Goal: Contribute content

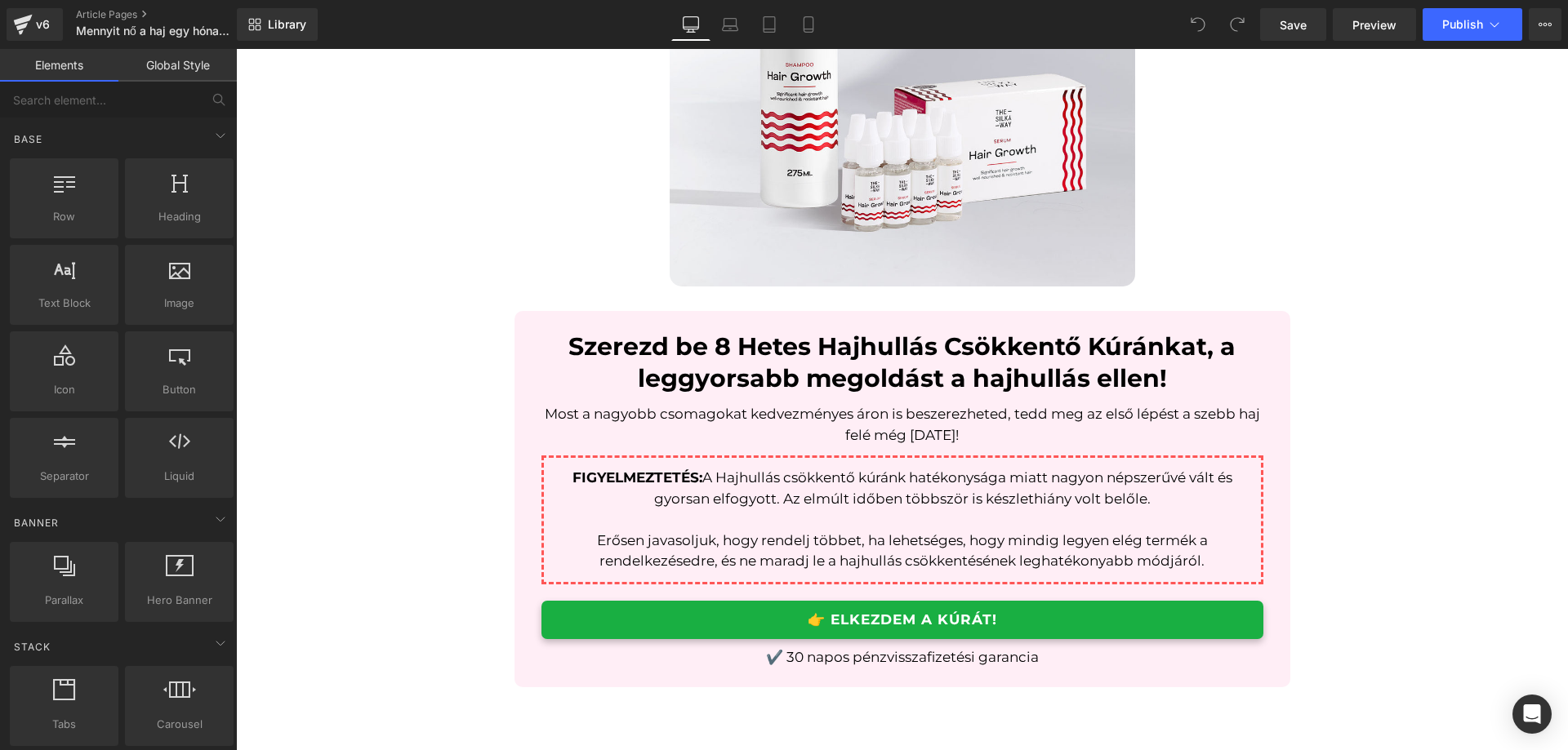
scroll to position [3593, 0]
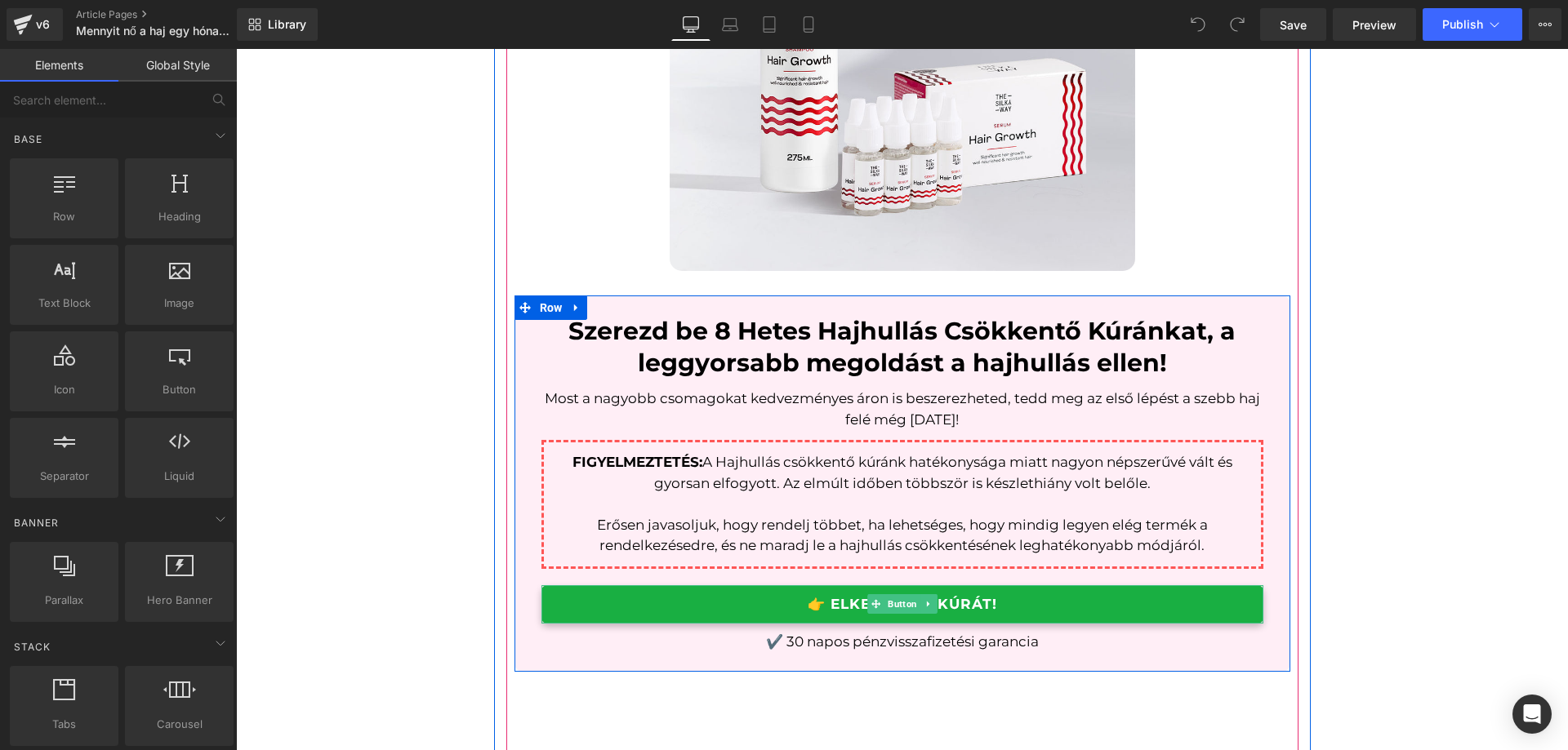
click at [1137, 601] on link "👉 ELKEZDEM A KÚRÁT!" at bounding box center [903, 604] width 722 height 38
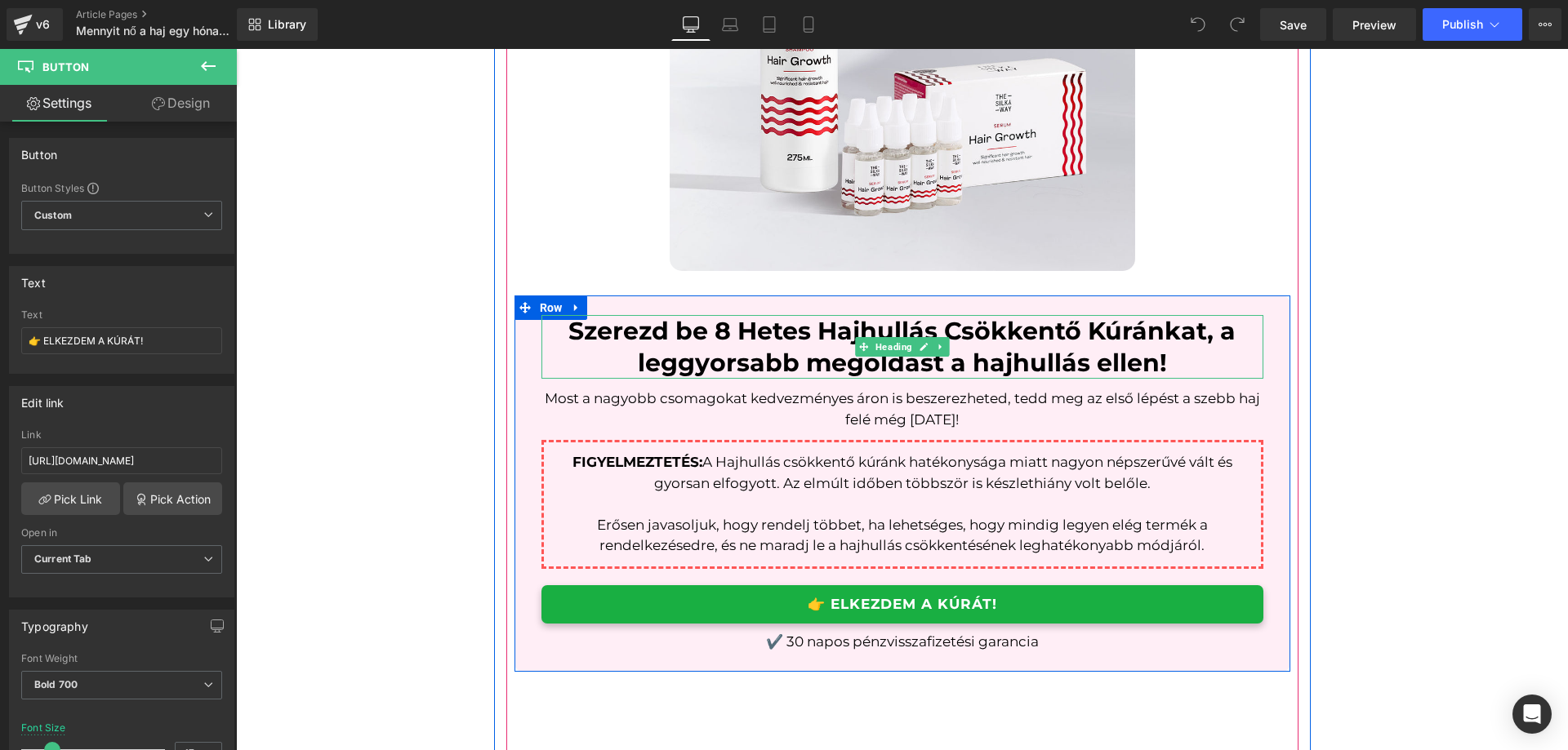
click at [551, 364] on h1 "Szerezd be 8 Hetes Hajhullás Csökkentő Kúránkat, a leggyorsabb megoldást a hajh…" at bounding box center [903, 346] width 722 height 64
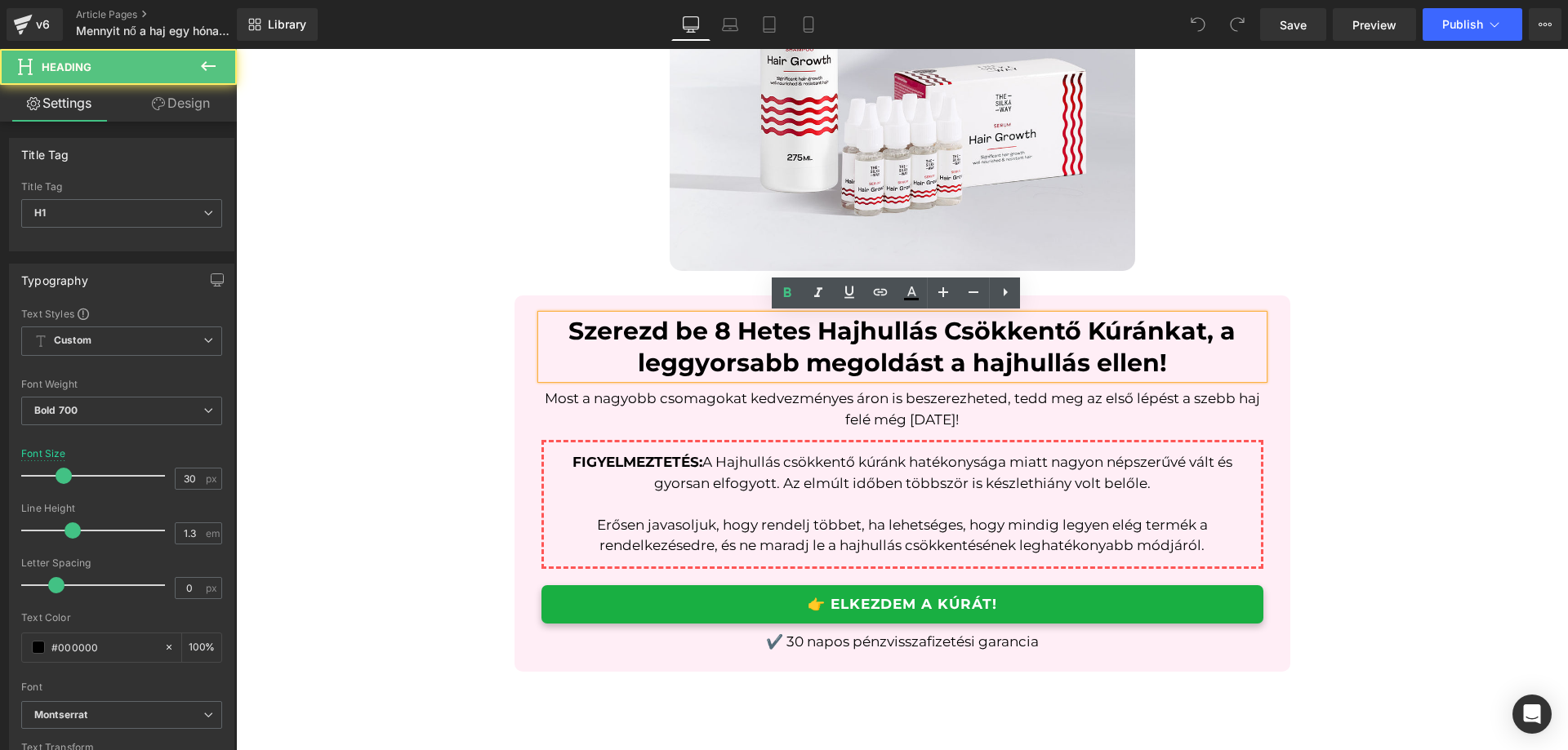
click at [518, 378] on div "Szerezd be 8 Hetes Hajhullás Csökkentő Kúránkat, a leggyorsabb megoldást a hajh…" at bounding box center [902, 483] width 776 height 376
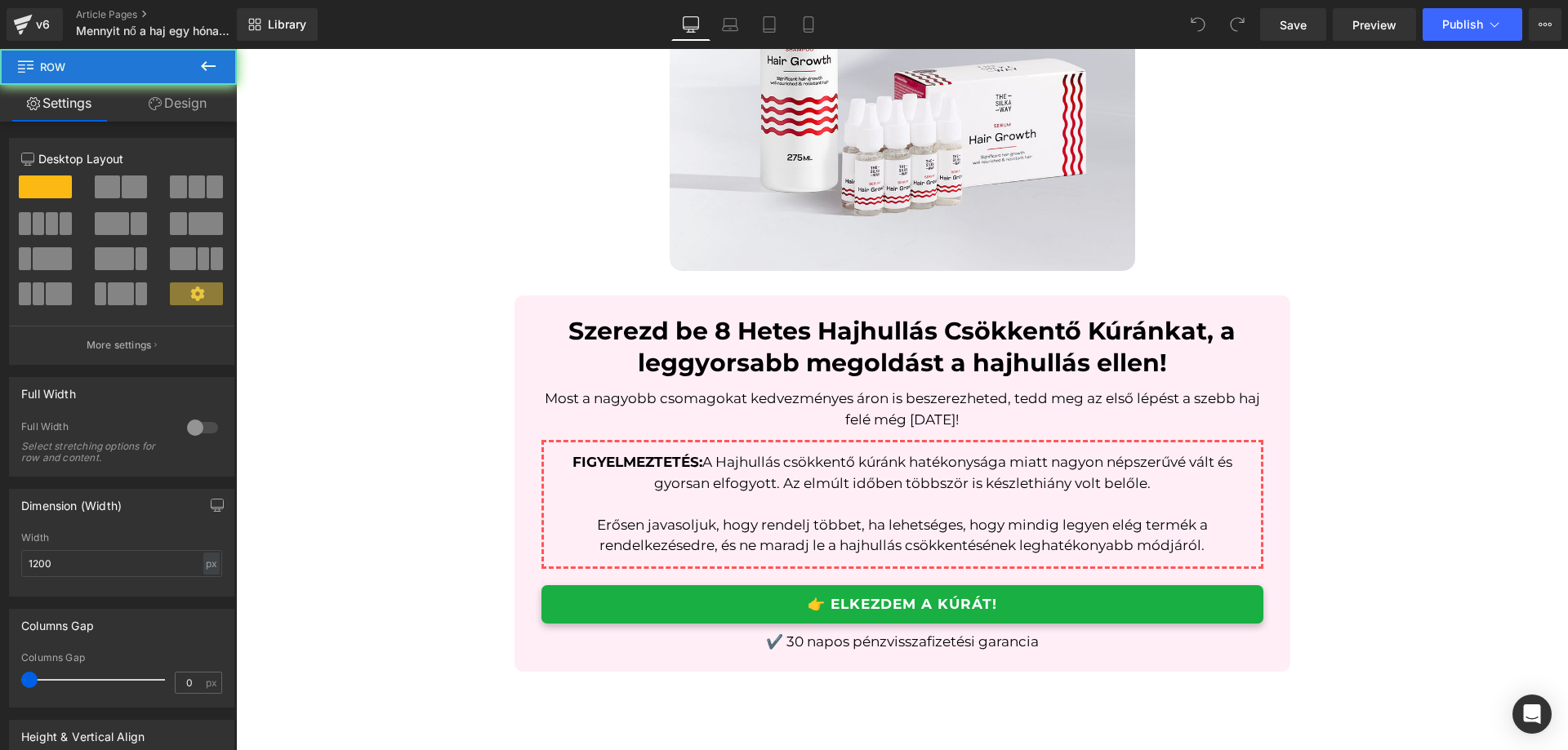
click at [528, 392] on div "Szerezd be 8 Hetes Hajhullás Csökkentő Kúránkat, a leggyorsabb megoldást a hajh…" at bounding box center [902, 483] width 776 height 376
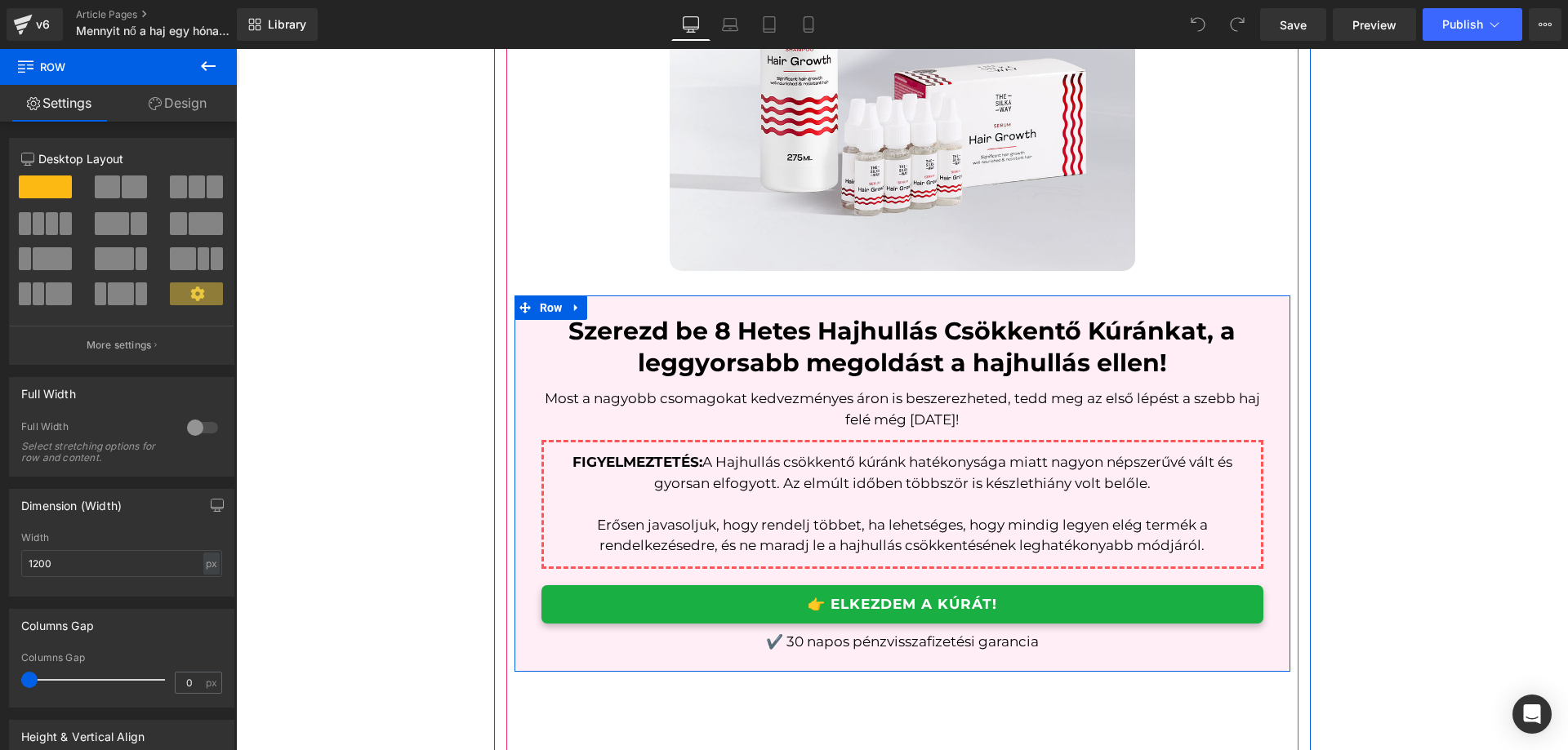
click at [529, 392] on div "Szerezd be 8 Hetes Hajhullás Csökkentő Kúránkat, a leggyorsabb megoldást a hajh…" at bounding box center [902, 483] width 776 height 376
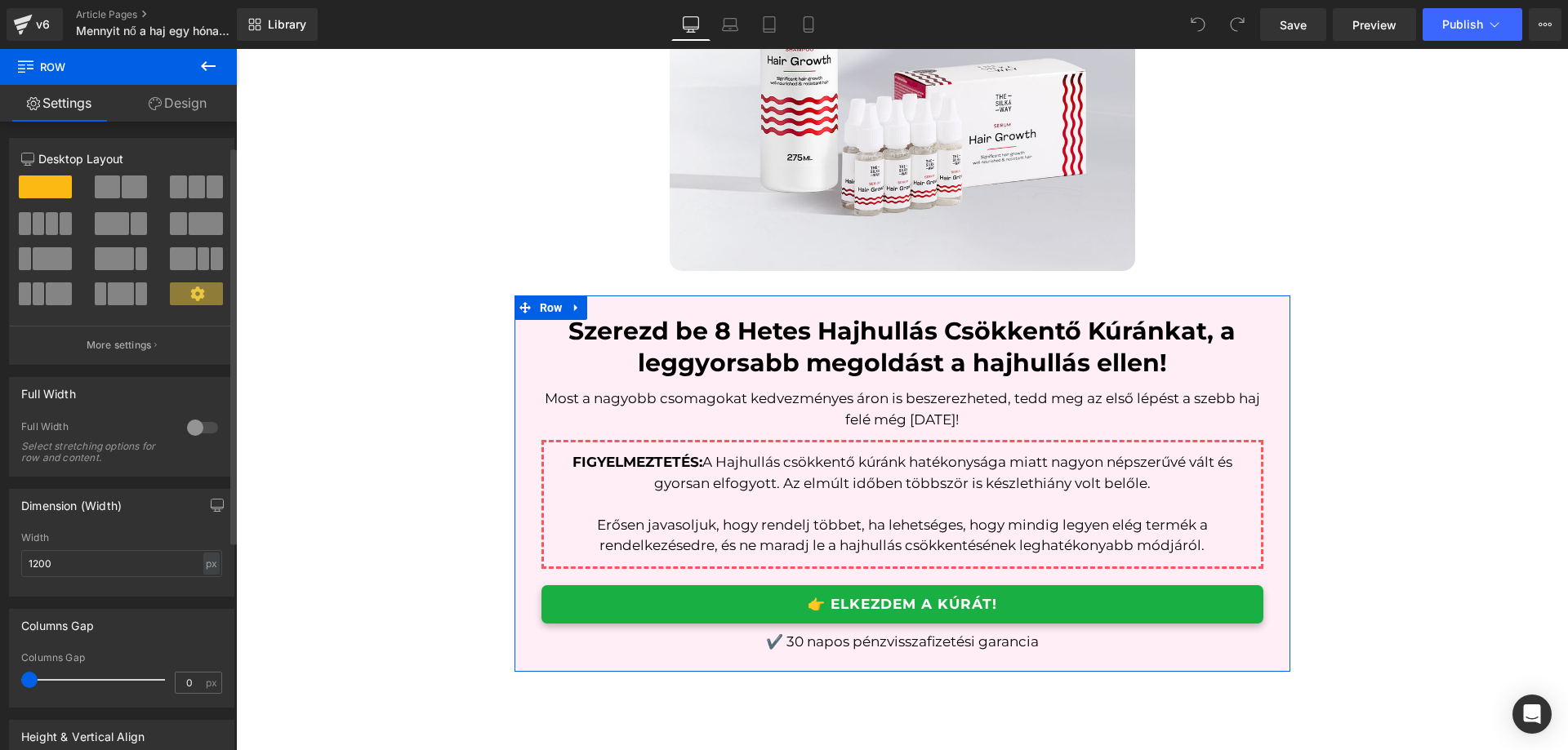
scroll to position [370, 0]
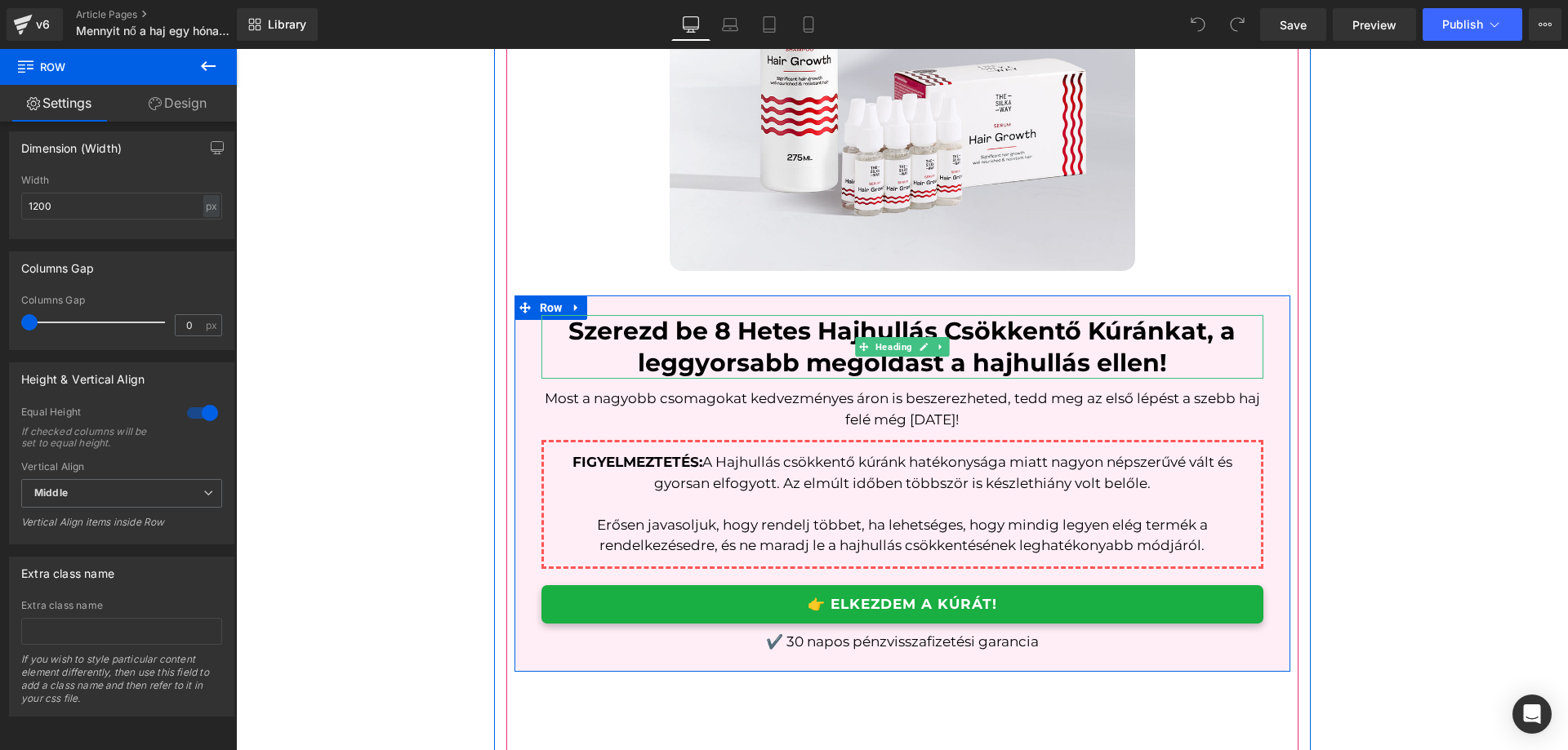
click at [579, 367] on h1 "Szerezd be 8 Hetes Hajhullás Csökkentő Kúránkat, a leggyorsabb megoldást a hajh…" at bounding box center [903, 346] width 722 height 64
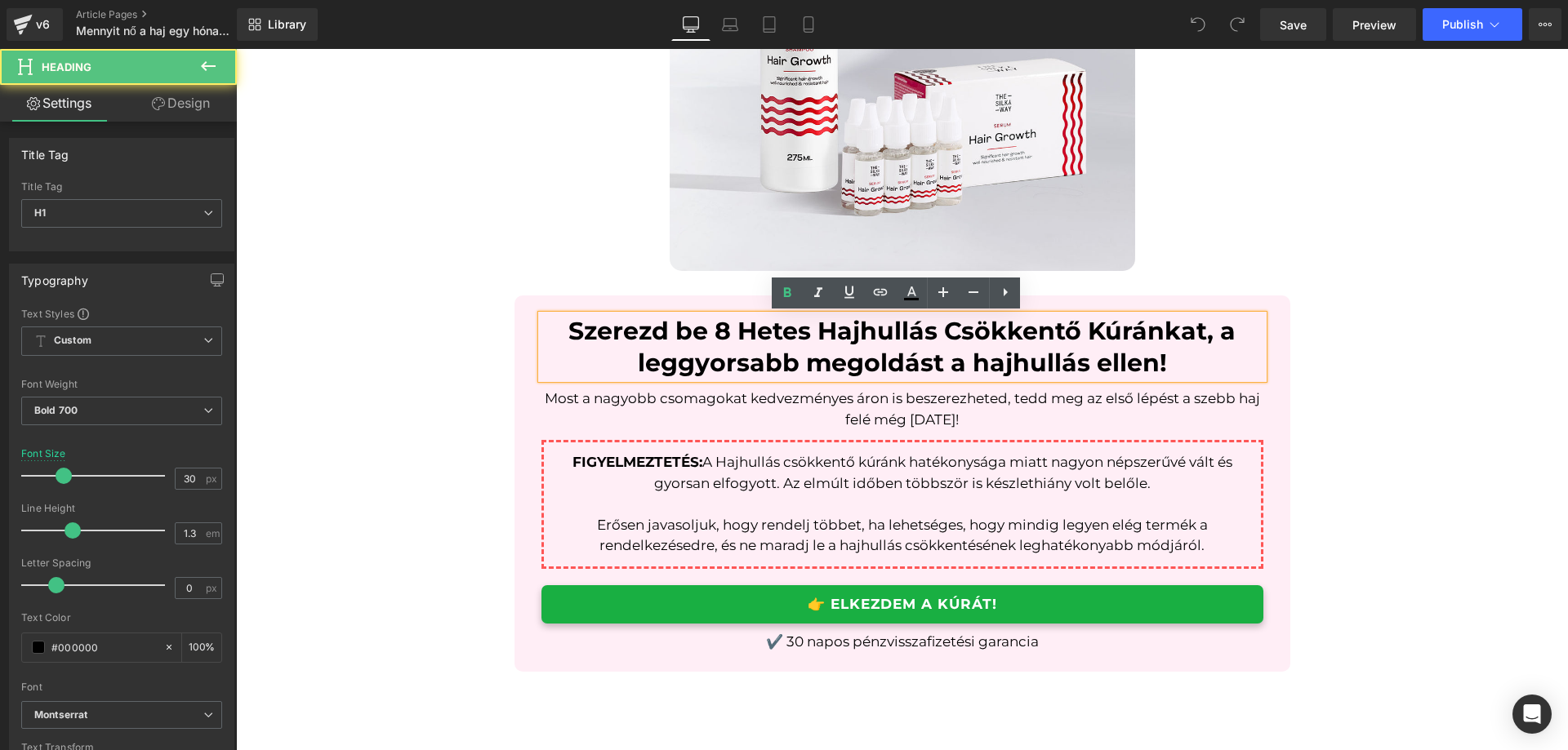
click at [522, 383] on div "Szerezd be 8 Hetes Hajhullás Csökkentő Kúránkat, a leggyorsabb megoldást a hajh…" at bounding box center [902, 483] width 776 height 376
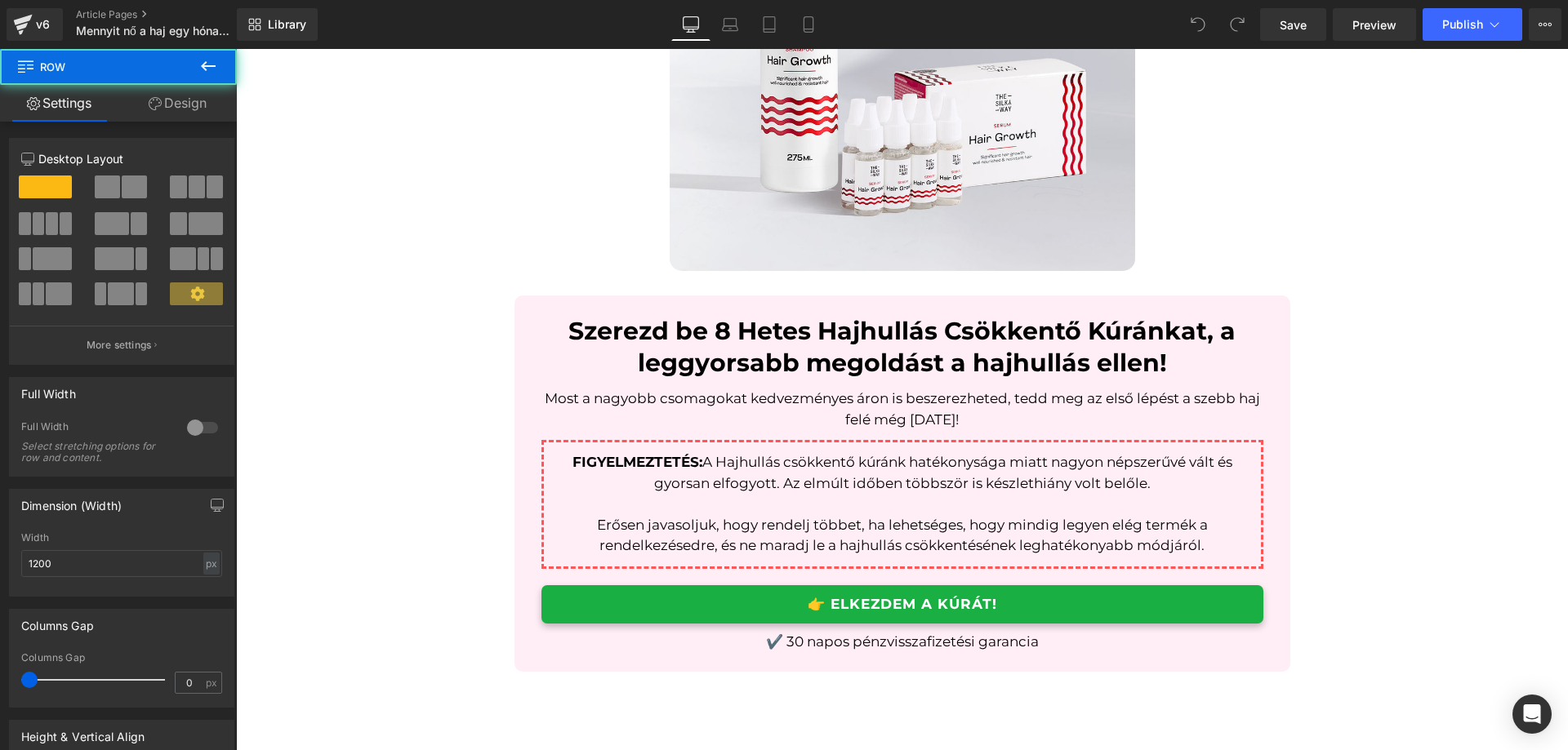
click at [532, 354] on div "Szerezd be 8 Hetes Hajhullás Csökkentő Kúránkat, a leggyorsabb megoldást a hajh…" at bounding box center [902, 483] width 776 height 376
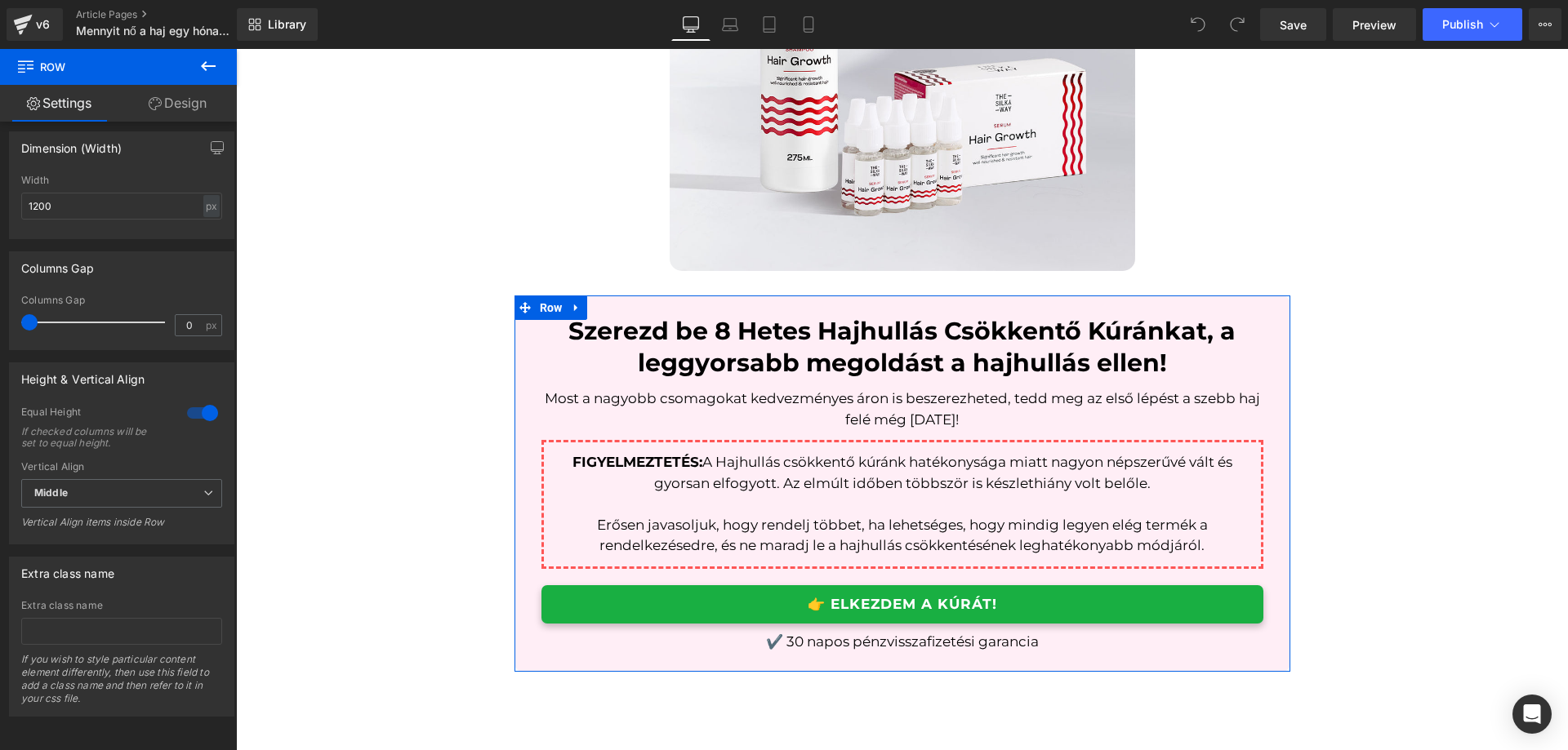
click at [169, 107] on link "Design" at bounding box center [177, 104] width 118 height 37
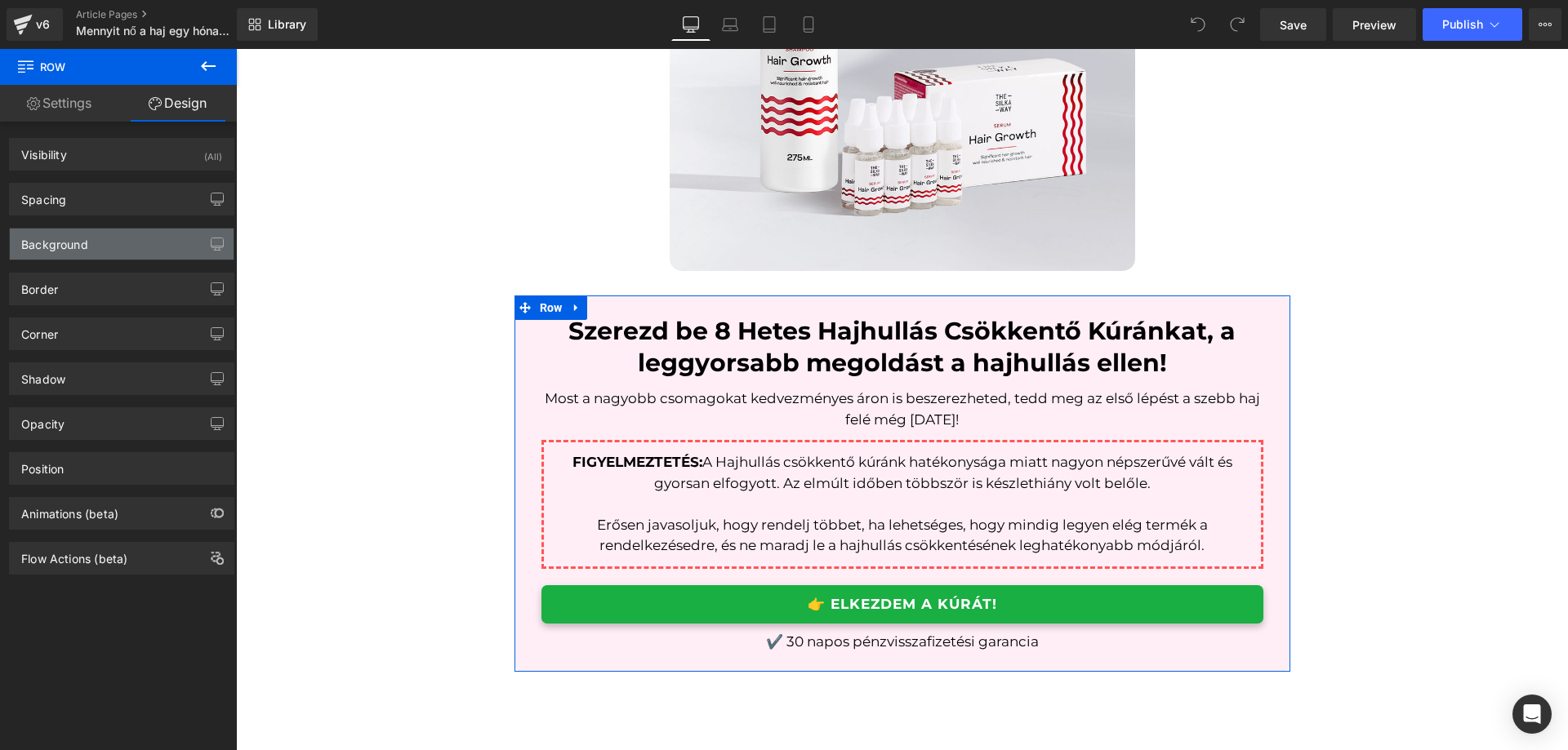
click at [161, 234] on div "Background" at bounding box center [121, 244] width 224 height 31
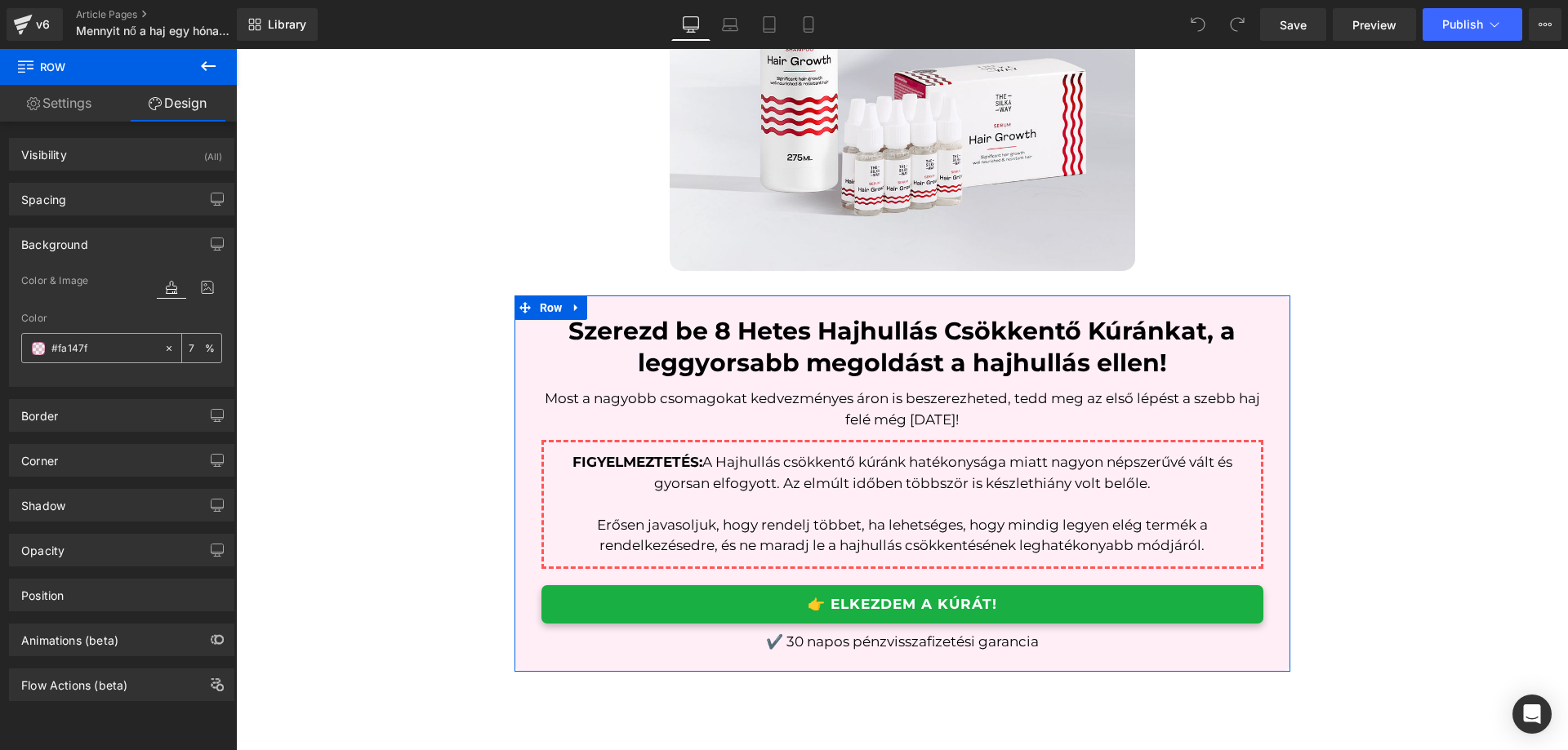
click at [105, 347] on input "#fa147f" at bounding box center [104, 348] width 105 height 18
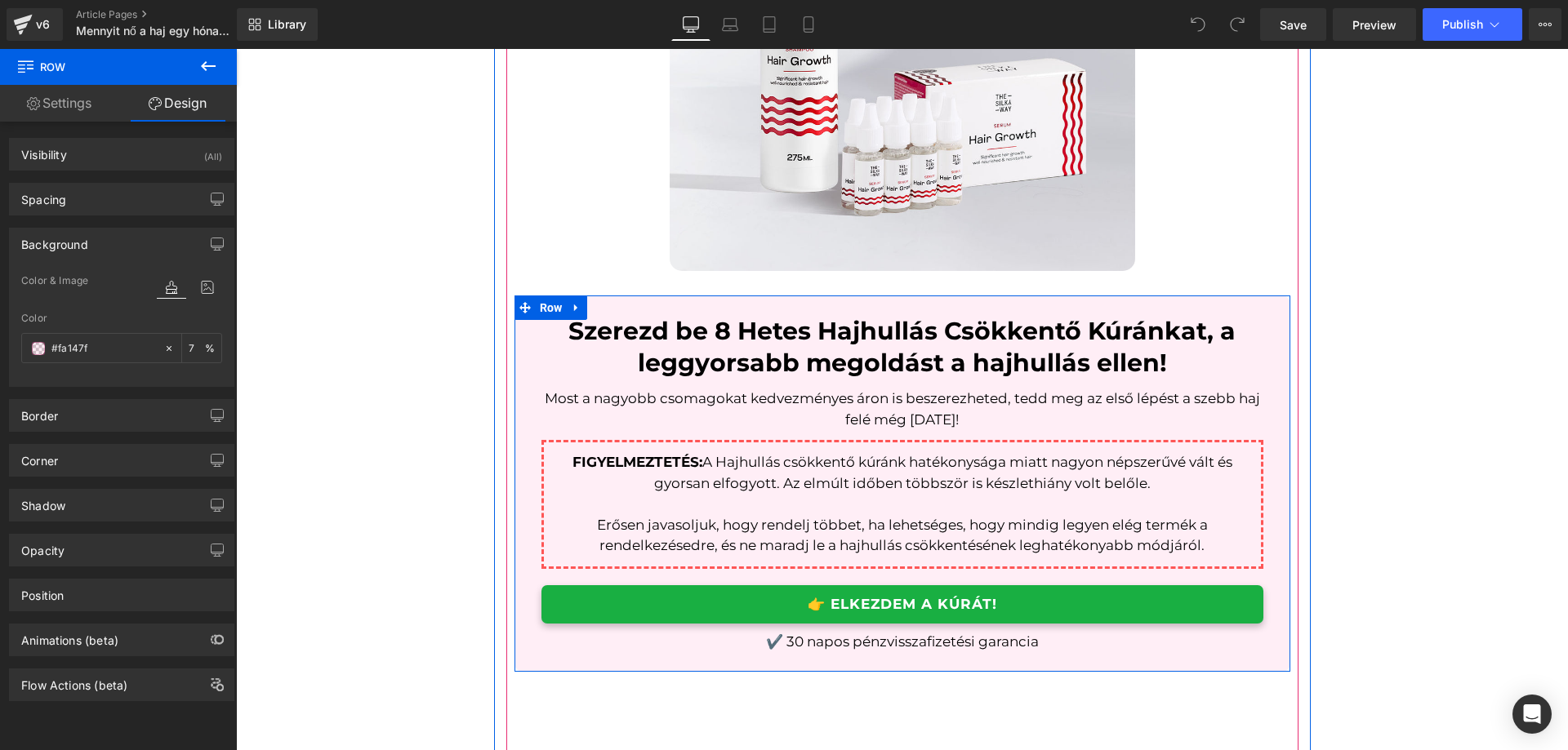
click at [622, 598] on link "👉 ELKEZDEM A KÚRÁT!" at bounding box center [903, 604] width 722 height 38
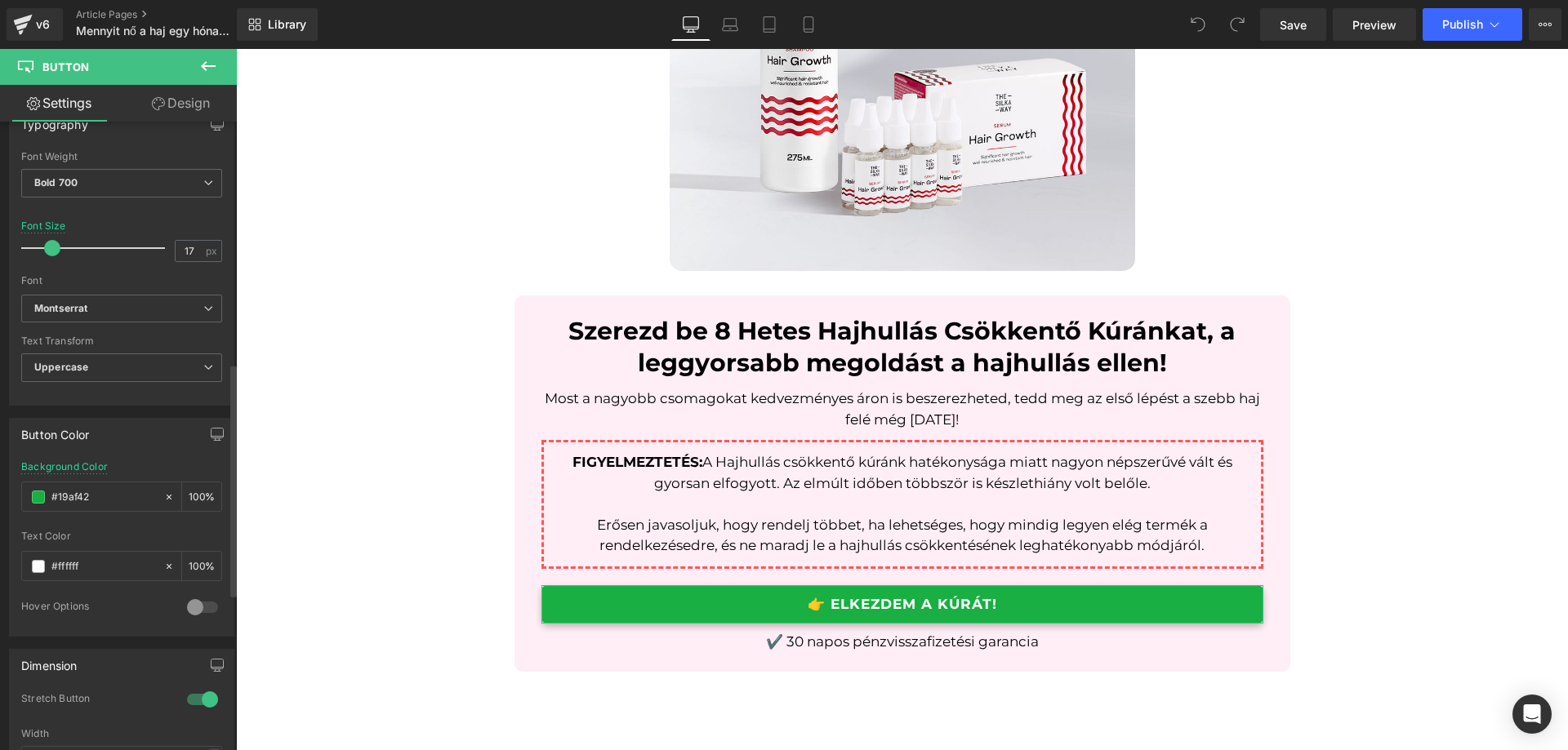
scroll to position [653, 0]
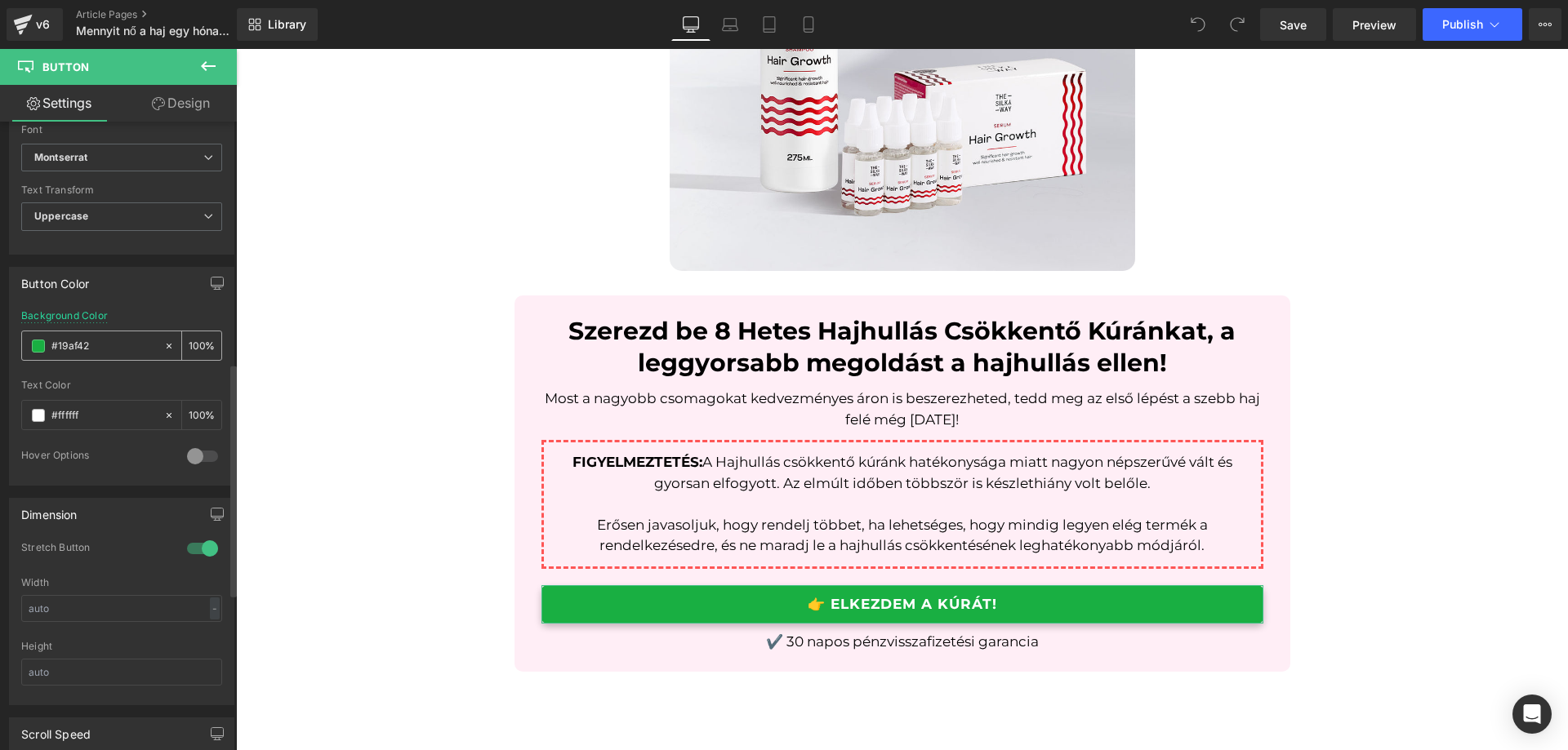
click at [97, 342] on input "#19af42" at bounding box center [104, 346] width 105 height 18
paste input "#fa147f"
type input "##fa147f"
type input "0"
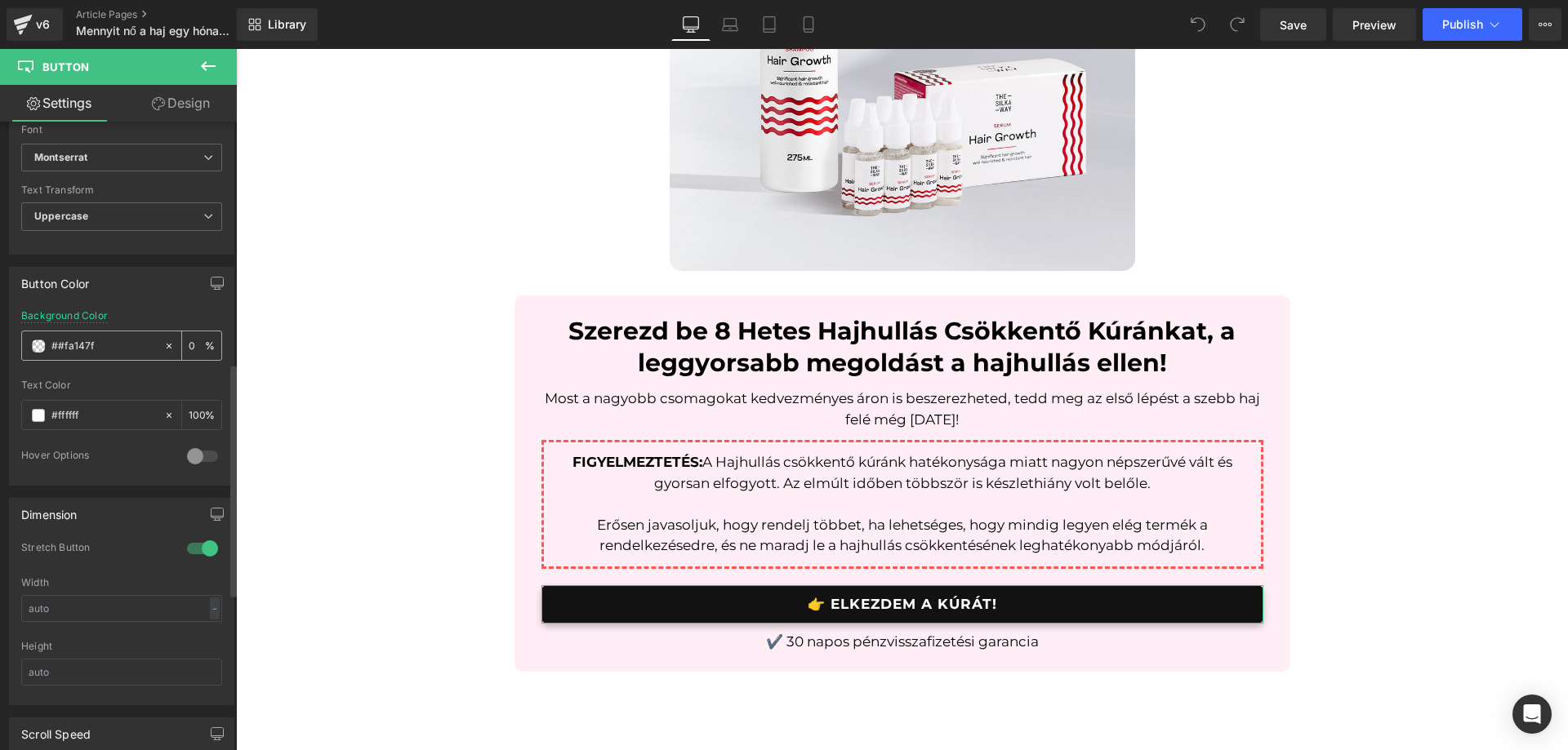
type input "##fa147f"
click at [191, 345] on input "0" at bounding box center [197, 345] width 17 height 18
click at [189, 343] on input "01" at bounding box center [197, 345] width 17 height 18
click at [176, 369] on div at bounding box center [121, 374] width 201 height 11
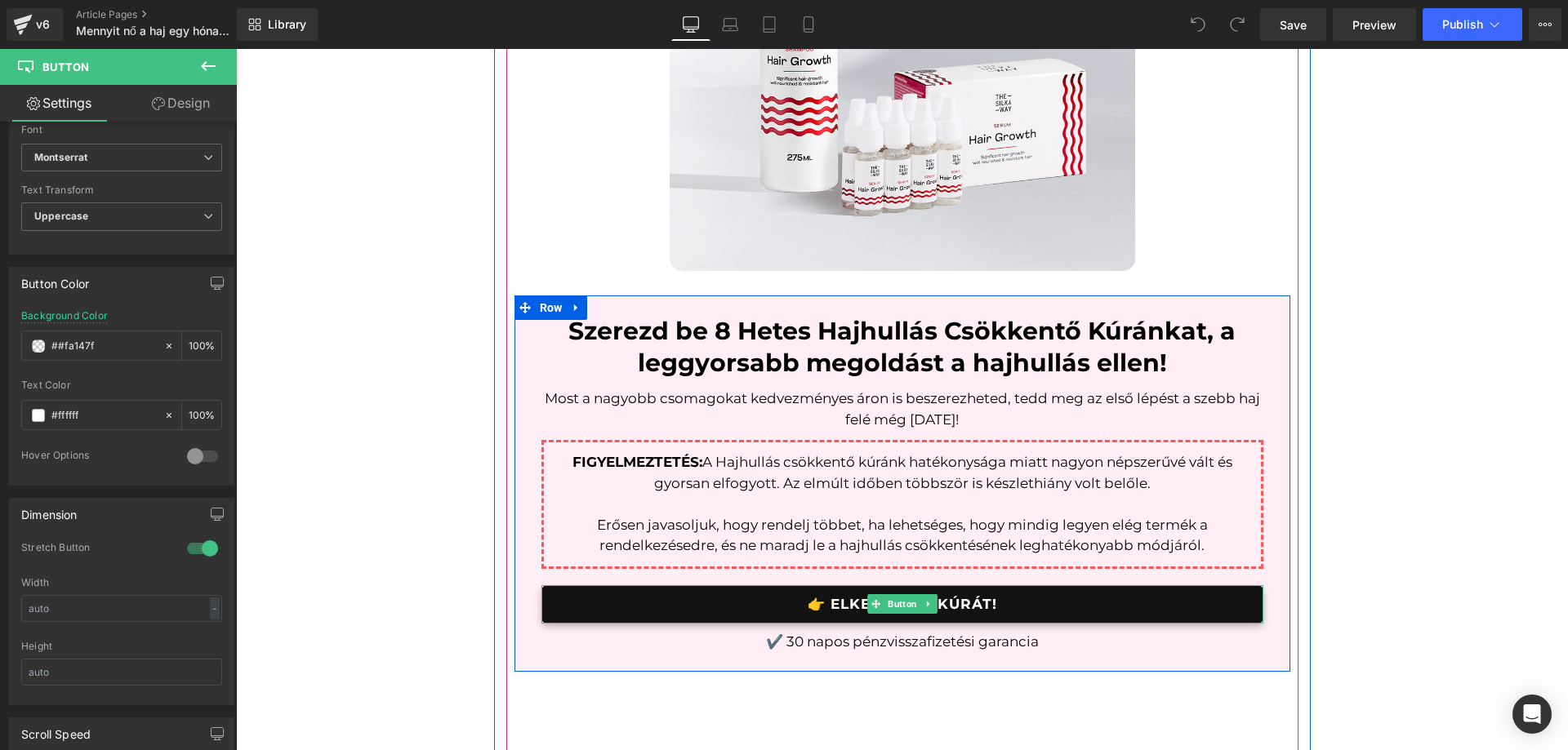
click at [645, 604] on link "👉 ELKEZDEM A KÚRÁT!" at bounding box center [903, 604] width 722 height 38
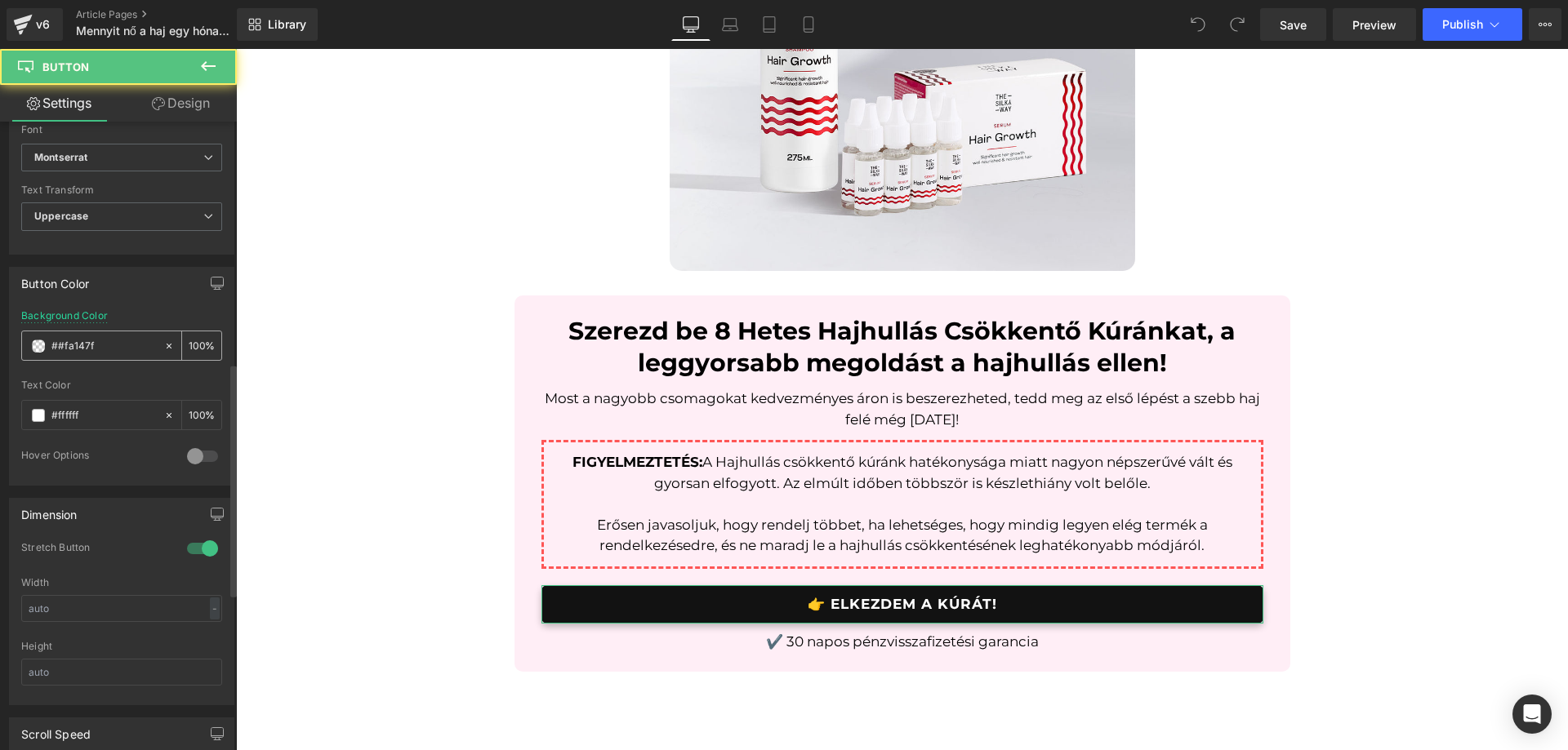
click at [121, 341] on input "##fa147f" at bounding box center [104, 346] width 105 height 18
click at [41, 349] on span at bounding box center [38, 345] width 13 height 13
type input "0"
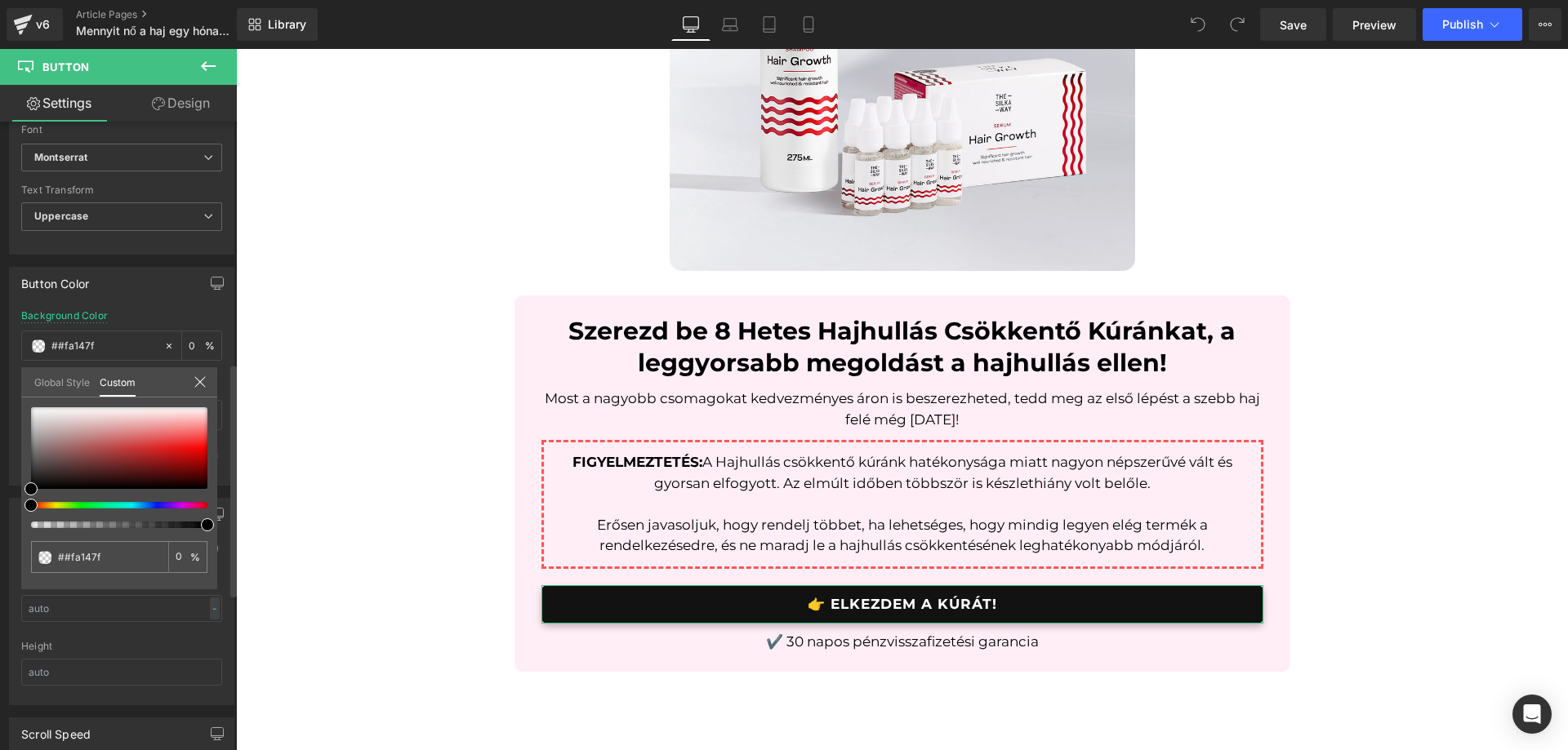
type input "#000000"
type input "100"
type input "#000000"
type input "100"
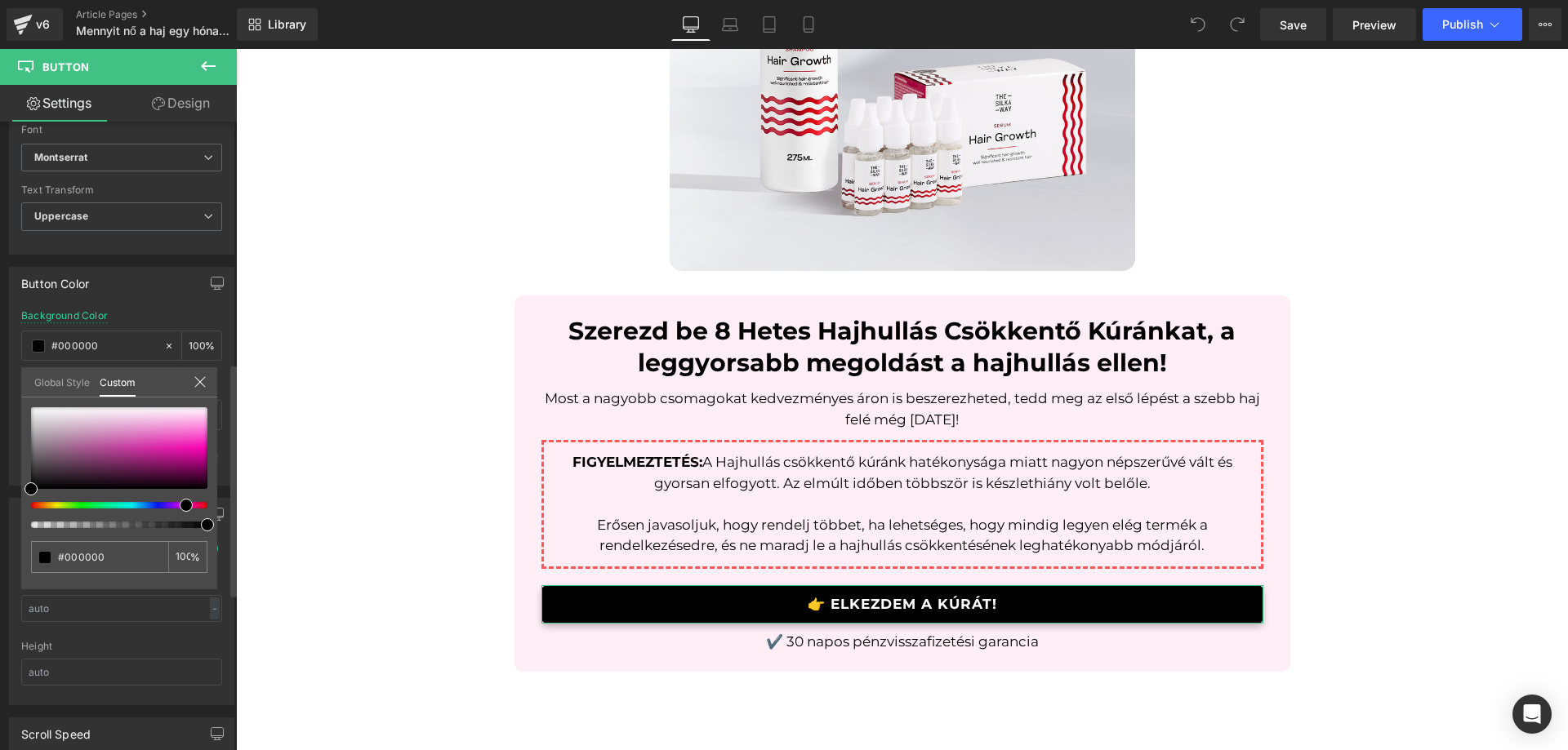
click at [180, 505] on div at bounding box center [112, 506] width 176 height 7
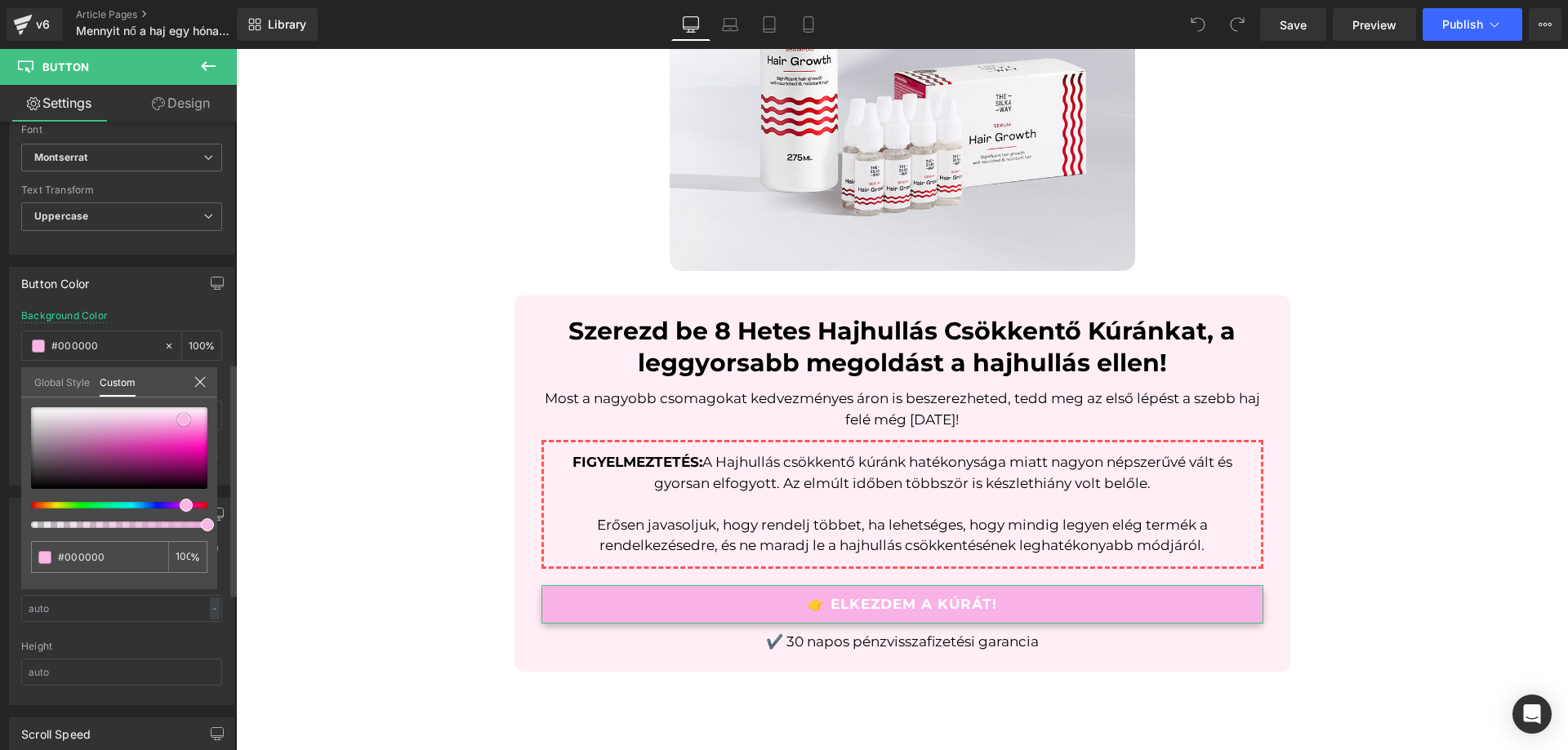
type input "#f9b2e5"
type input "#fab7e6"
type input "#f9b8e5"
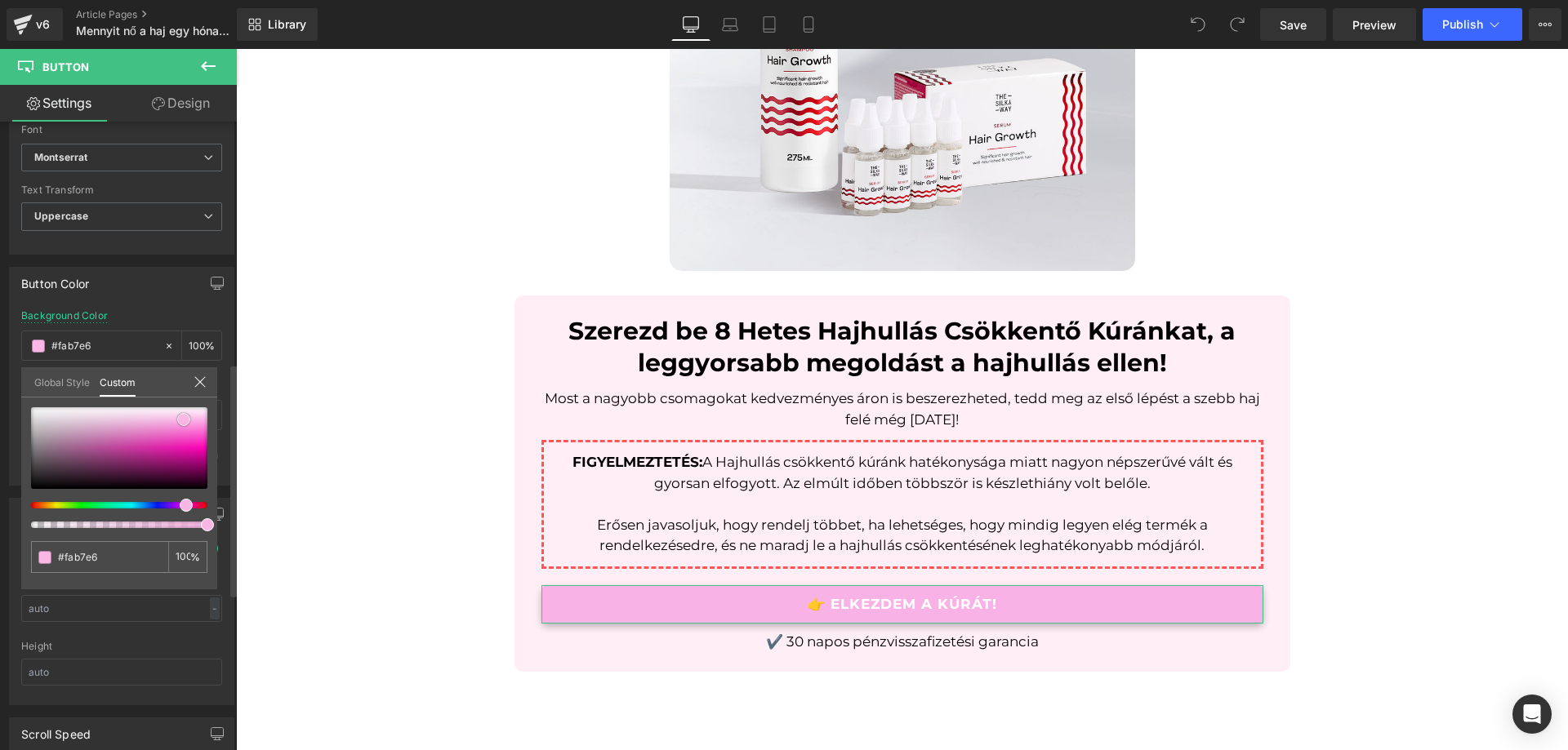
type input "#f9b8e5"
type input "#f8b8e5"
type input "#f8b9e5"
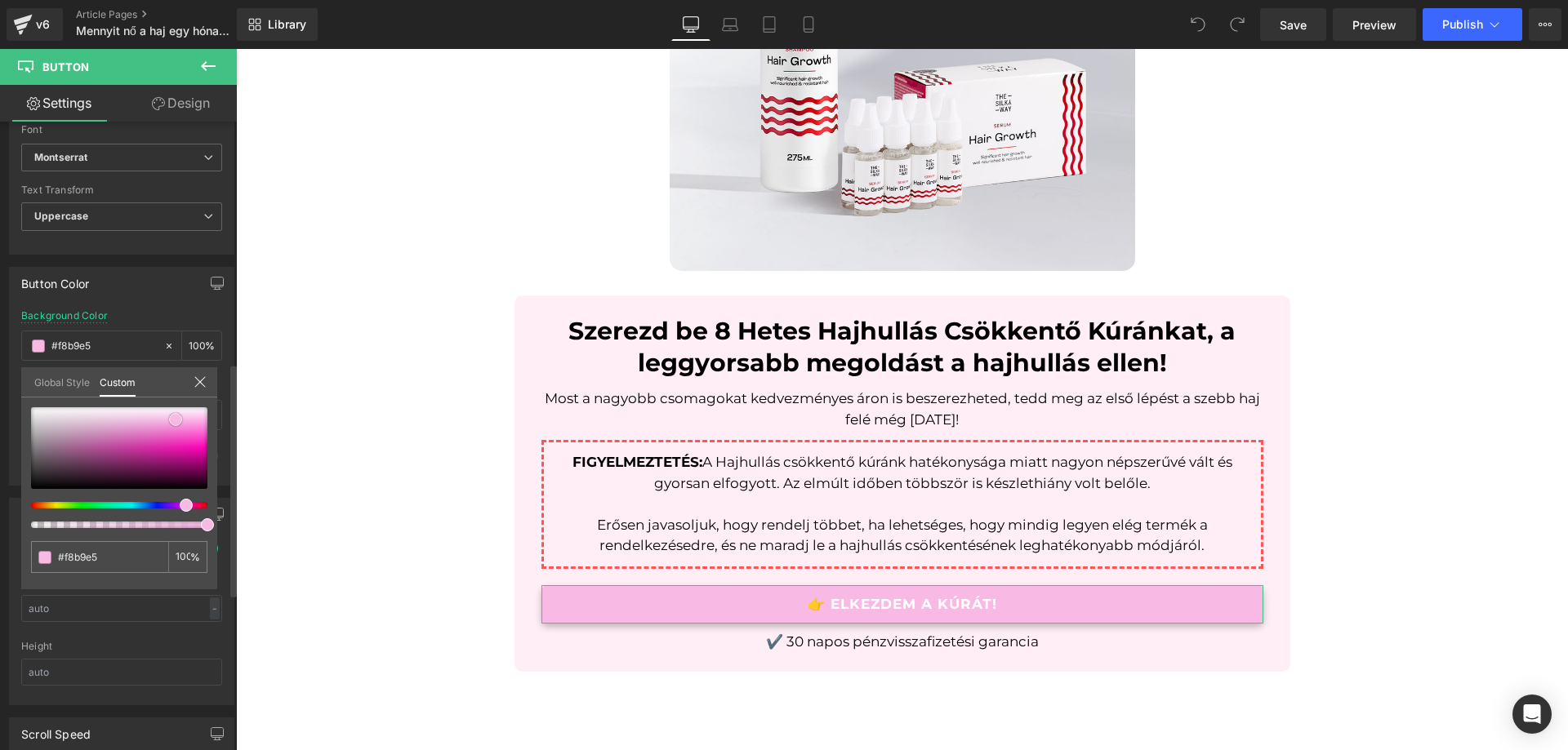
type input "#f8b3e3"
type input "#f9b3e4"
type input "#fab2e4"
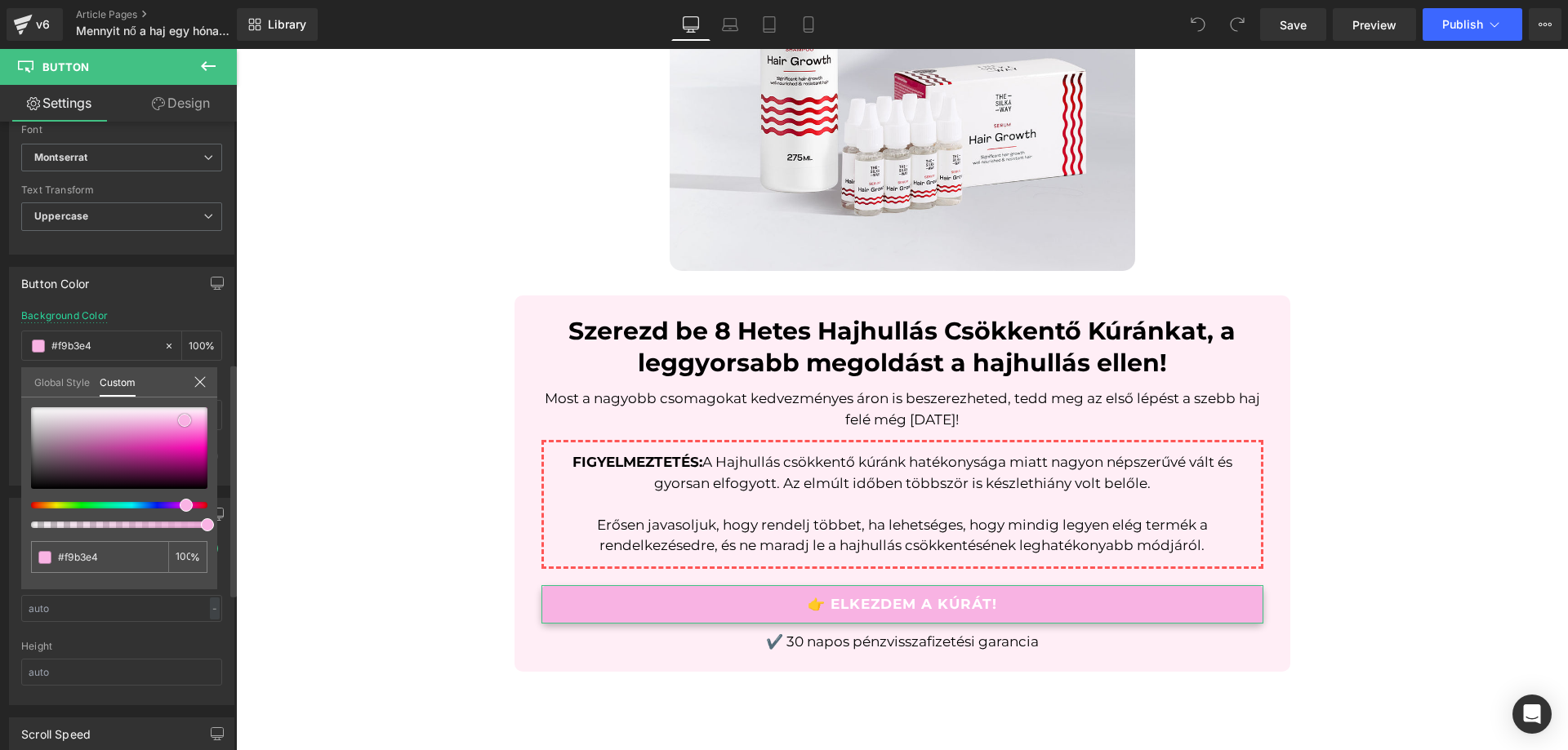
type input "#fab2e4"
type input "#fab1e4"
type input "#fab2e4"
click at [188, 420] on div at bounding box center [119, 449] width 176 height 82
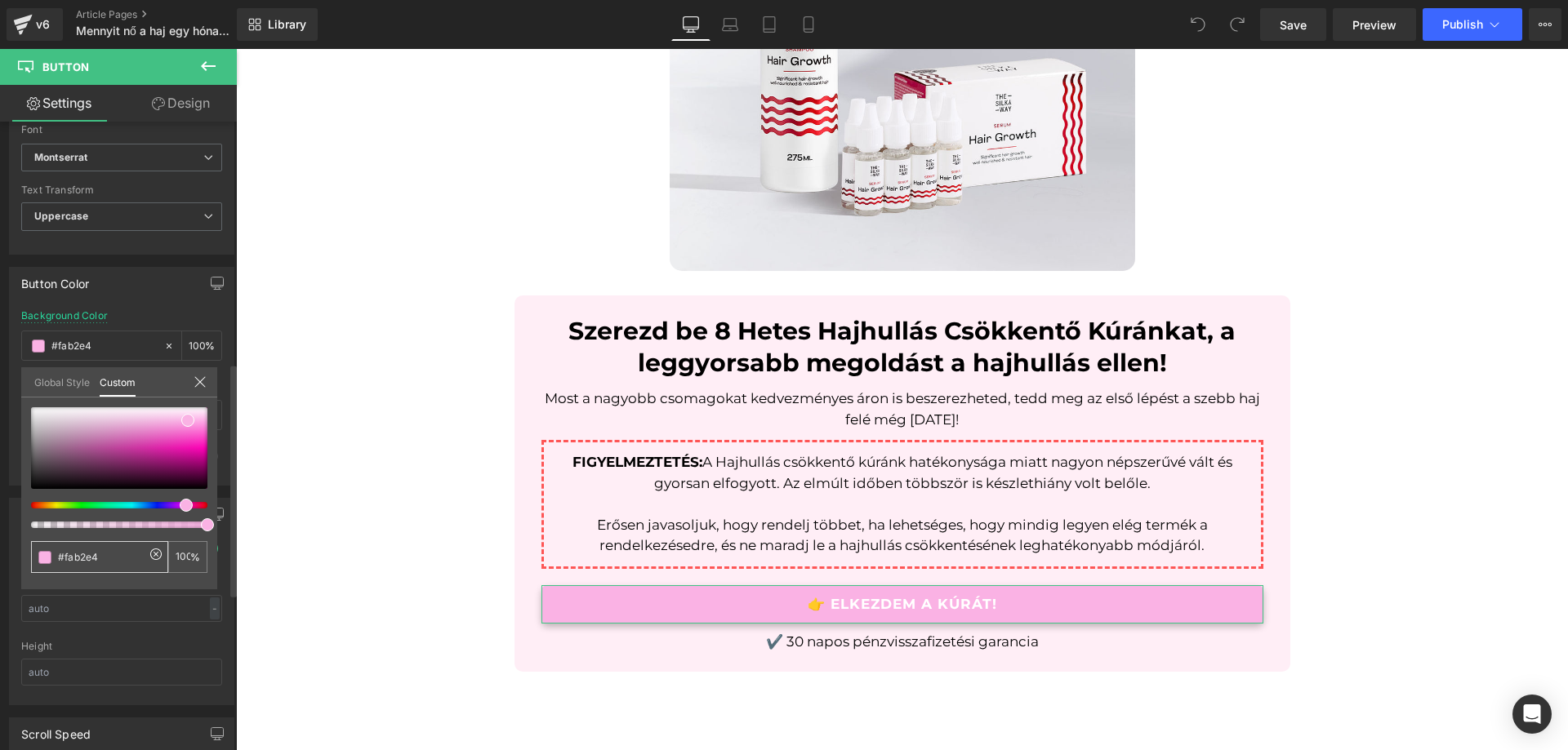
click at [120, 551] on input "#fab2e4" at bounding box center [101, 557] width 87 height 18
paste input "FF84A9"
type input "#FF84A9"
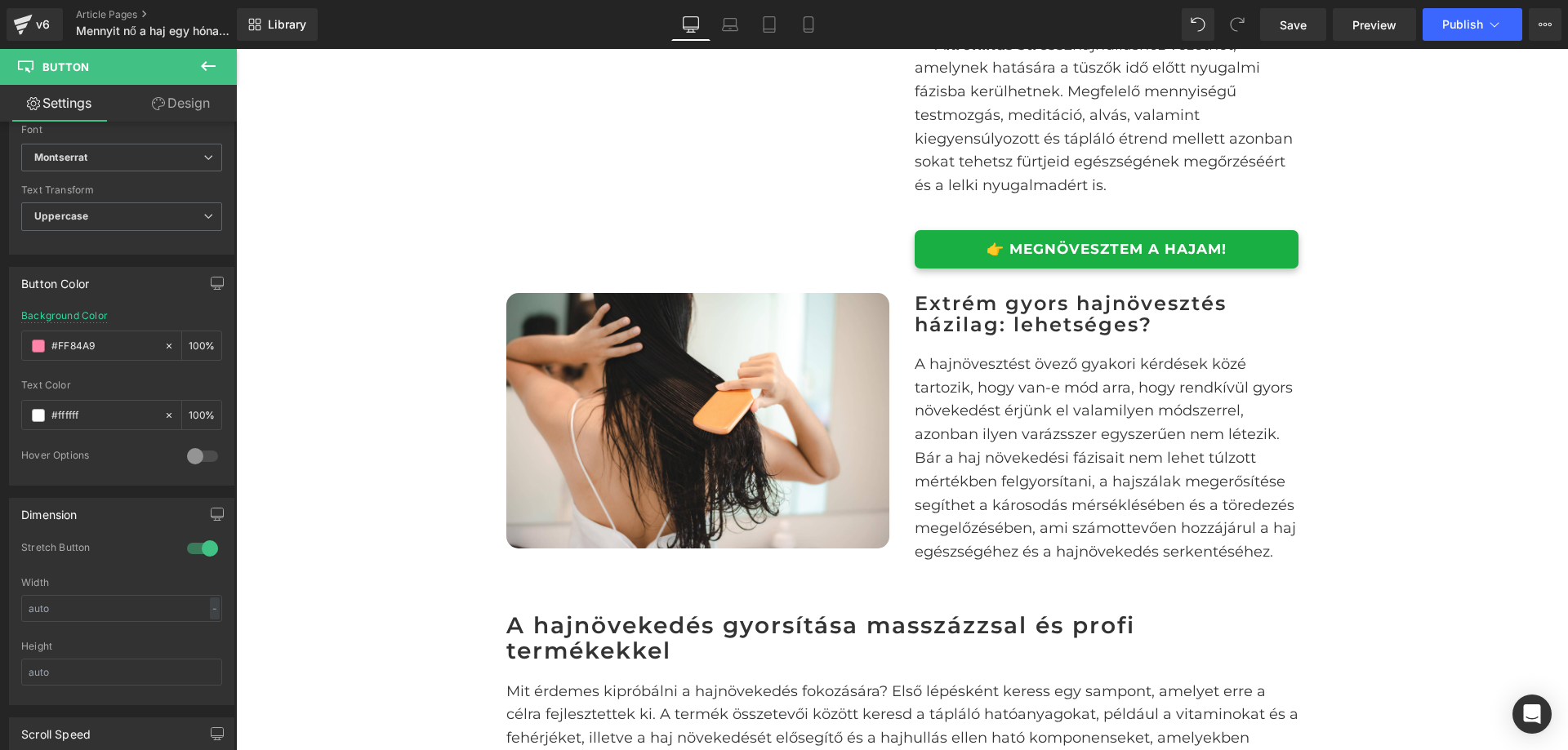
scroll to position [2205, 0]
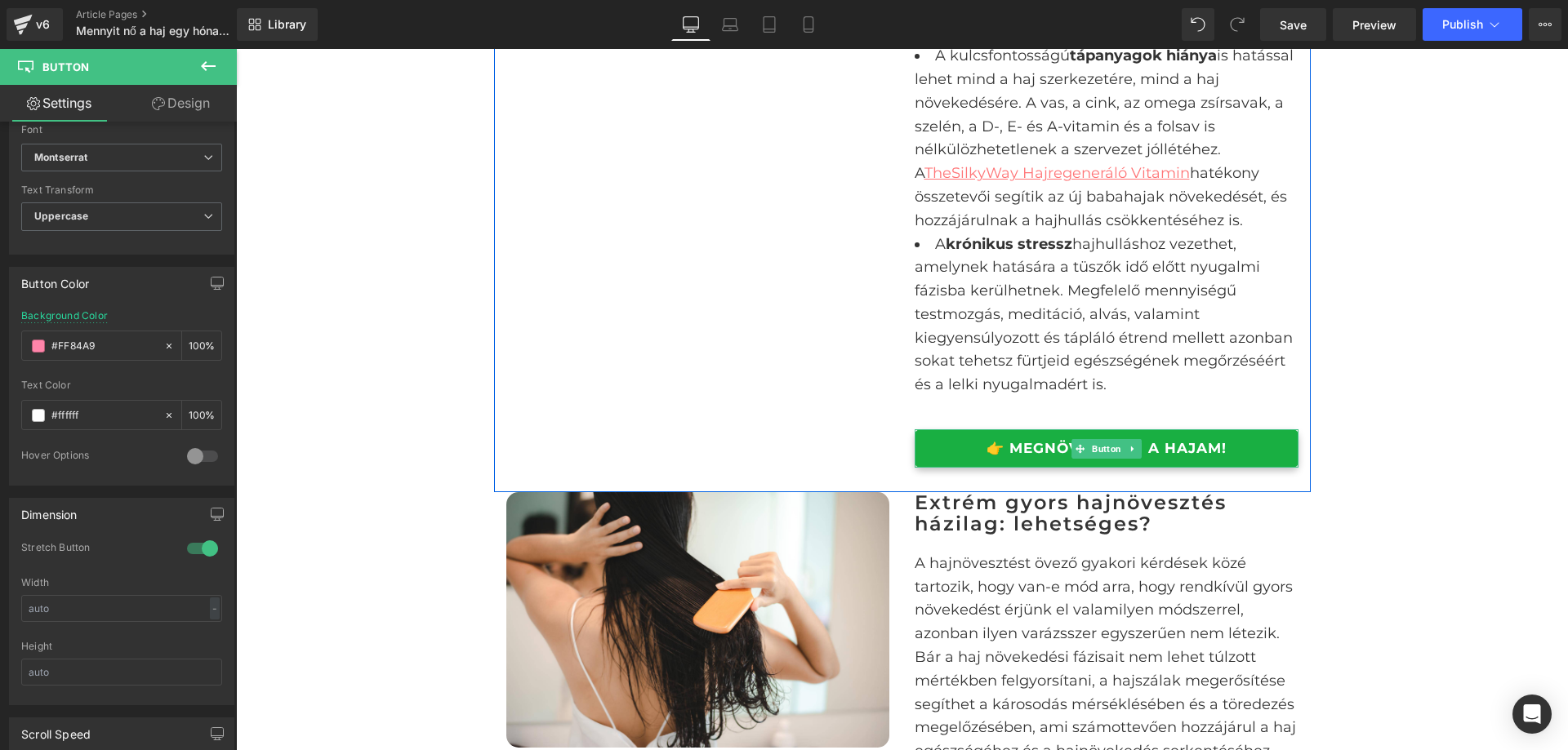
click at [1260, 449] on link "👉 MEGNÖVESZTEM A HAJAM!" at bounding box center [1106, 448] width 383 height 38
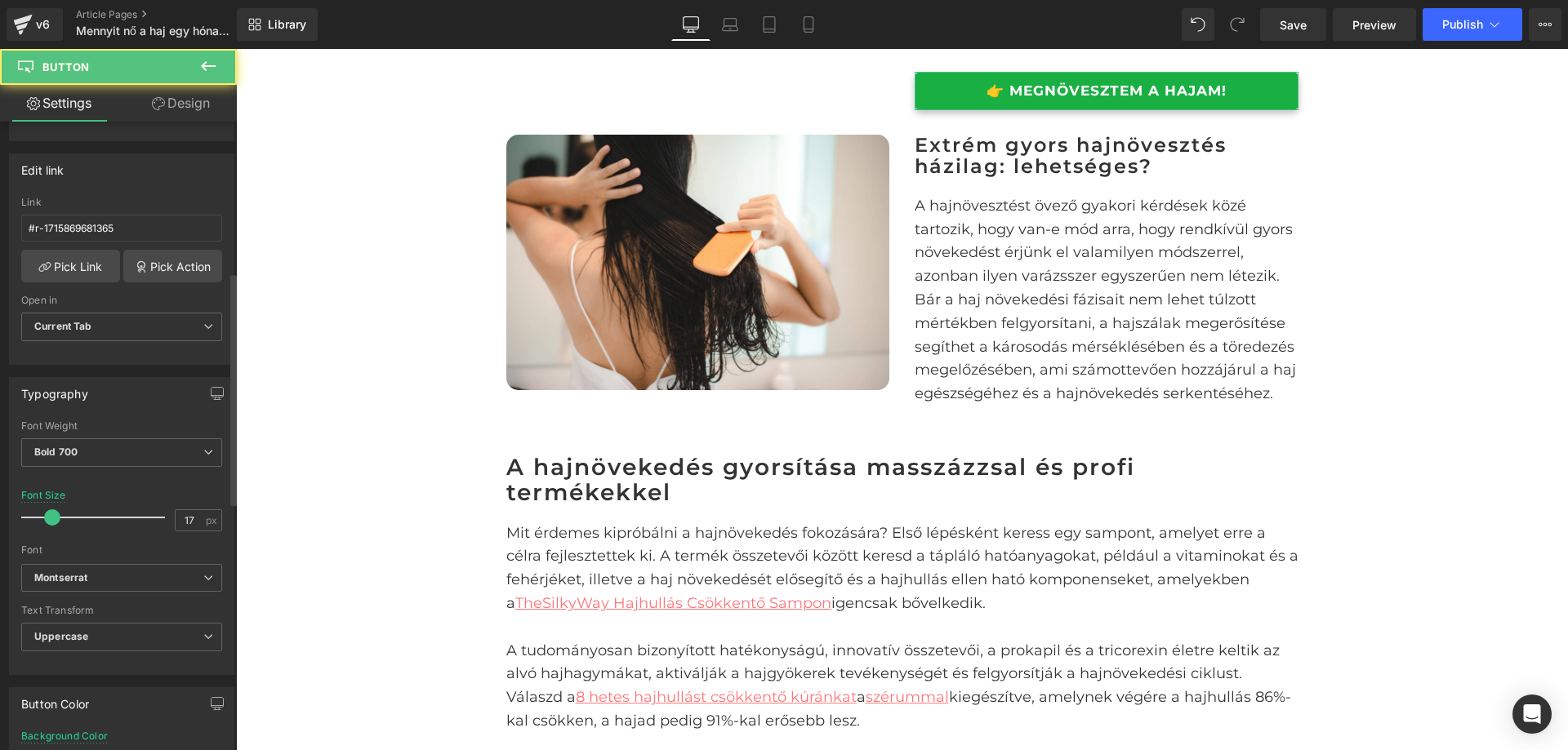
scroll to position [409, 0]
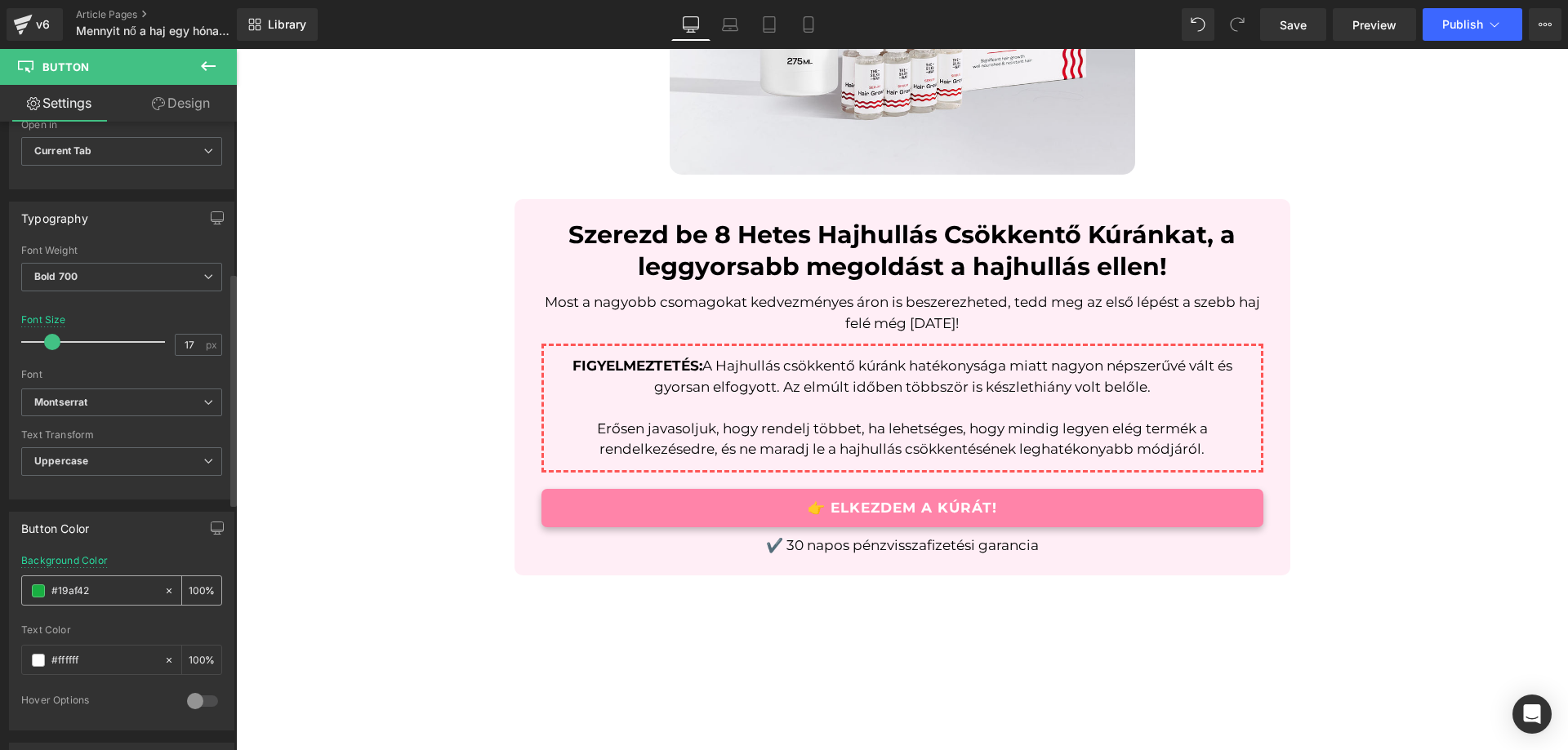
click at [121, 592] on input "#19af42" at bounding box center [104, 591] width 105 height 18
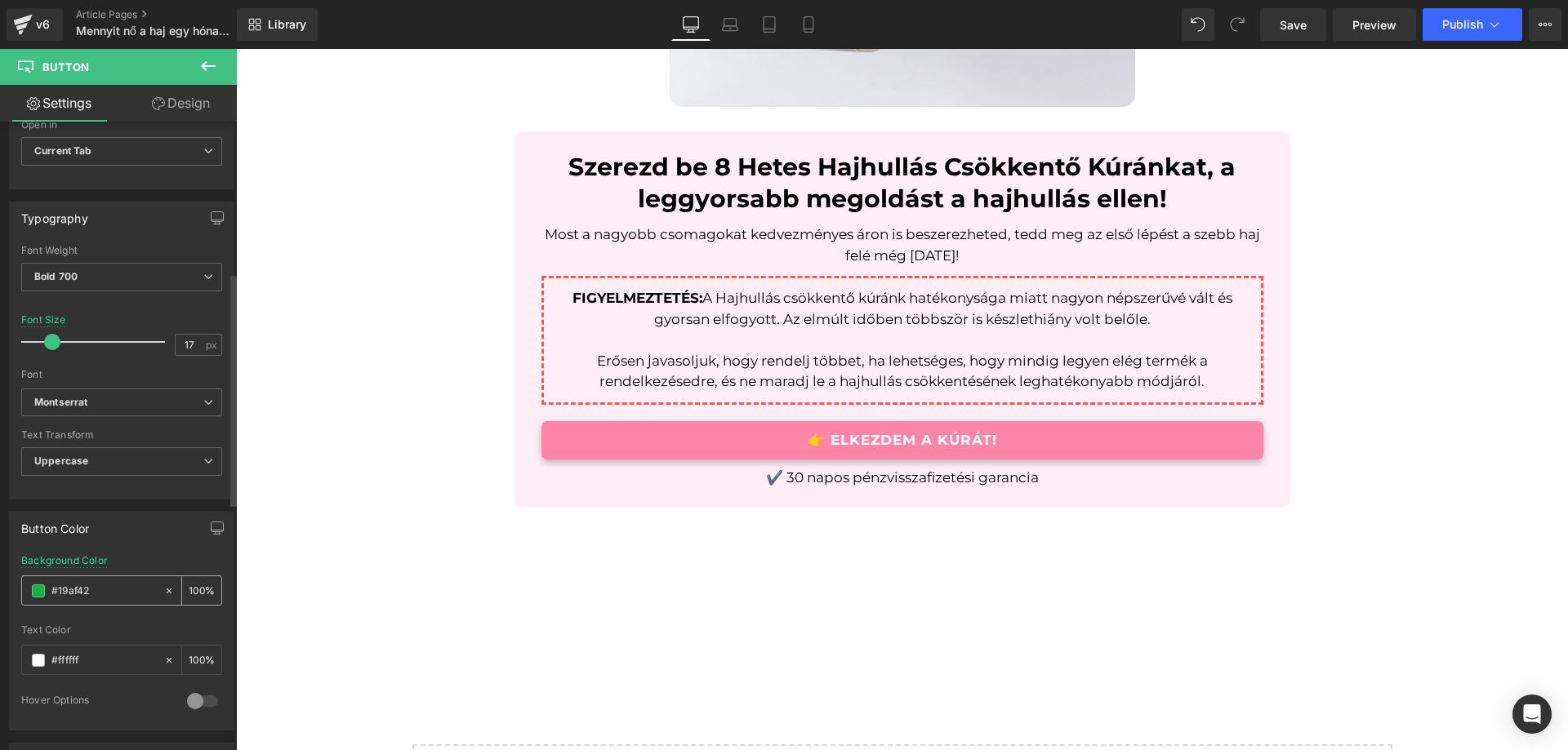
click at [121, 592] on input "#19af42" at bounding box center [104, 591] width 105 height 18
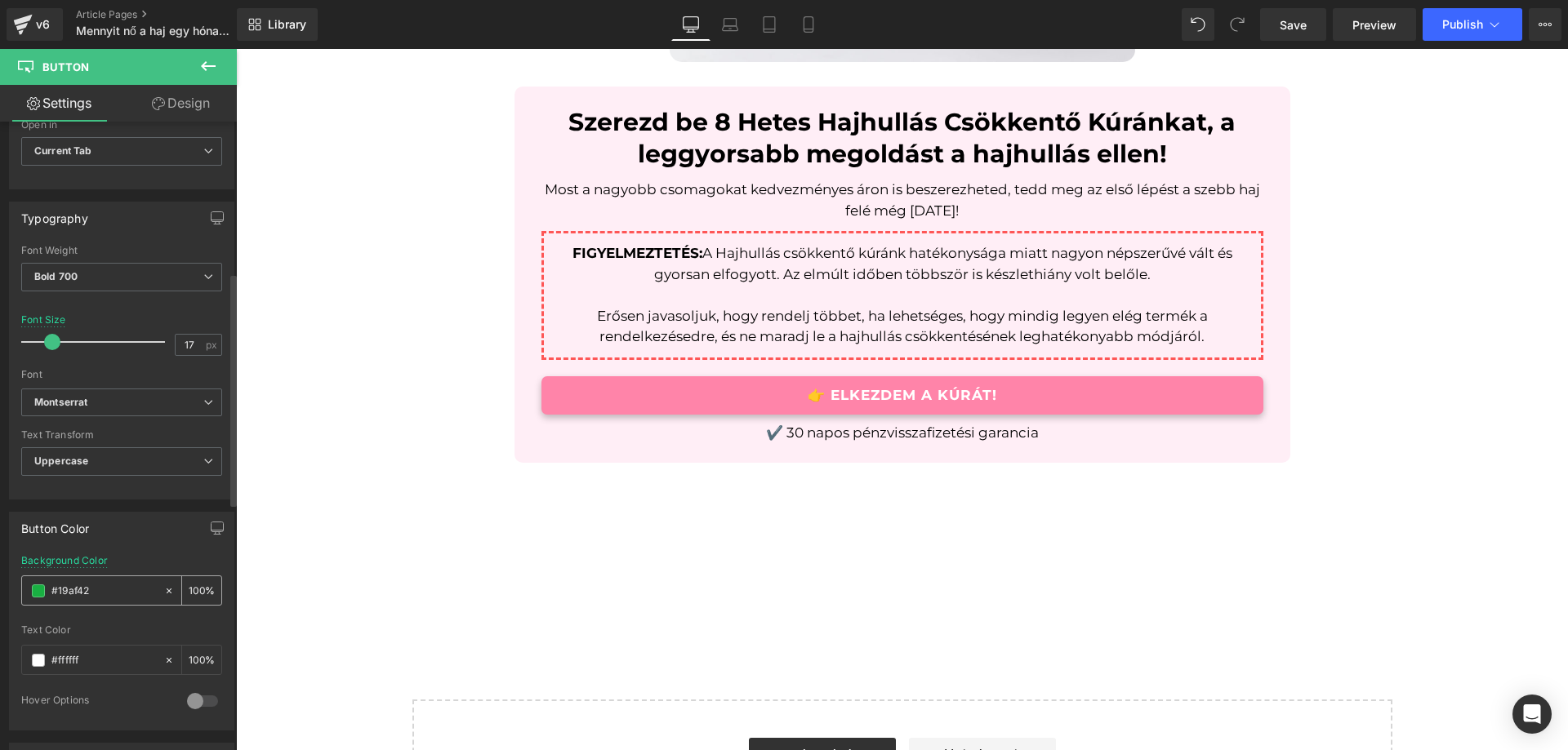
click at [119, 593] on input "#19af42" at bounding box center [104, 591] width 105 height 18
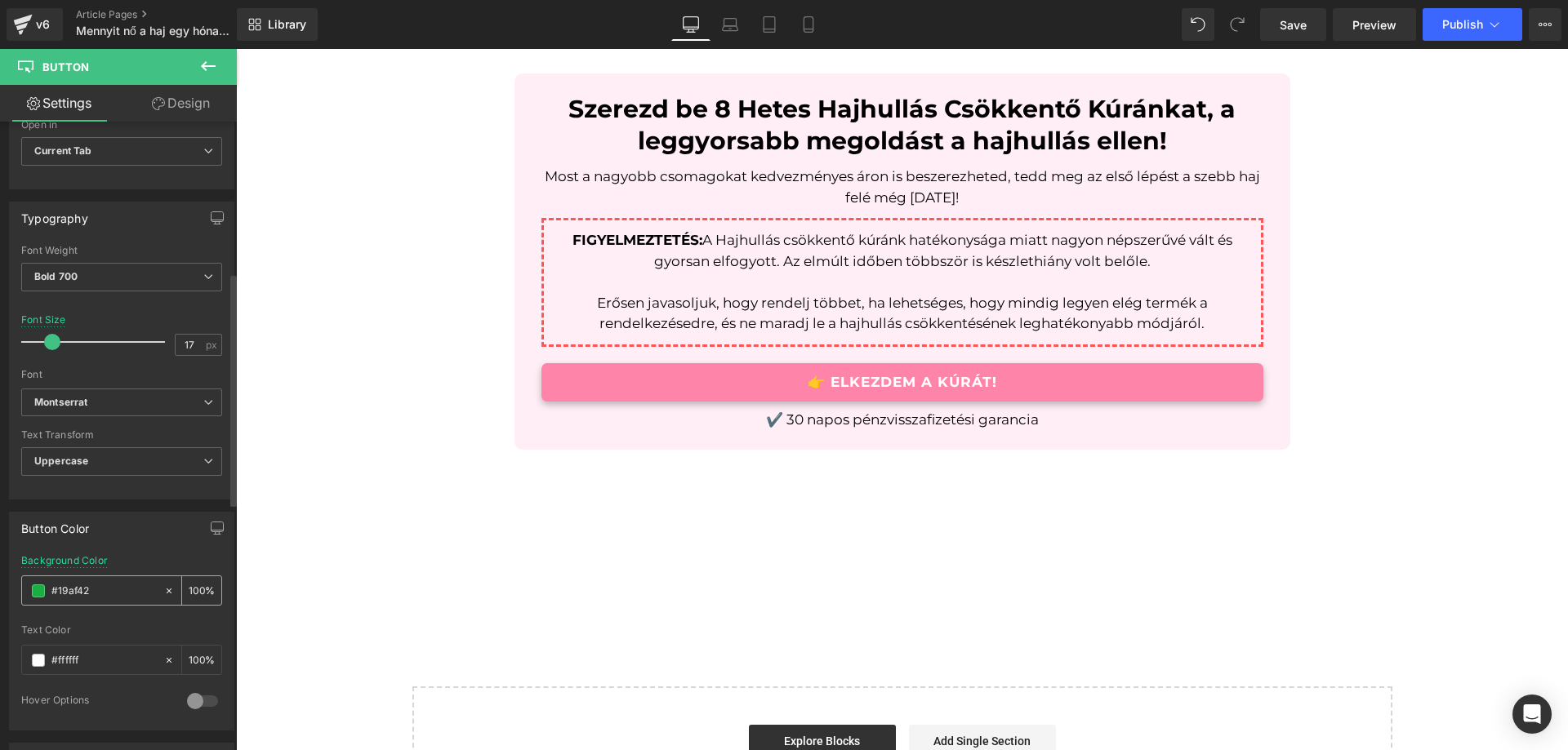
paste input "FF84A9"
type input "FF84A9"
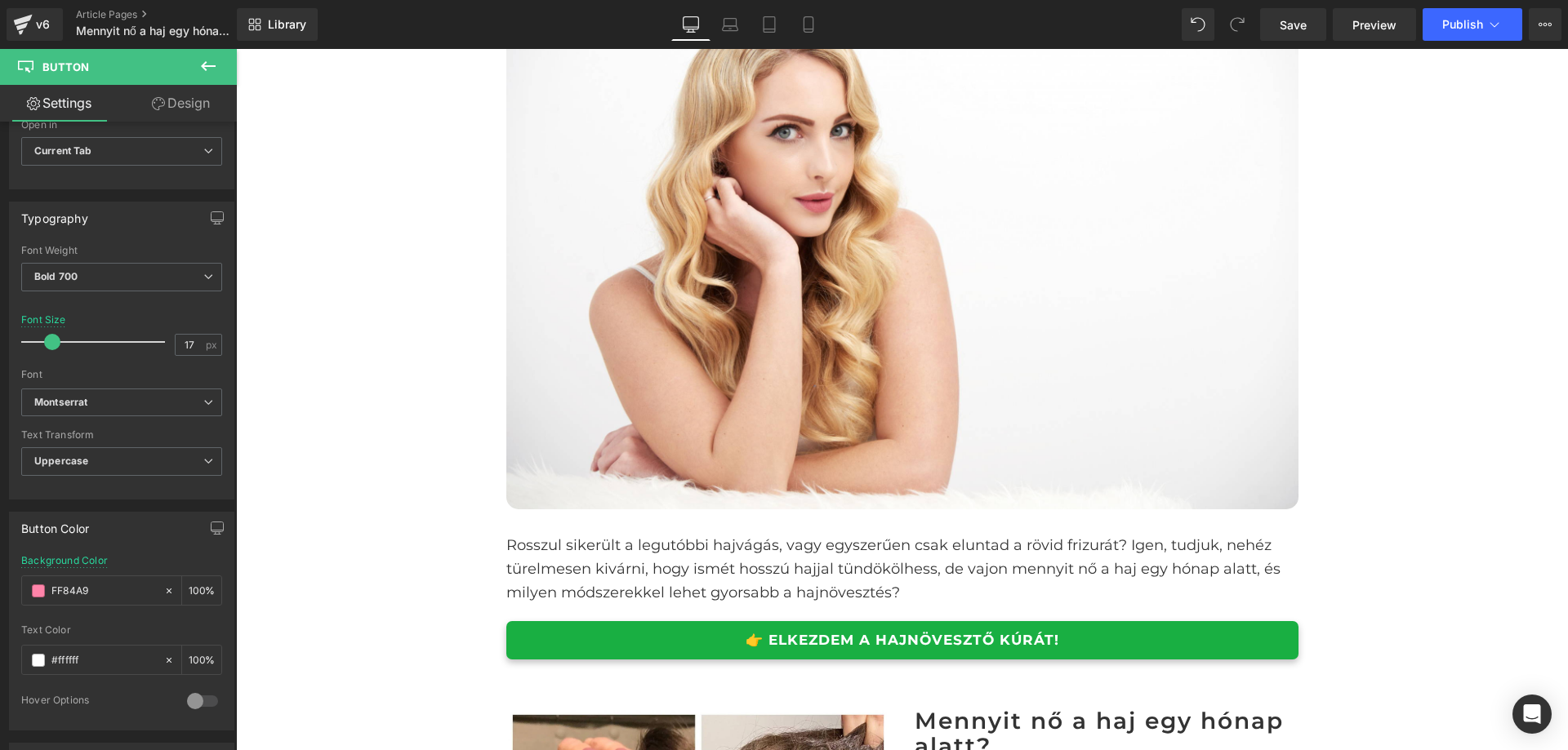
scroll to position [467, 0]
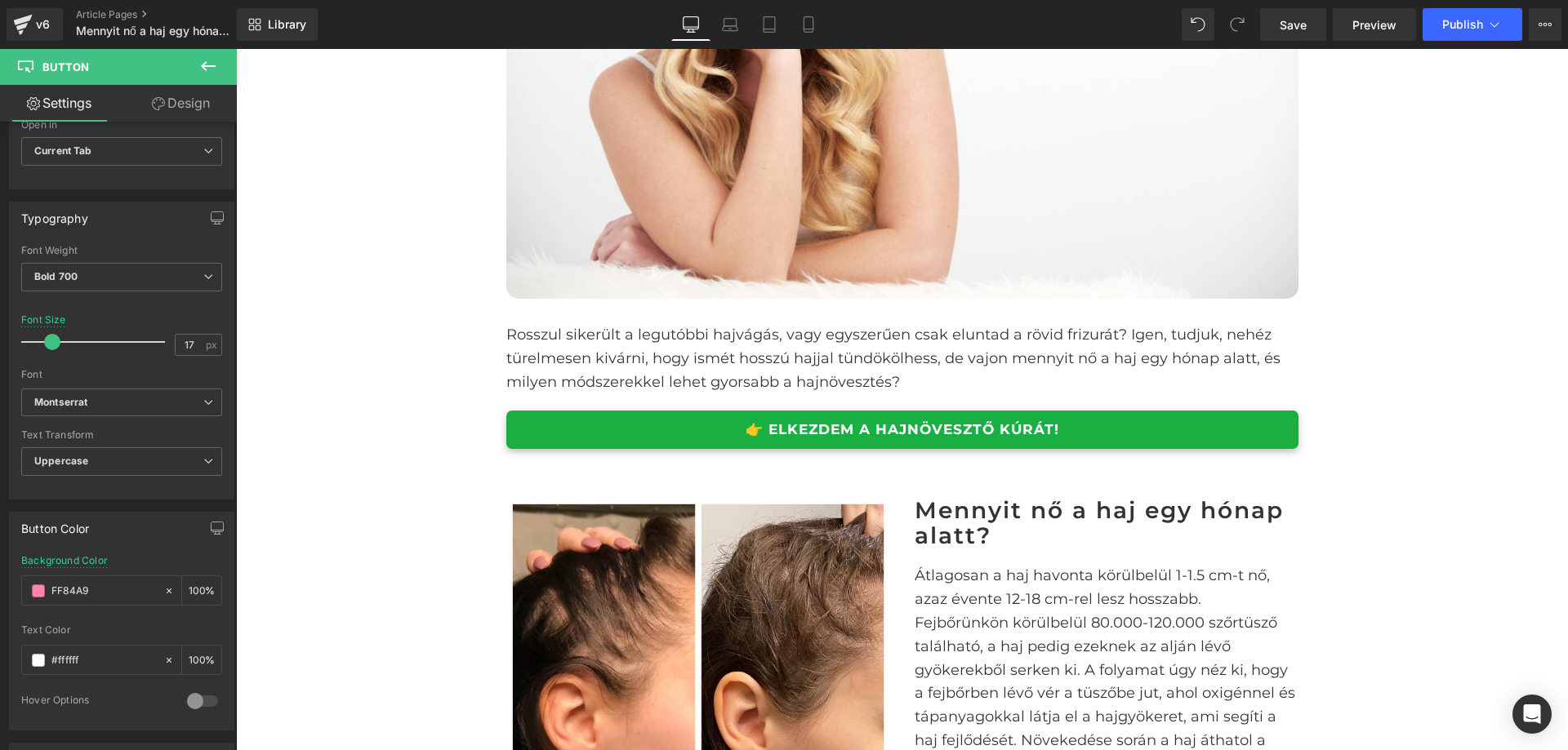
drag, startPoint x: 1113, startPoint y: 458, endPoint x: 1114, endPoint y: 449, distance: 9.1
click at [1113, 458] on div "Rosszul sikerült a legutóbbi hajvágás, vagy egyszerűen csak eluntad a rövid fri…" at bounding box center [902, 385] width 817 height 157
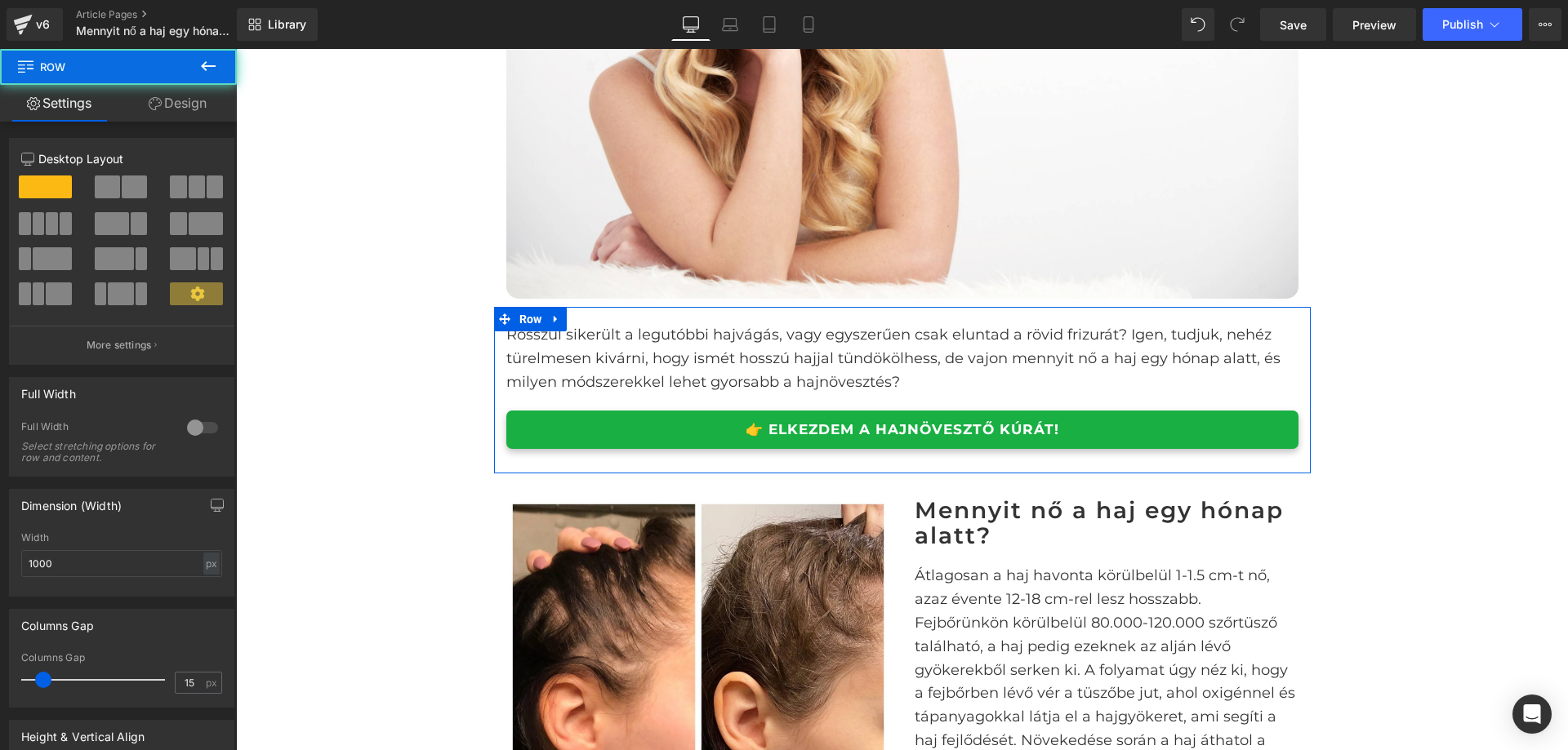
click at [236, 49] on div at bounding box center [236, 49] width 0 height 0
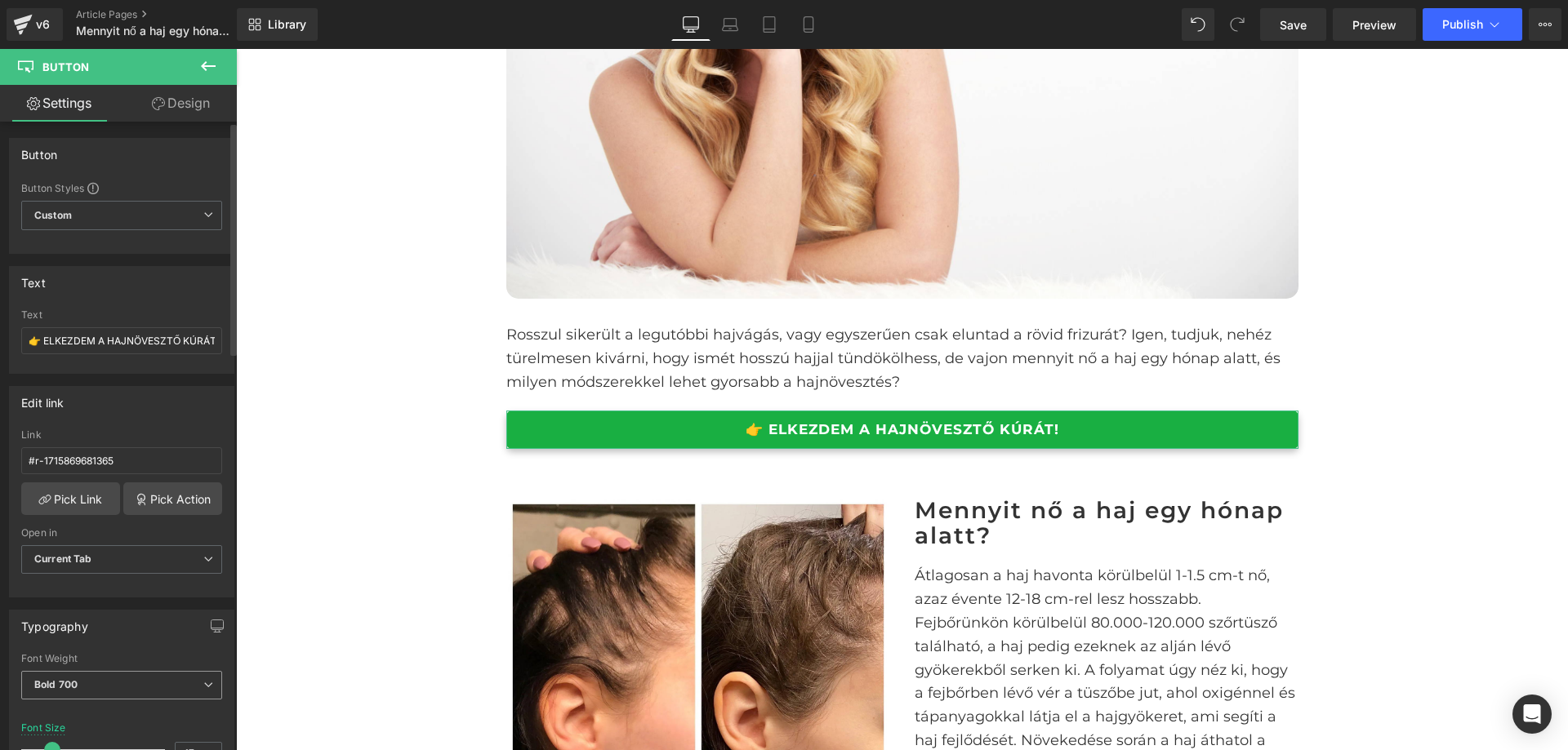
scroll to position [490, 0]
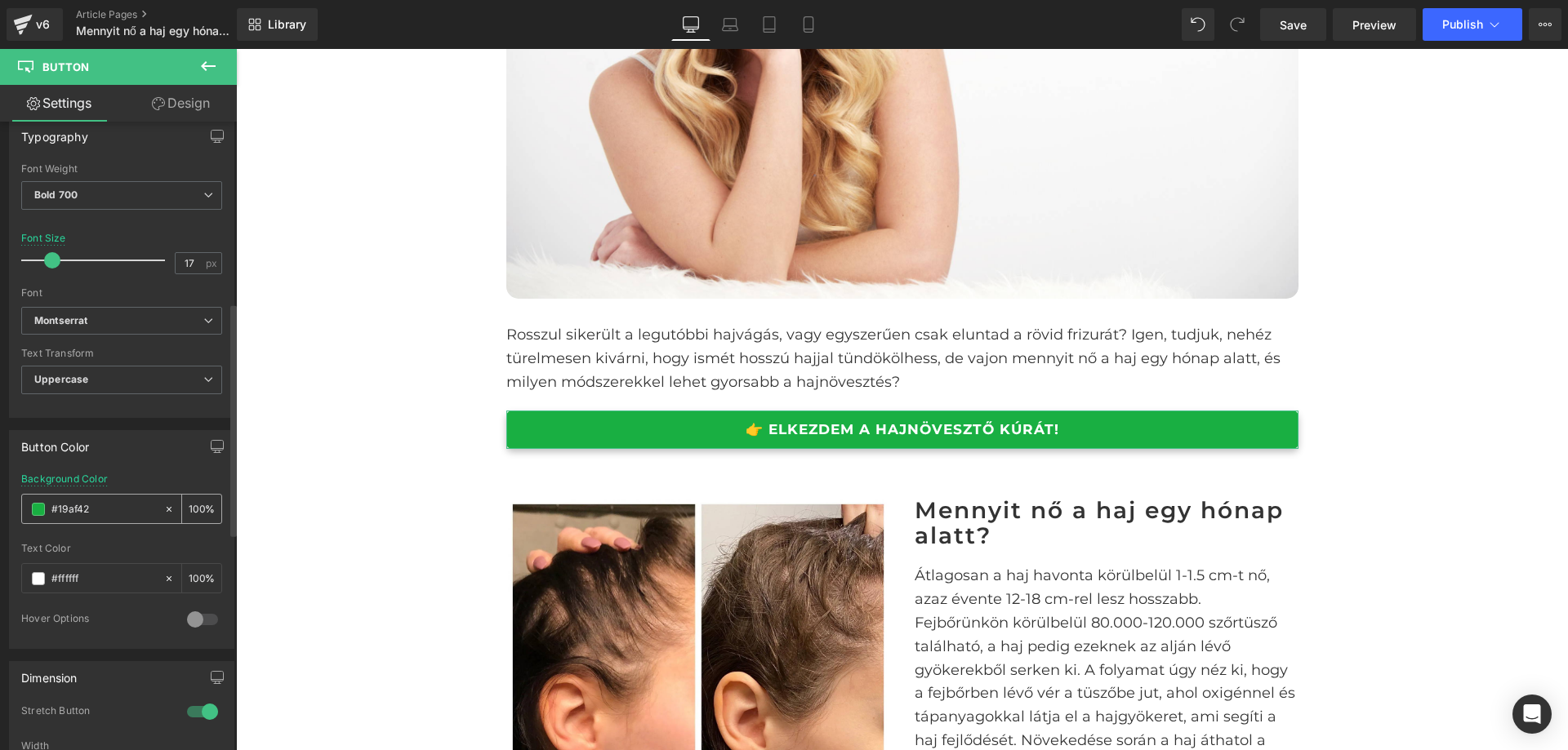
click at [136, 503] on input "#19af42" at bounding box center [104, 509] width 105 height 18
paste input "FF84A9"
type input "FF84A9"
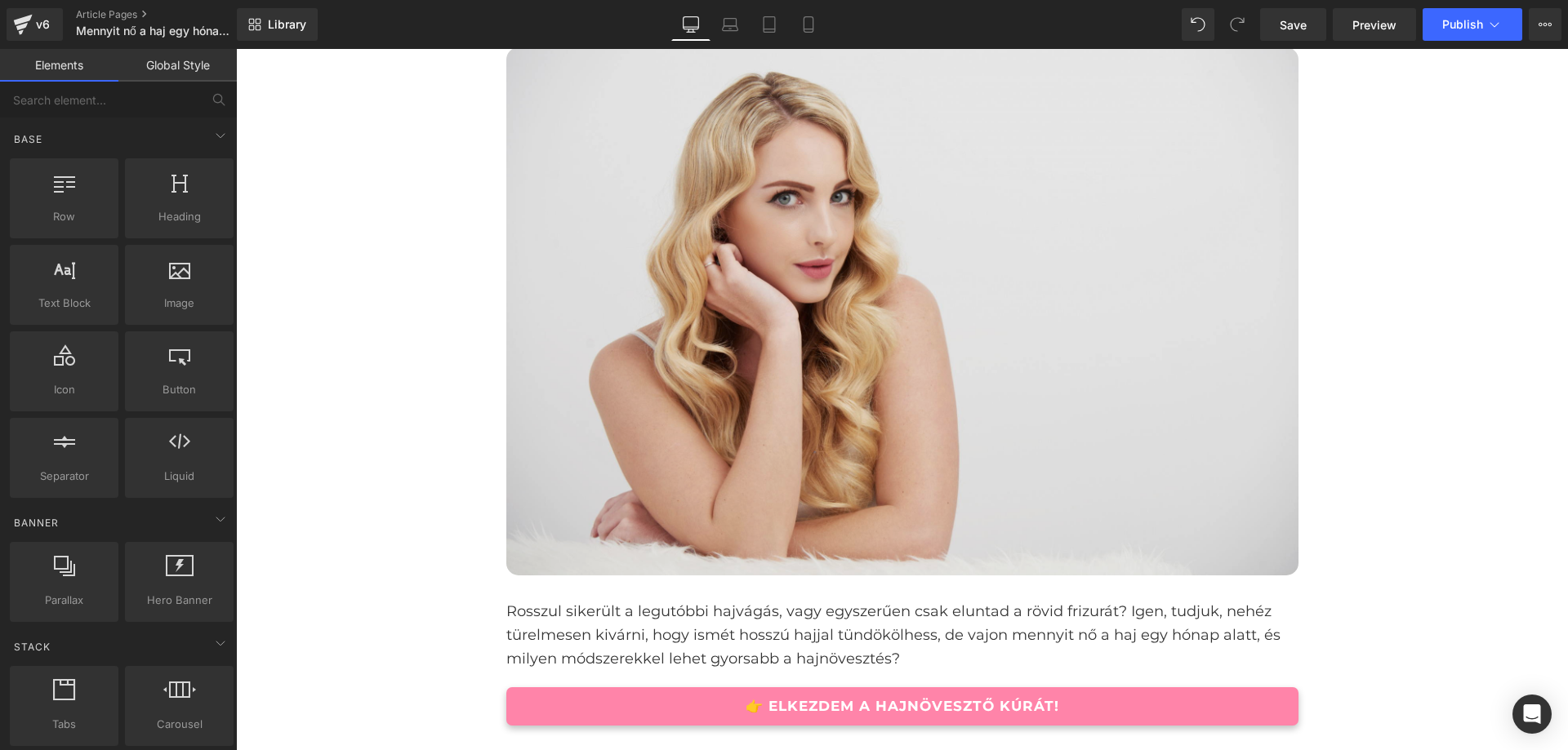
scroll to position [0, 0]
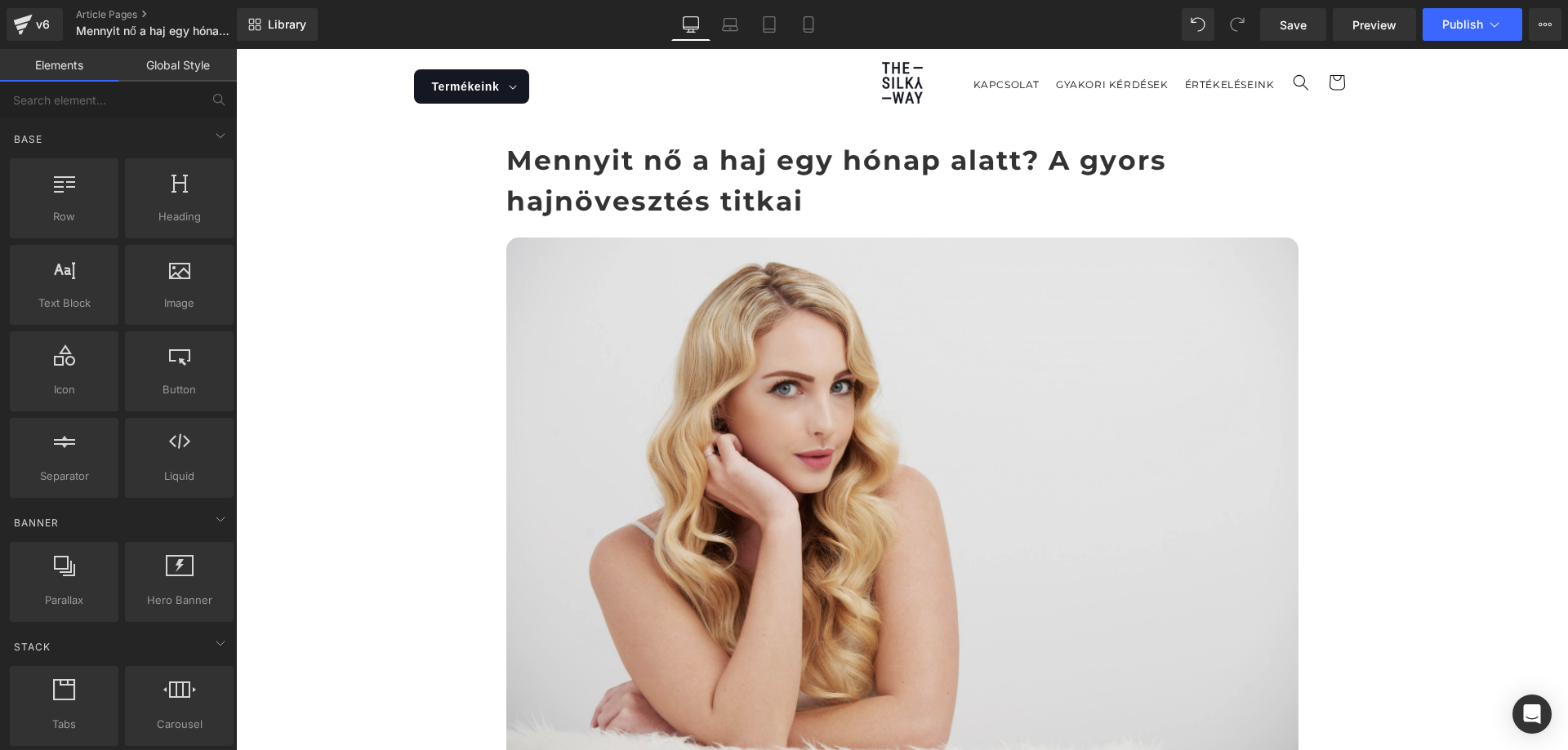
click at [1256, 306] on img at bounding box center [903, 502] width 792 height 528
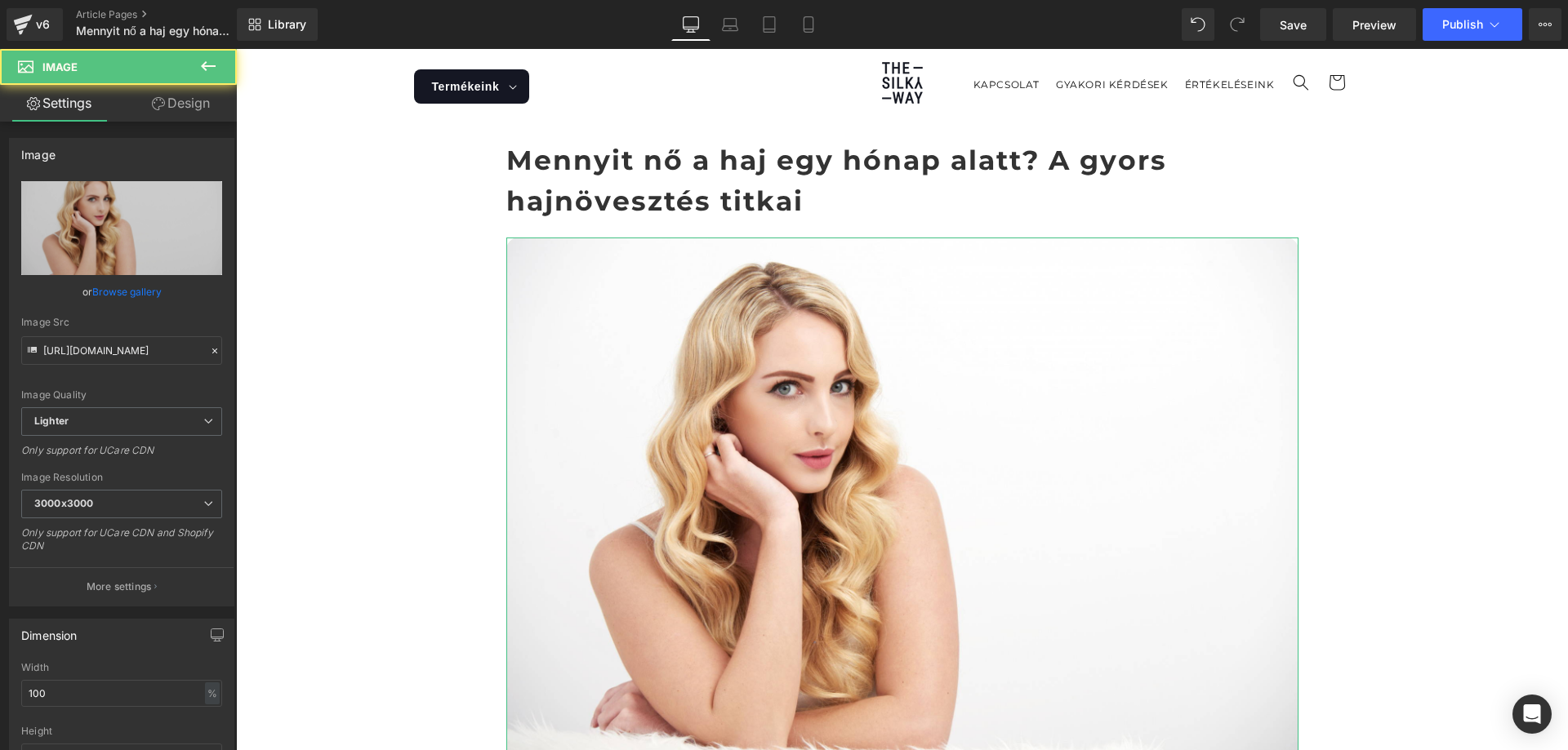
click at [174, 104] on link "Design" at bounding box center [180, 104] width 118 height 37
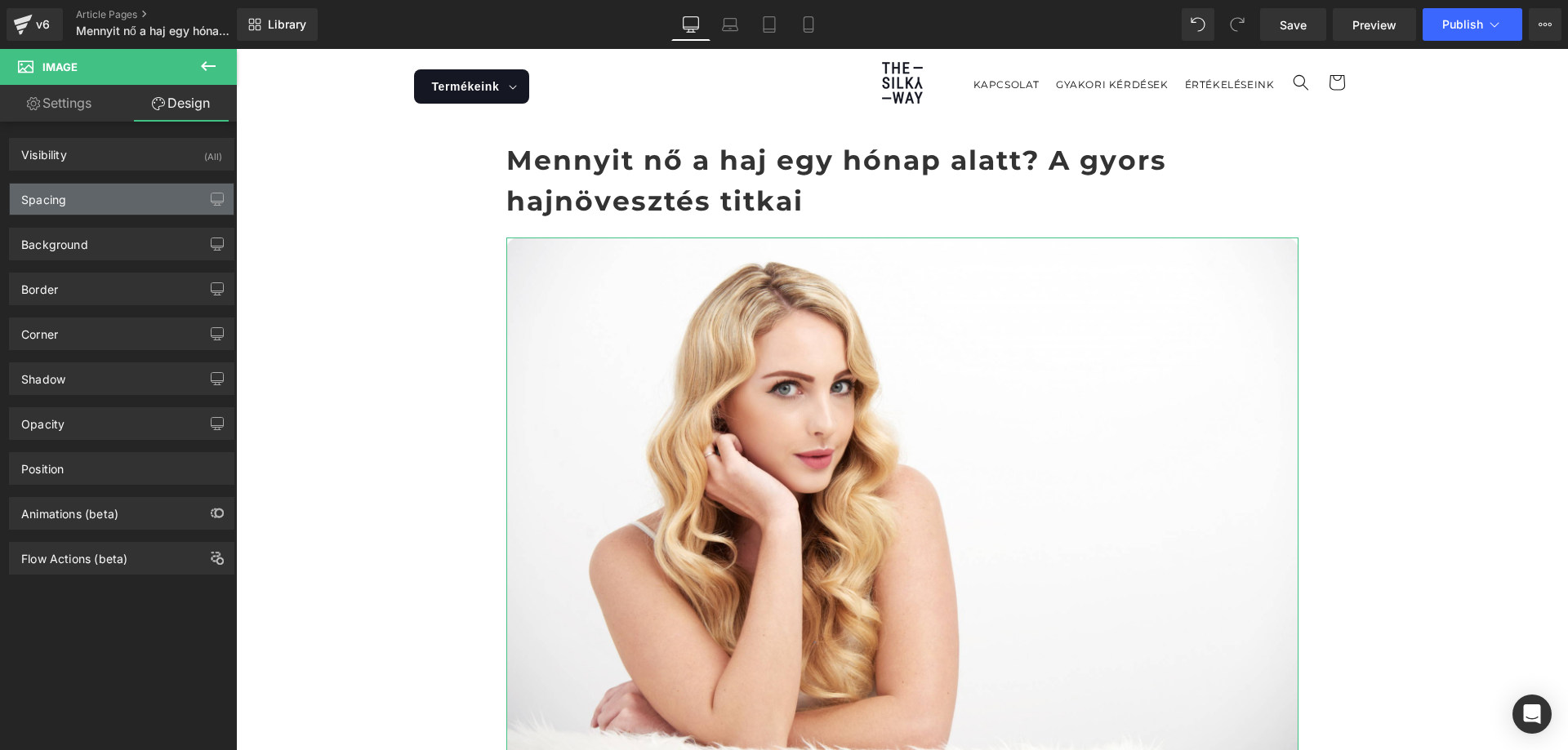
click at [110, 197] on div "Spacing" at bounding box center [121, 199] width 224 height 31
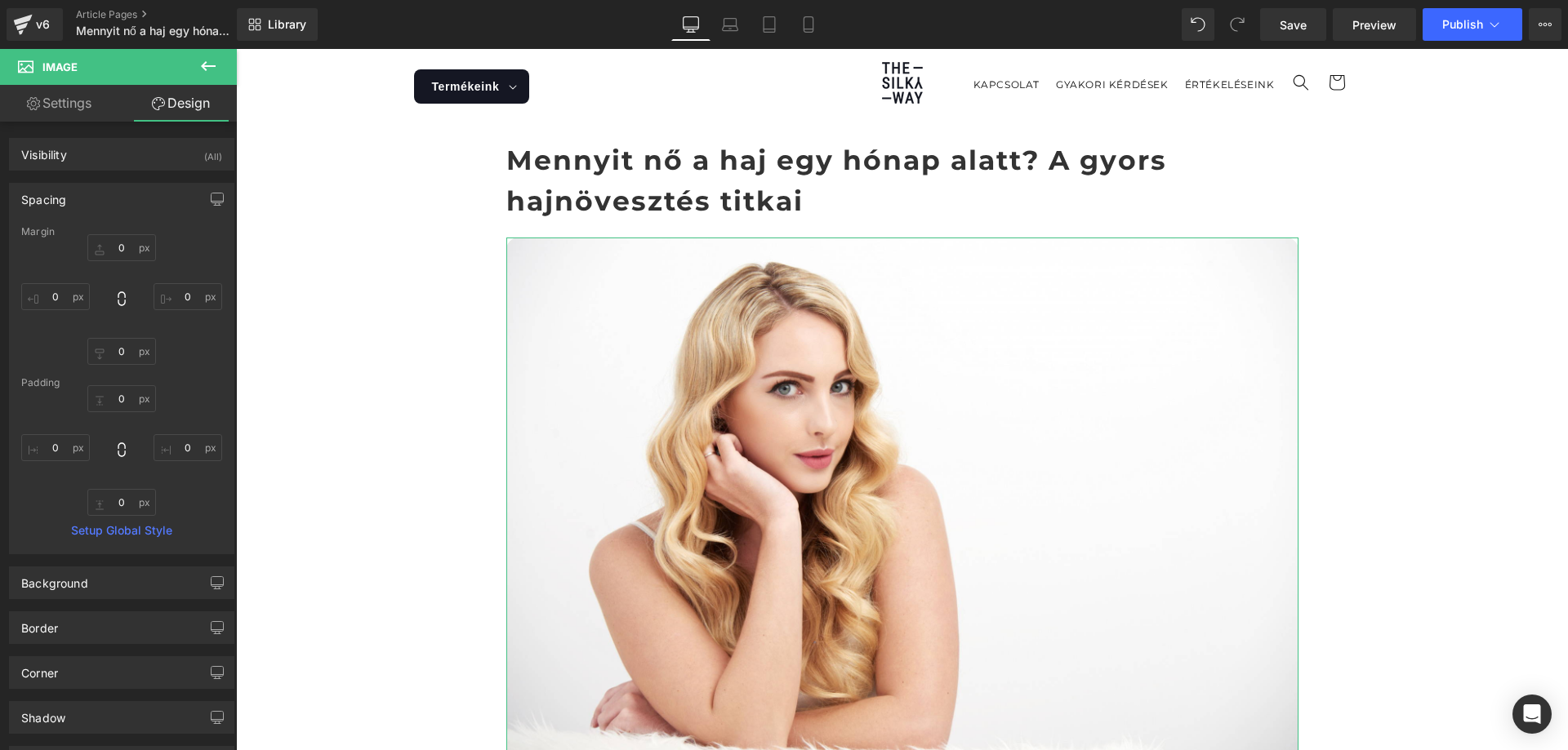
click at [109, 197] on div "Spacing" at bounding box center [121, 199] width 224 height 31
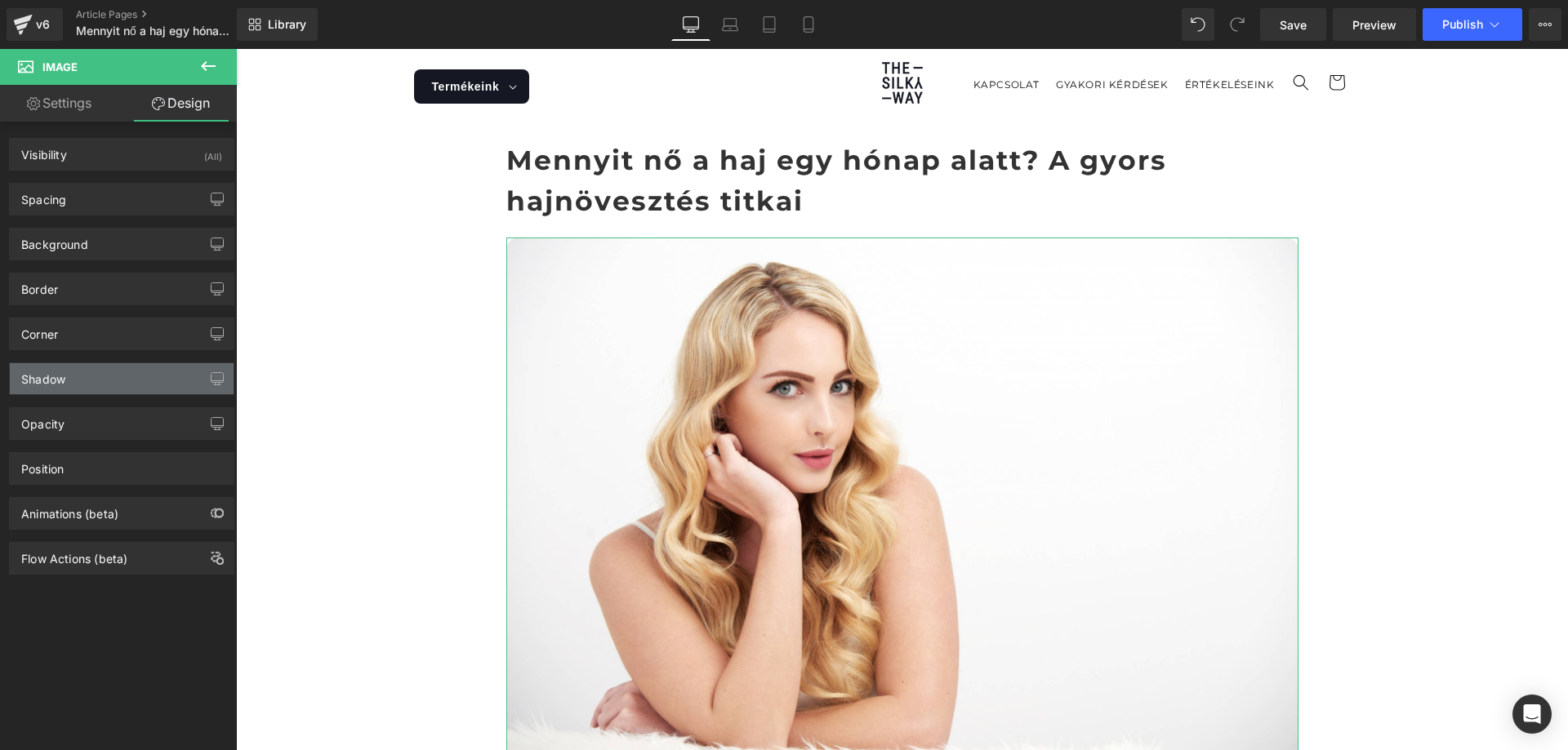
click at [104, 388] on div "Shadow" at bounding box center [121, 379] width 224 height 31
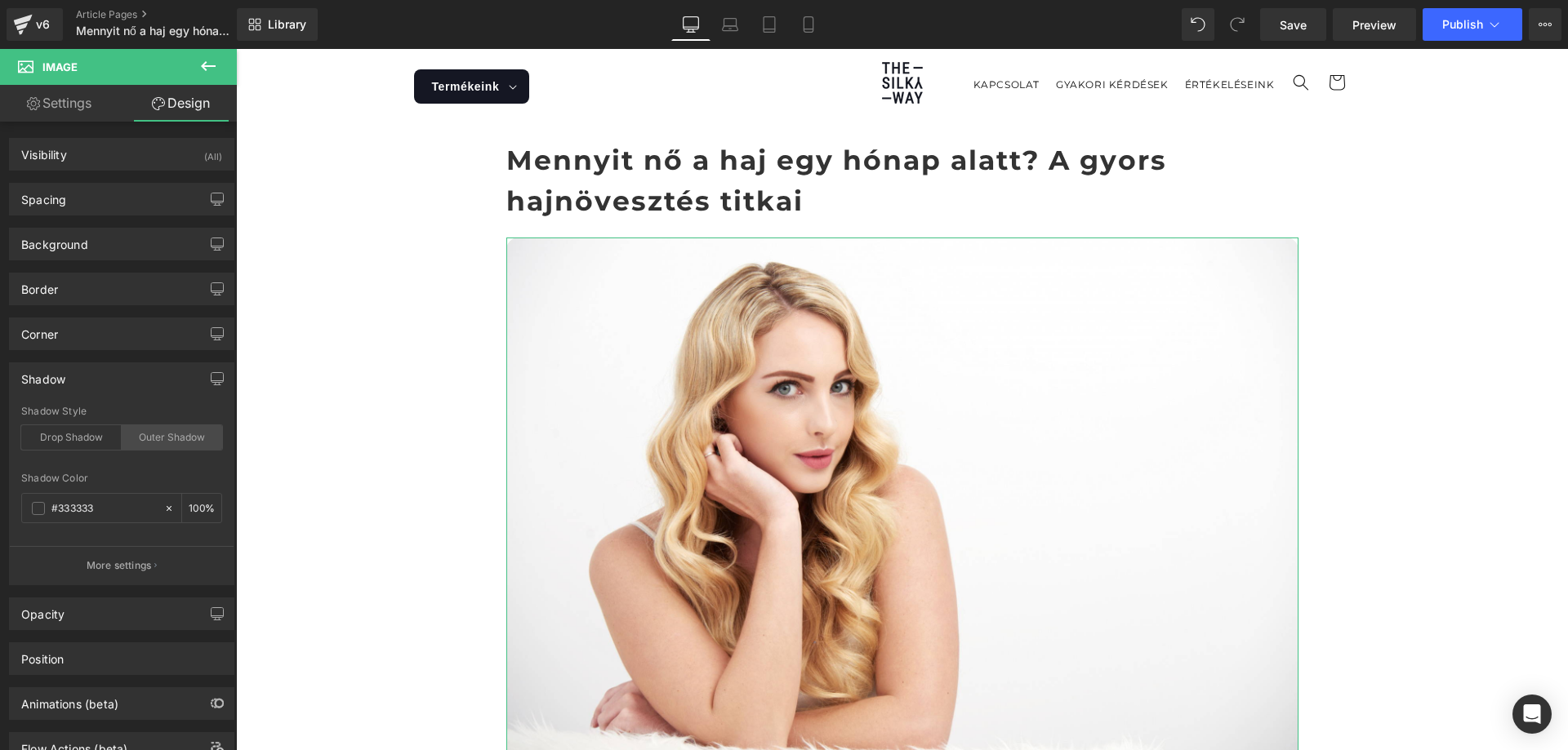
click at [181, 433] on div "Outer Shadow" at bounding box center [171, 437] width 101 height 24
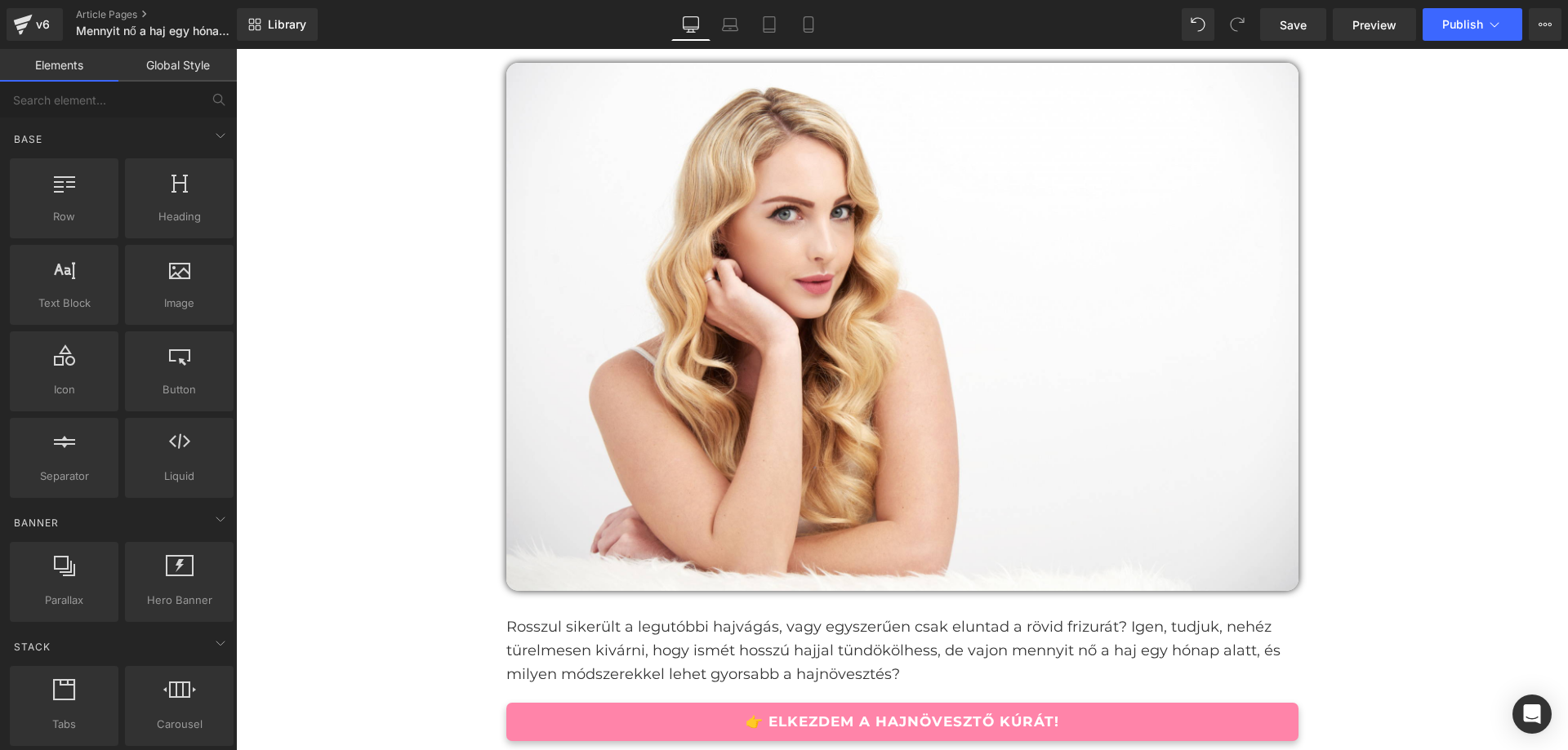
scroll to position [82, 0]
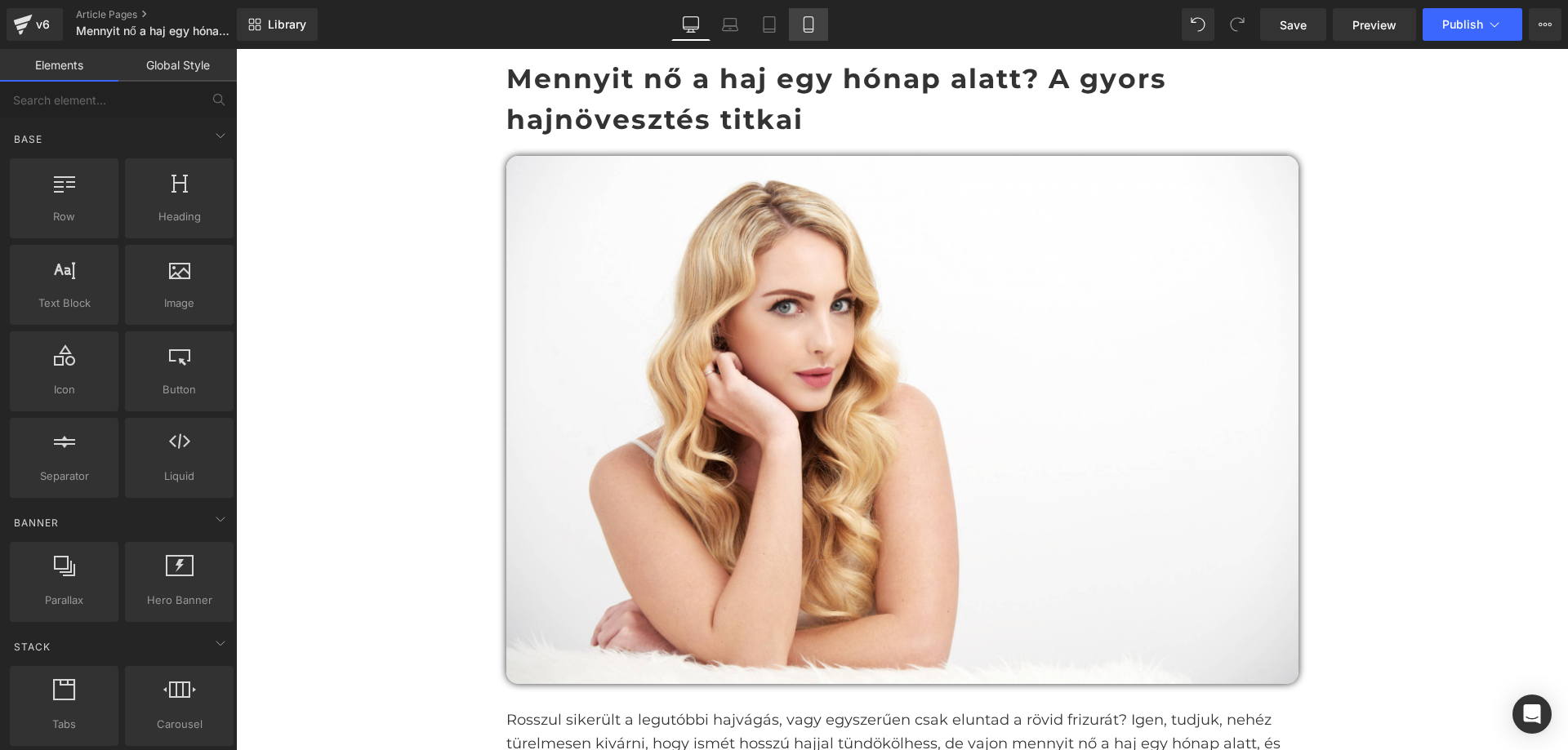
click at [818, 25] on link "Mobile" at bounding box center [809, 23] width 39 height 32
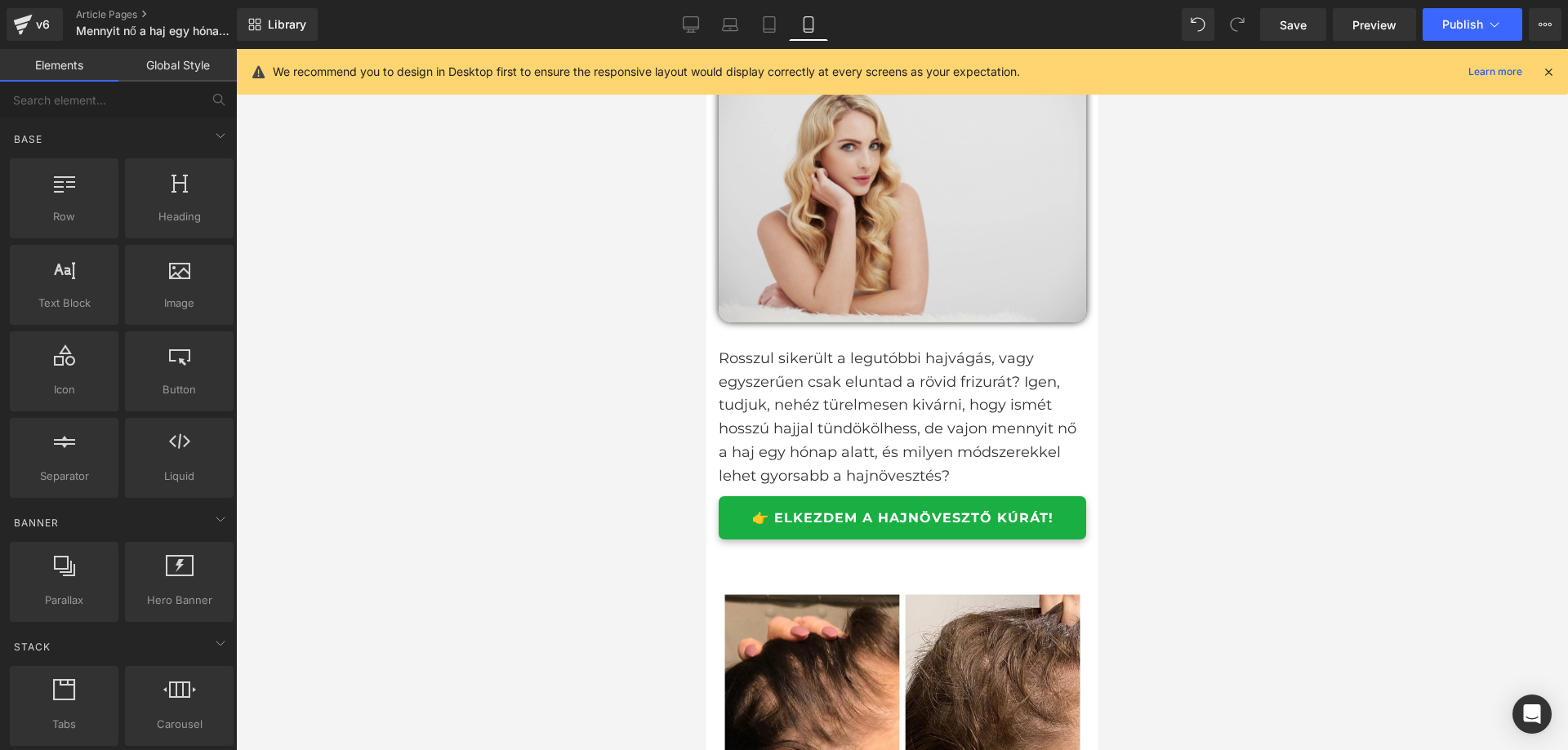
scroll to position [0, 0]
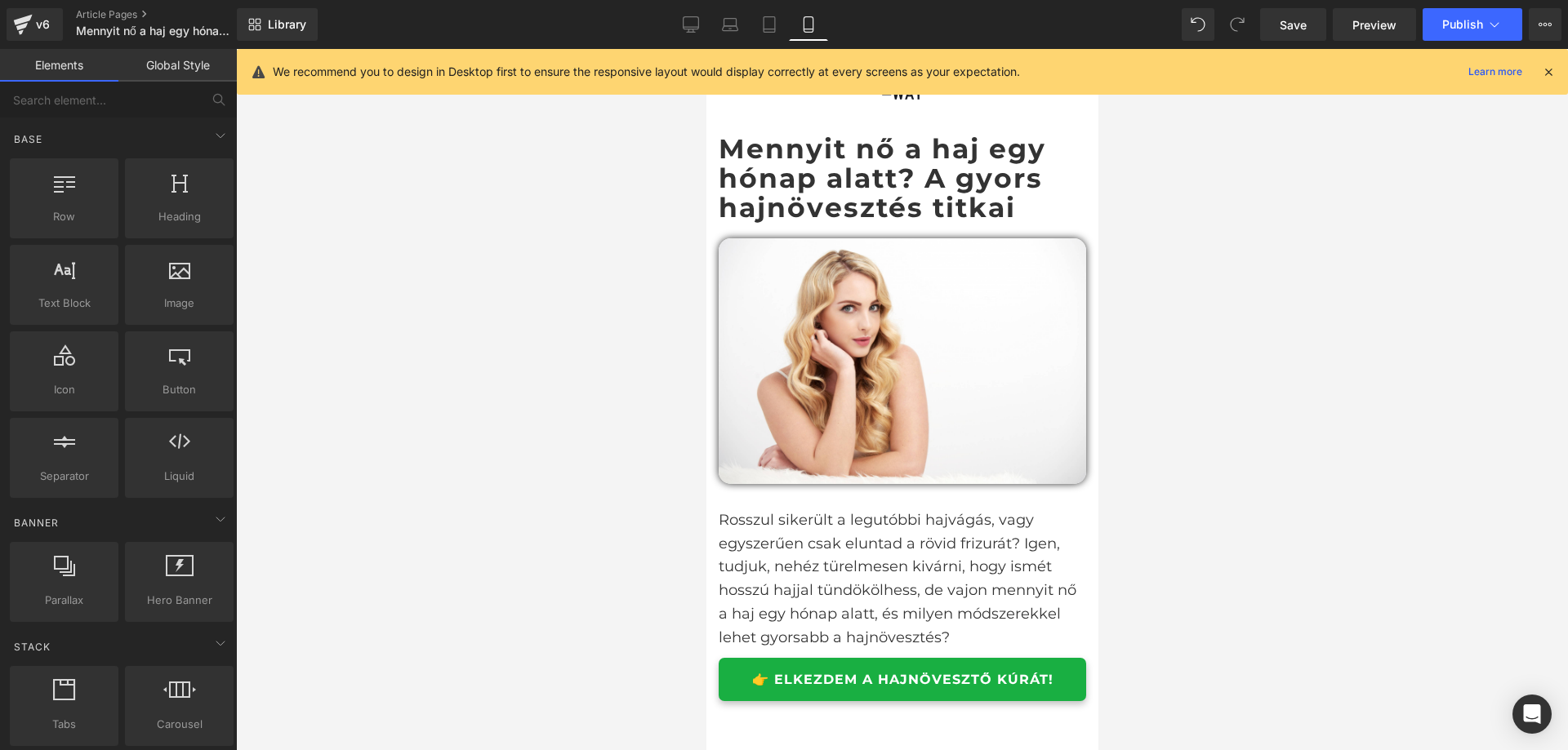
click at [1053, 196] on h1 "Mennyit nő a haj egy hónap alatt? A gyors hajnövesztés titkai" at bounding box center [902, 178] width 368 height 89
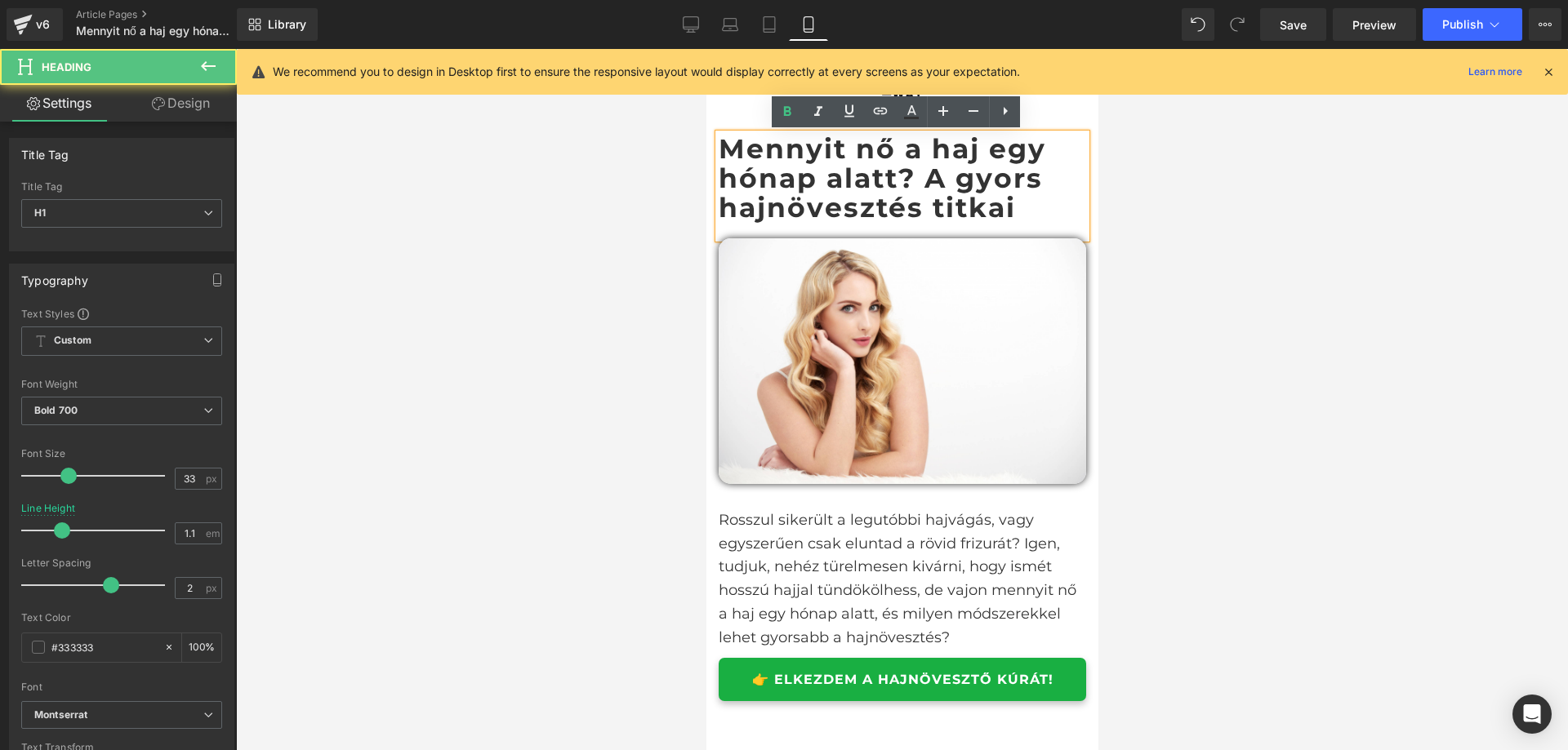
click at [944, 179] on h1 "Mennyit nő a haj egy hónap alatt? A gyors hajnövesztés titkai" at bounding box center [902, 178] width 368 height 89
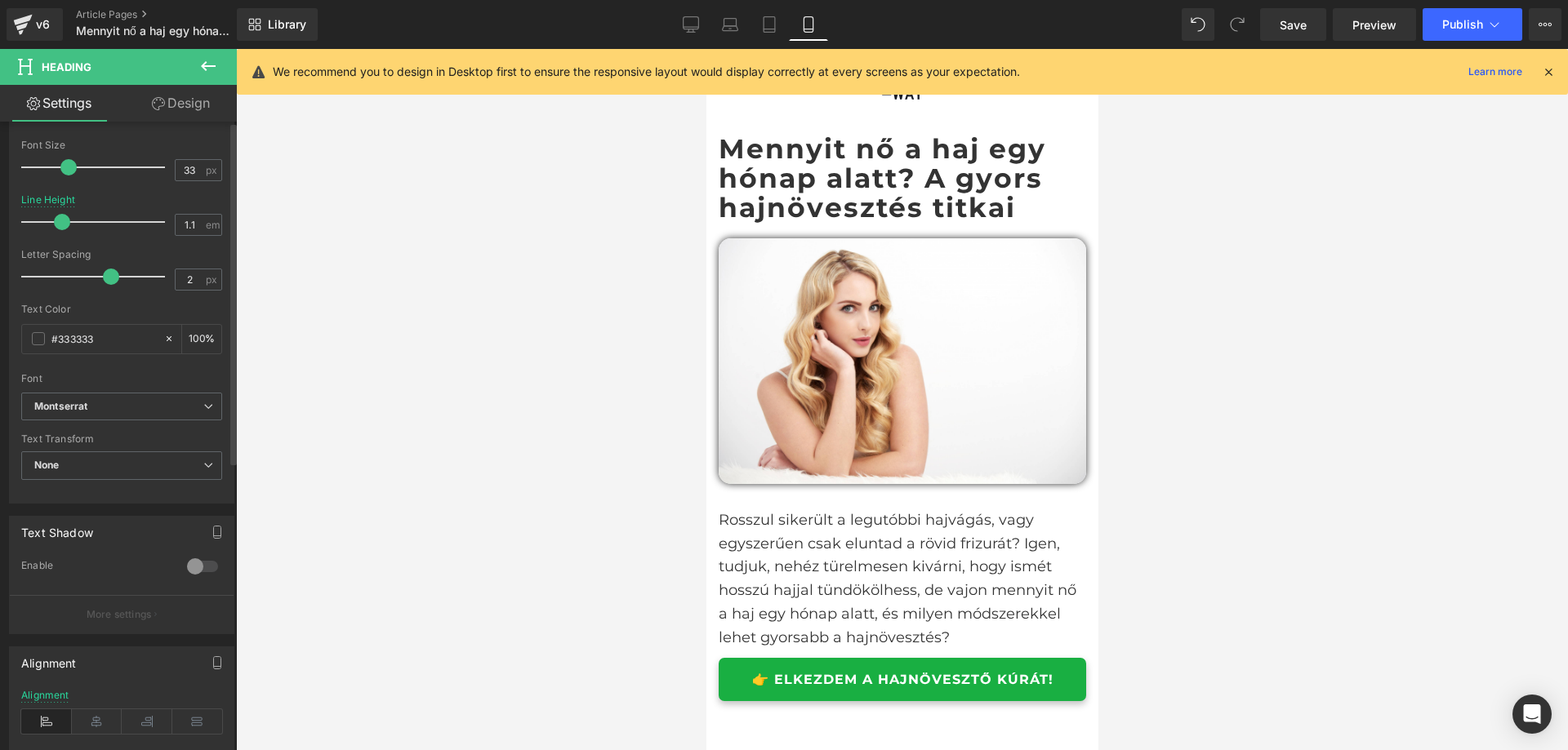
scroll to position [409, 0]
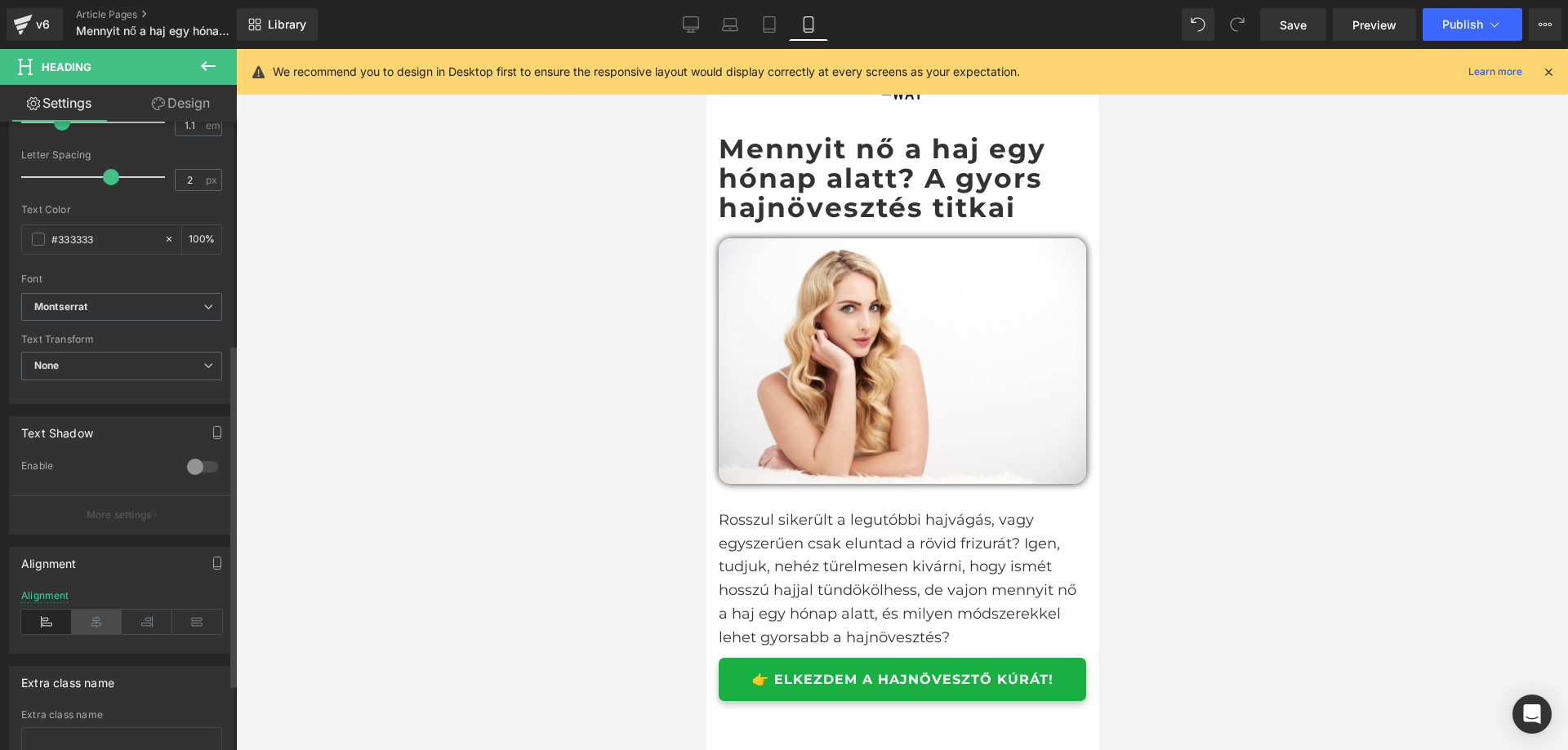
click at [89, 624] on icon at bounding box center [97, 622] width 51 height 24
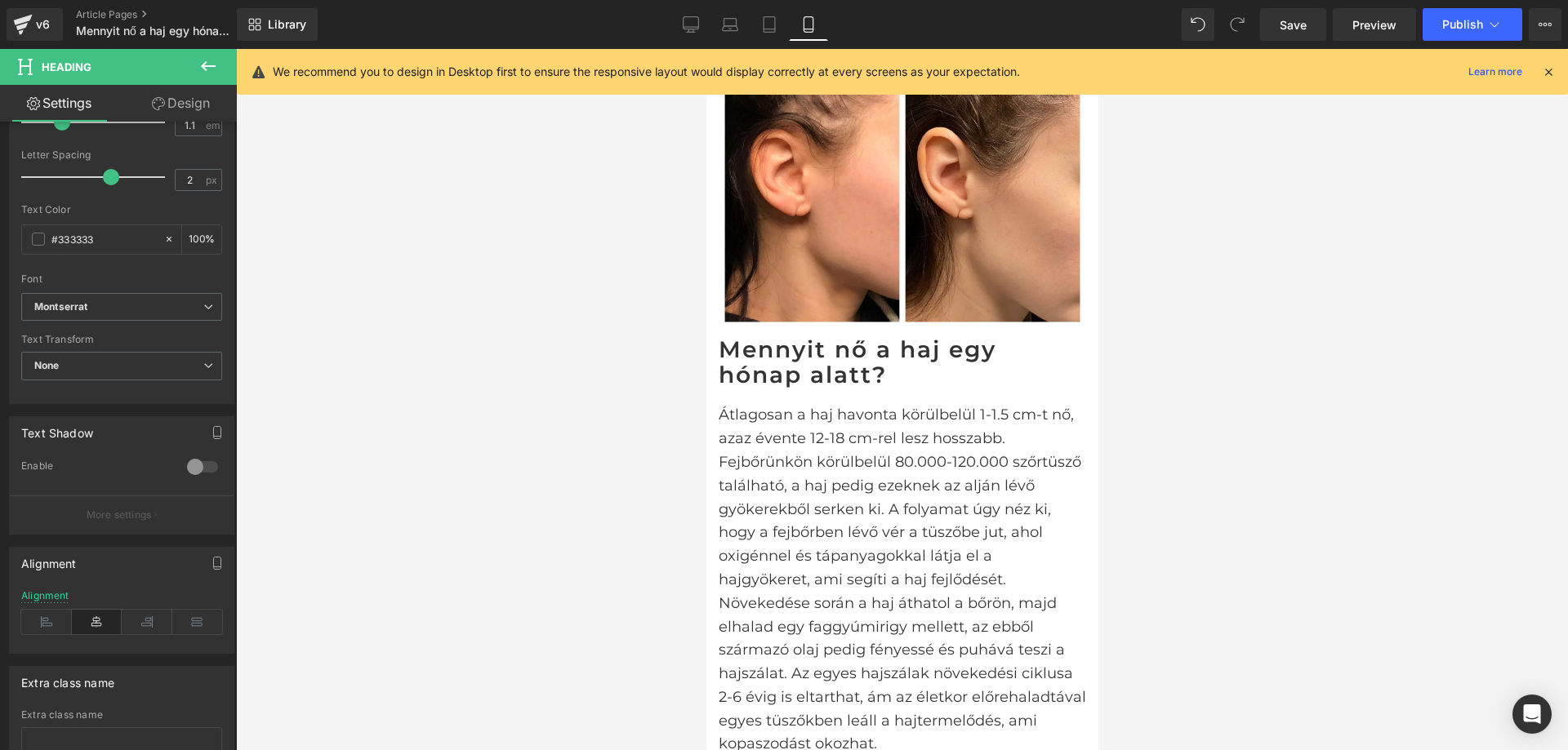
scroll to position [653, 0]
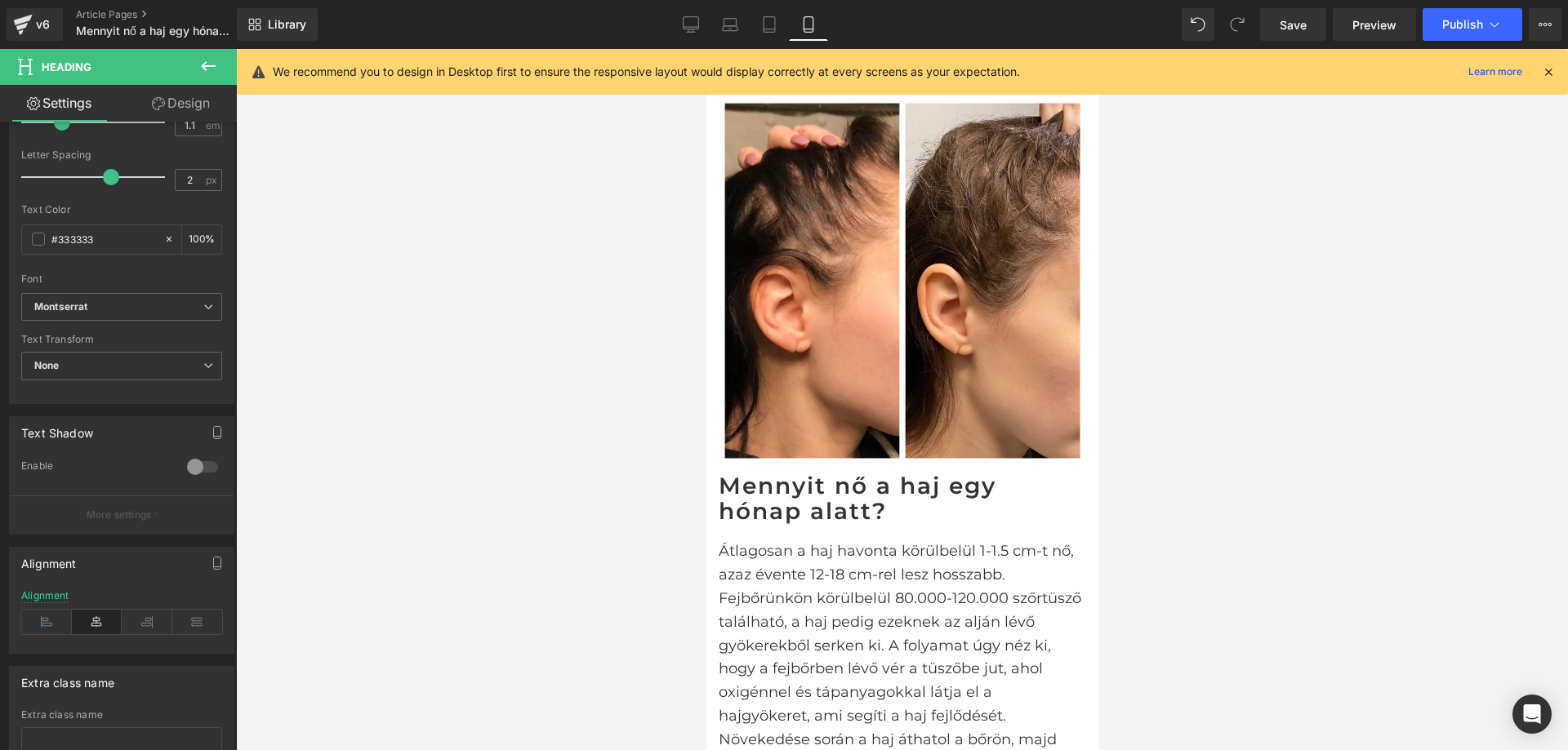
click at [969, 488] on h2 "Mennyit nő a haj egy hónap alatt?" at bounding box center [902, 499] width 368 height 51
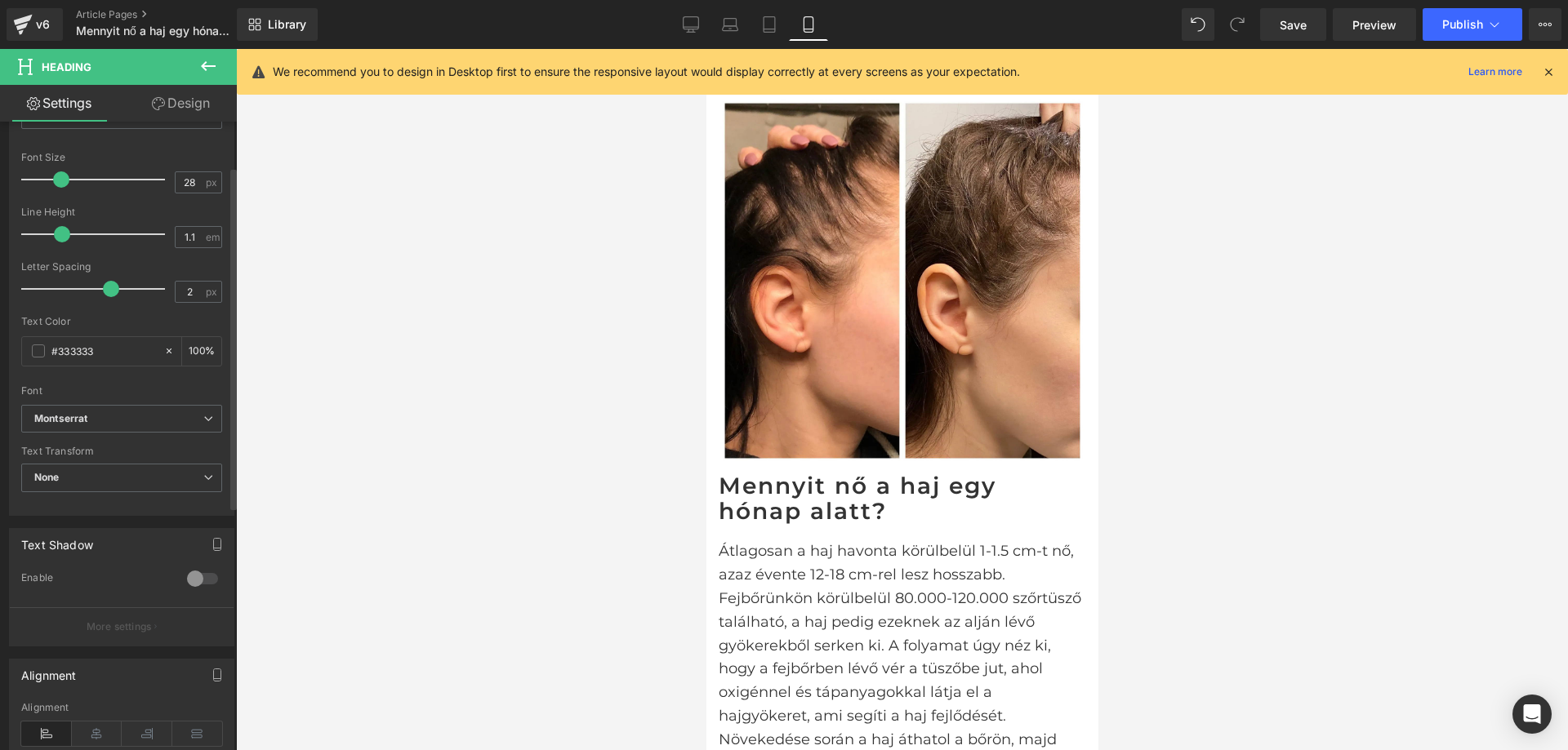
scroll to position [409, 0]
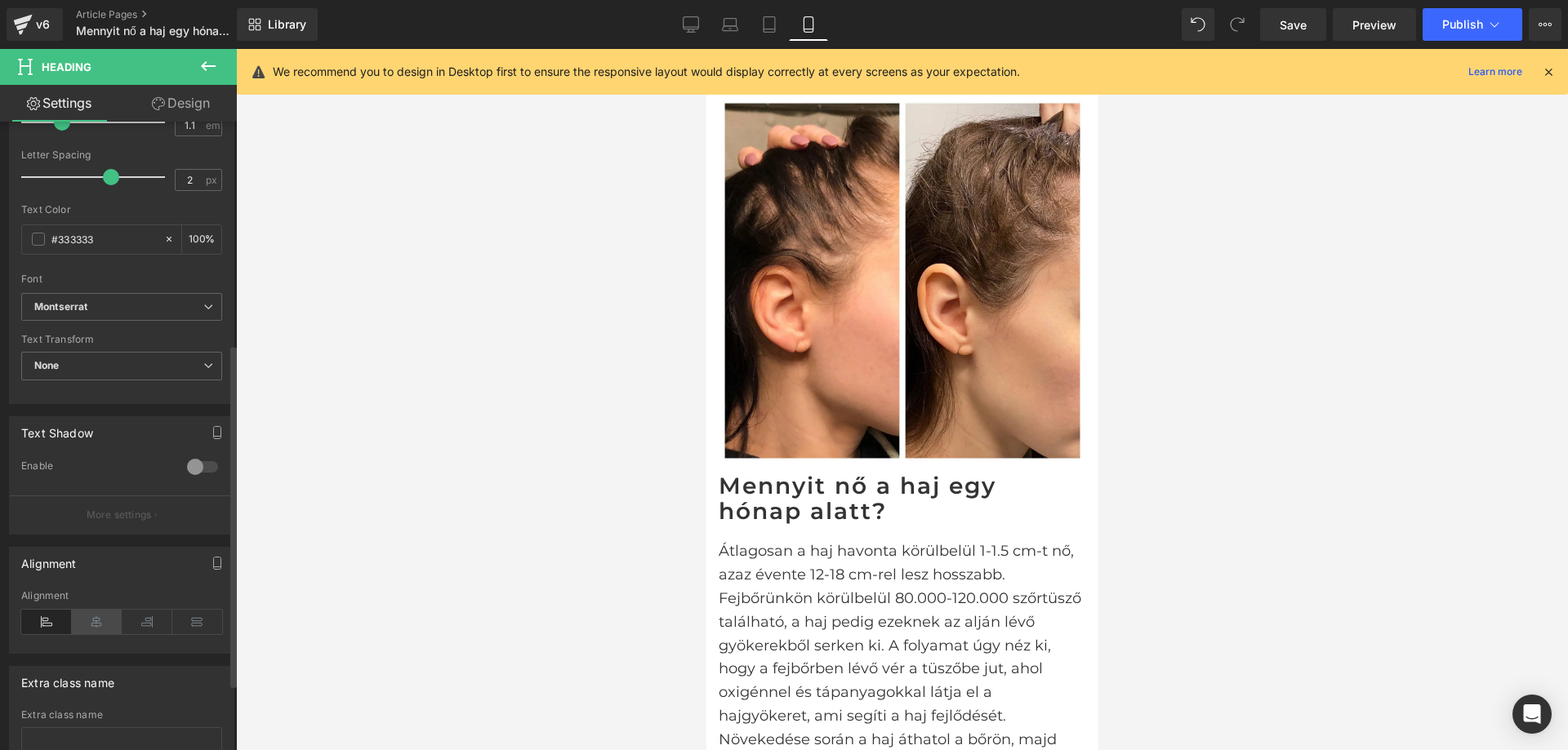
click at [92, 611] on icon at bounding box center [97, 622] width 51 height 24
click at [47, 628] on icon at bounding box center [47, 622] width 51 height 24
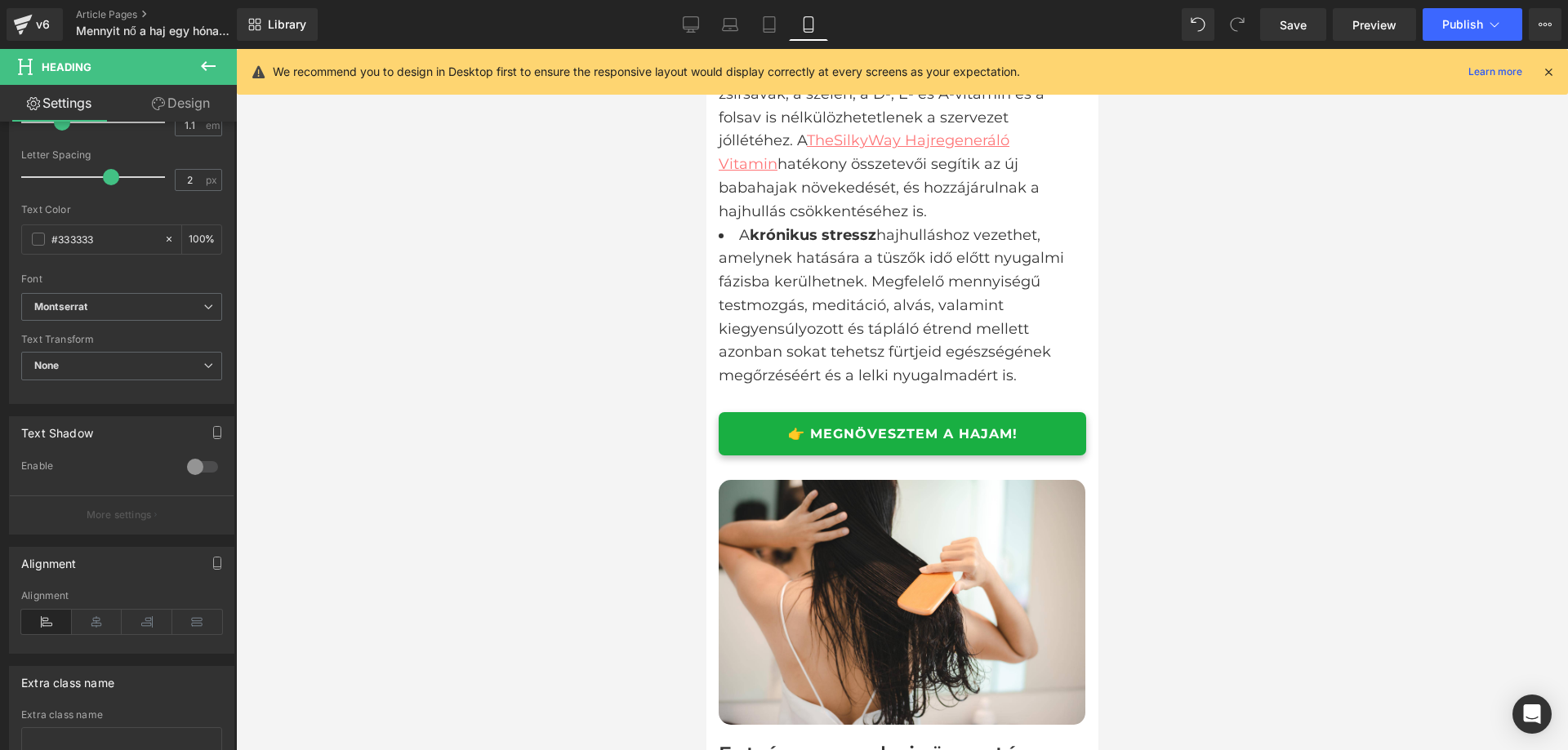
scroll to position [3103, 0]
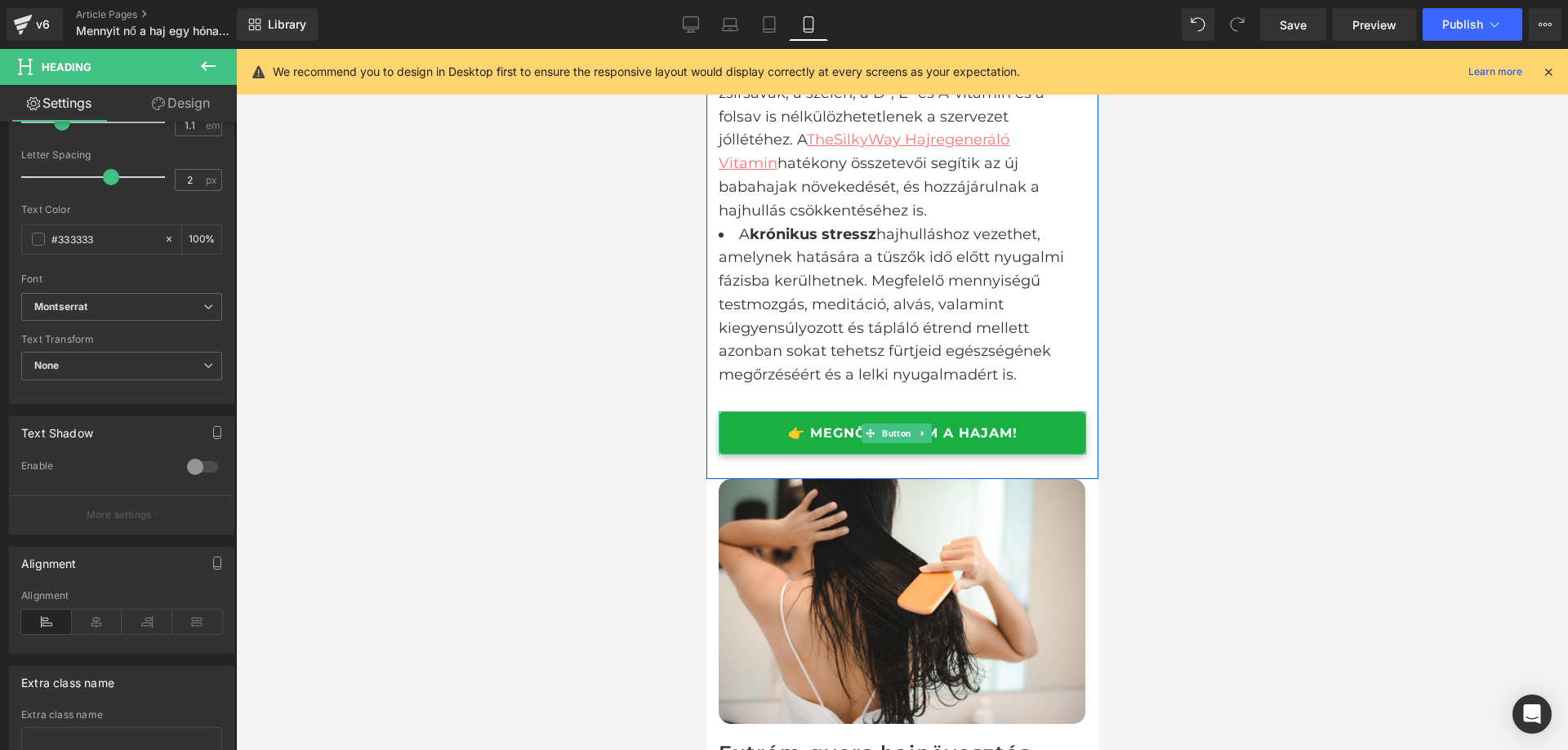
click at [1049, 412] on link "👉 MEGNÖVESZTEM A HAJAM!" at bounding box center [902, 433] width 368 height 43
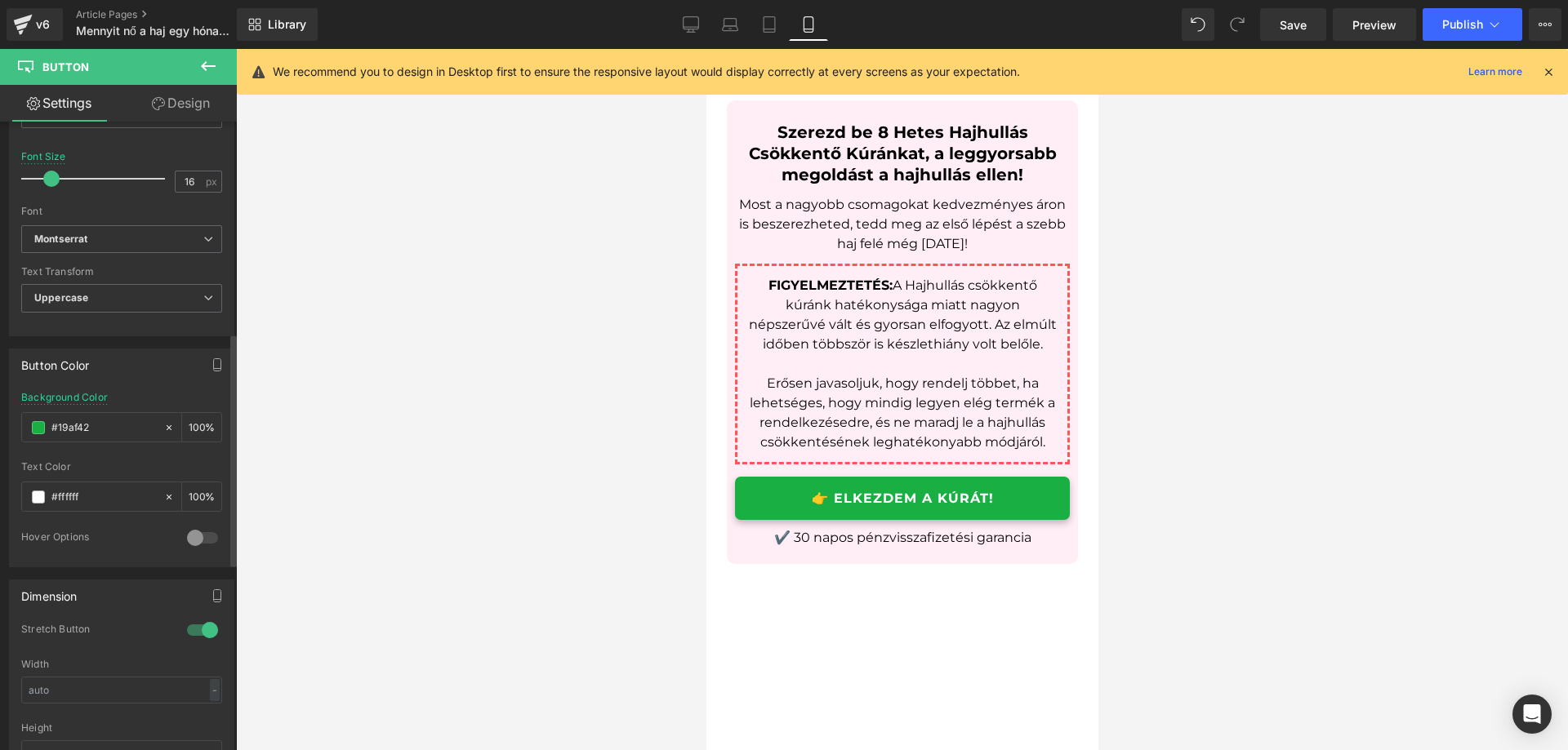
scroll to position [5167, 0]
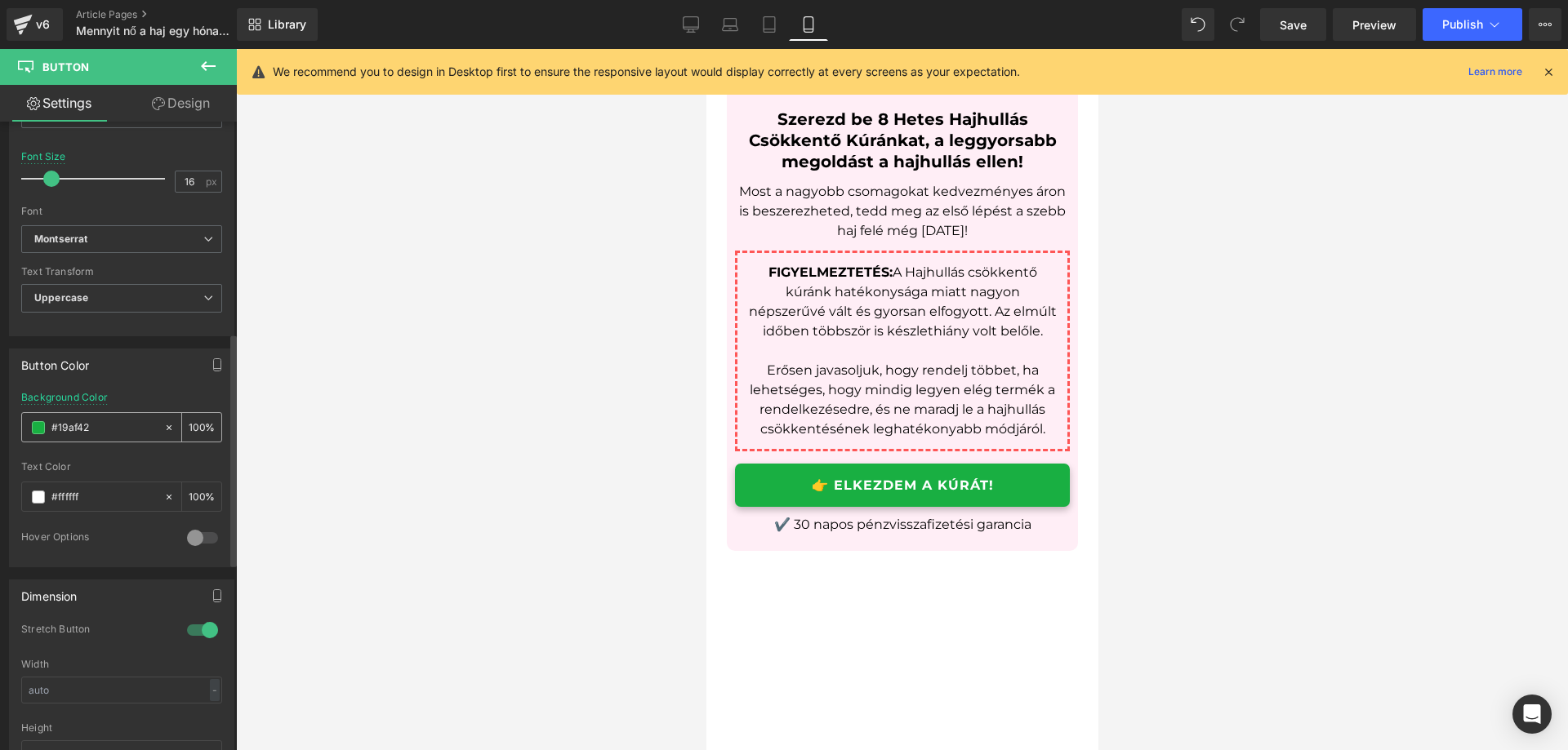
click at [98, 427] on input "#19af42" at bounding box center [104, 427] width 105 height 18
paste input "FF84A9"
type input "#FF84A9"
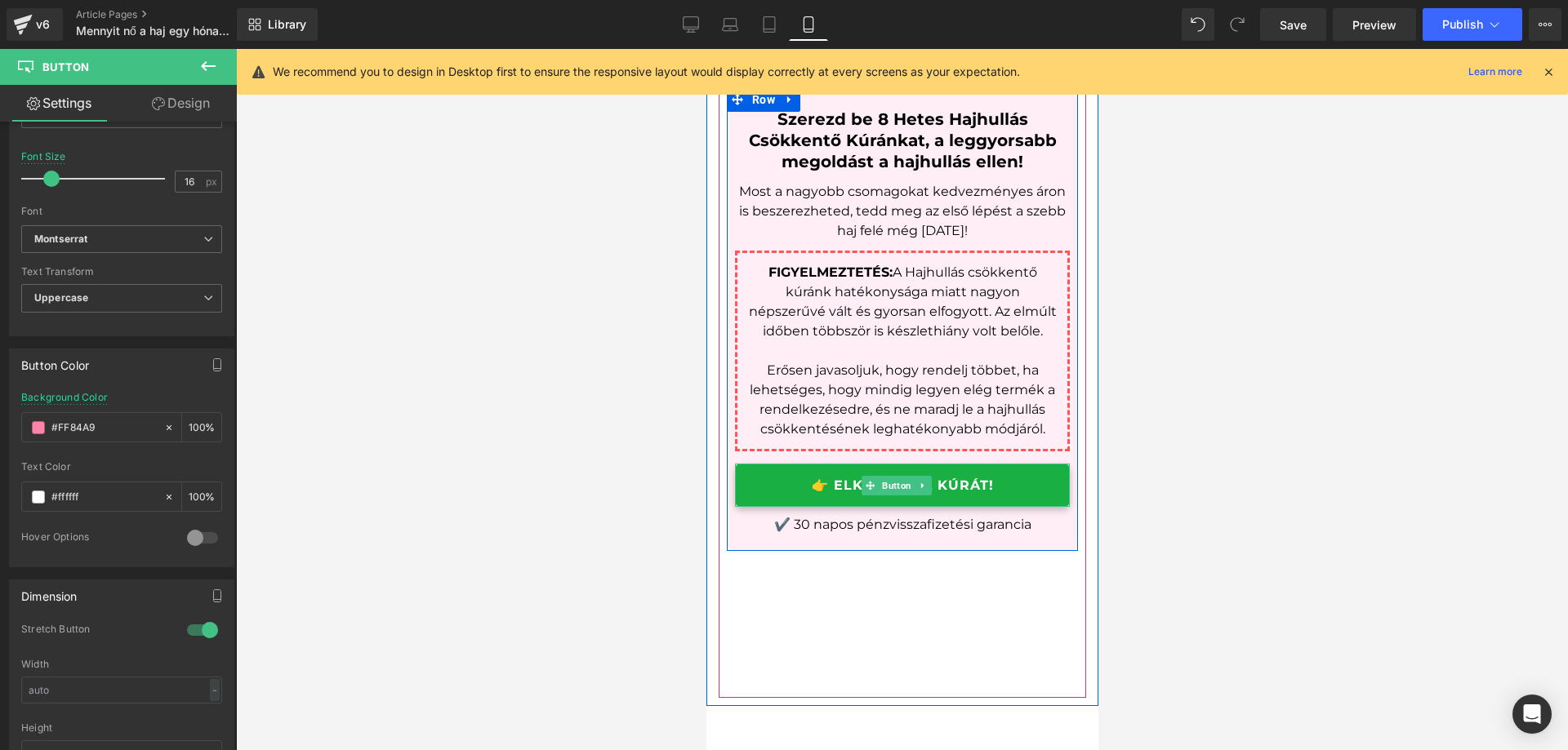
click at [1008, 488] on link "👉 ELKEZDEM A KÚRÁT!" at bounding box center [902, 485] width 335 height 43
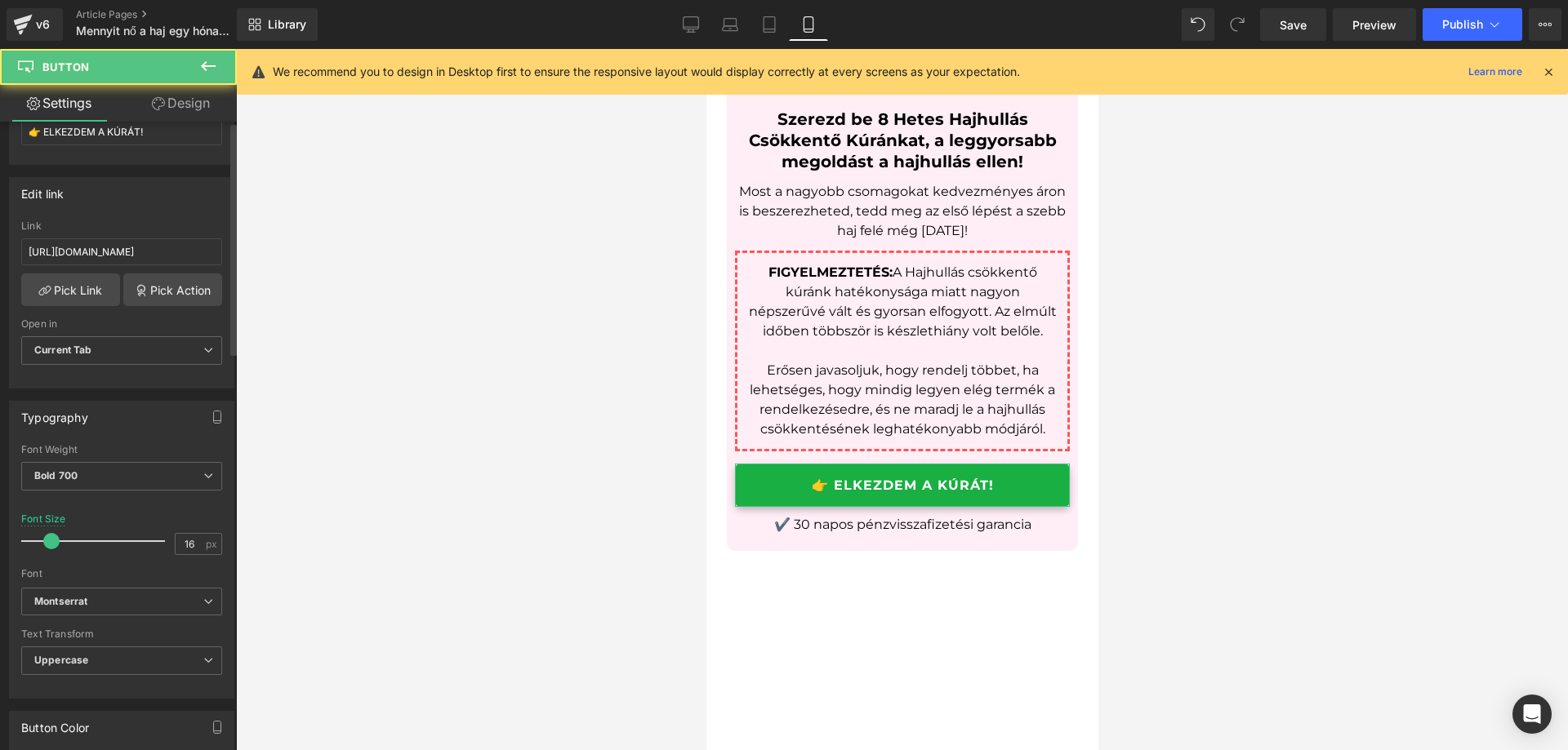
scroll to position [409, 0]
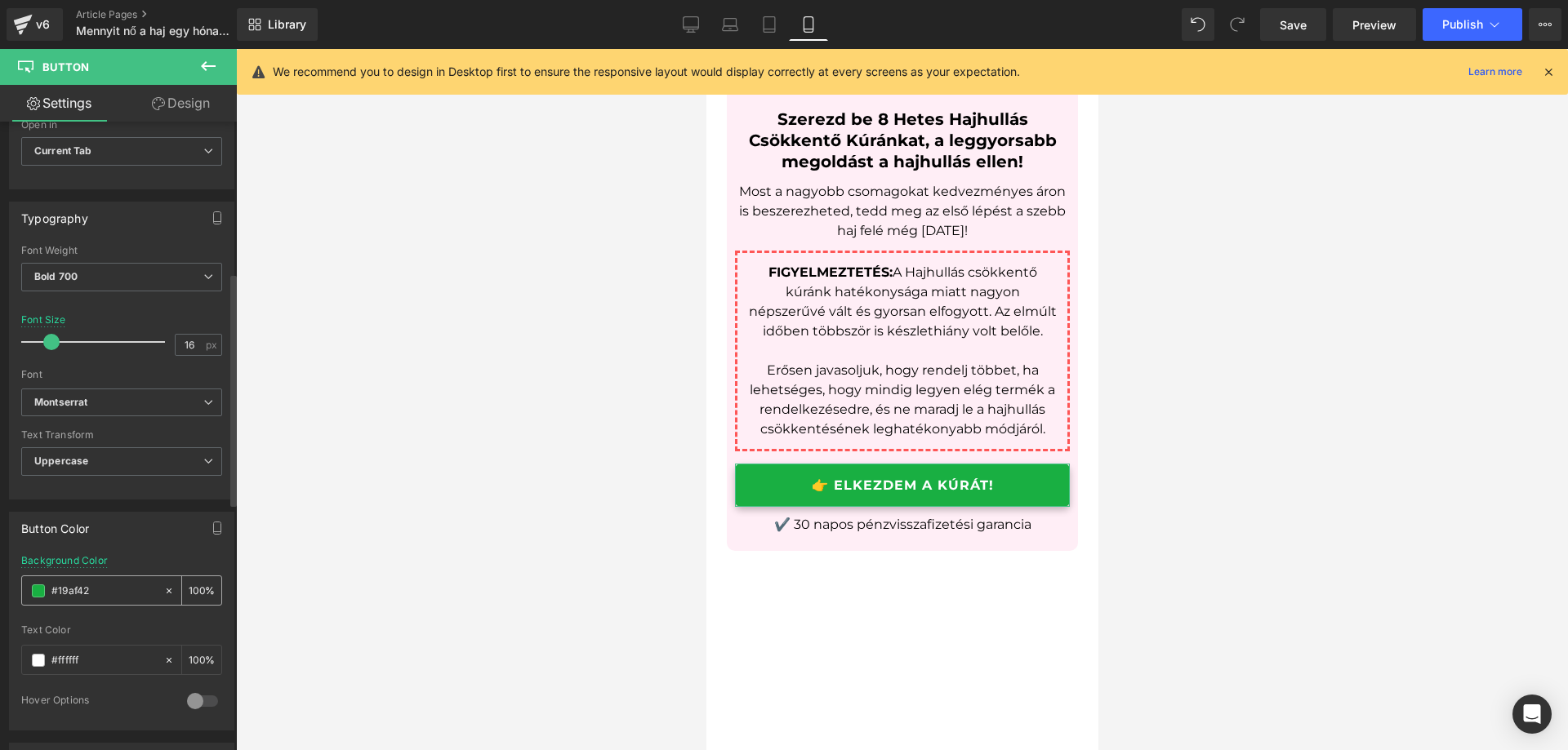
click at [104, 587] on input "#19af42" at bounding box center [104, 591] width 105 height 18
type input "#FF84A9"
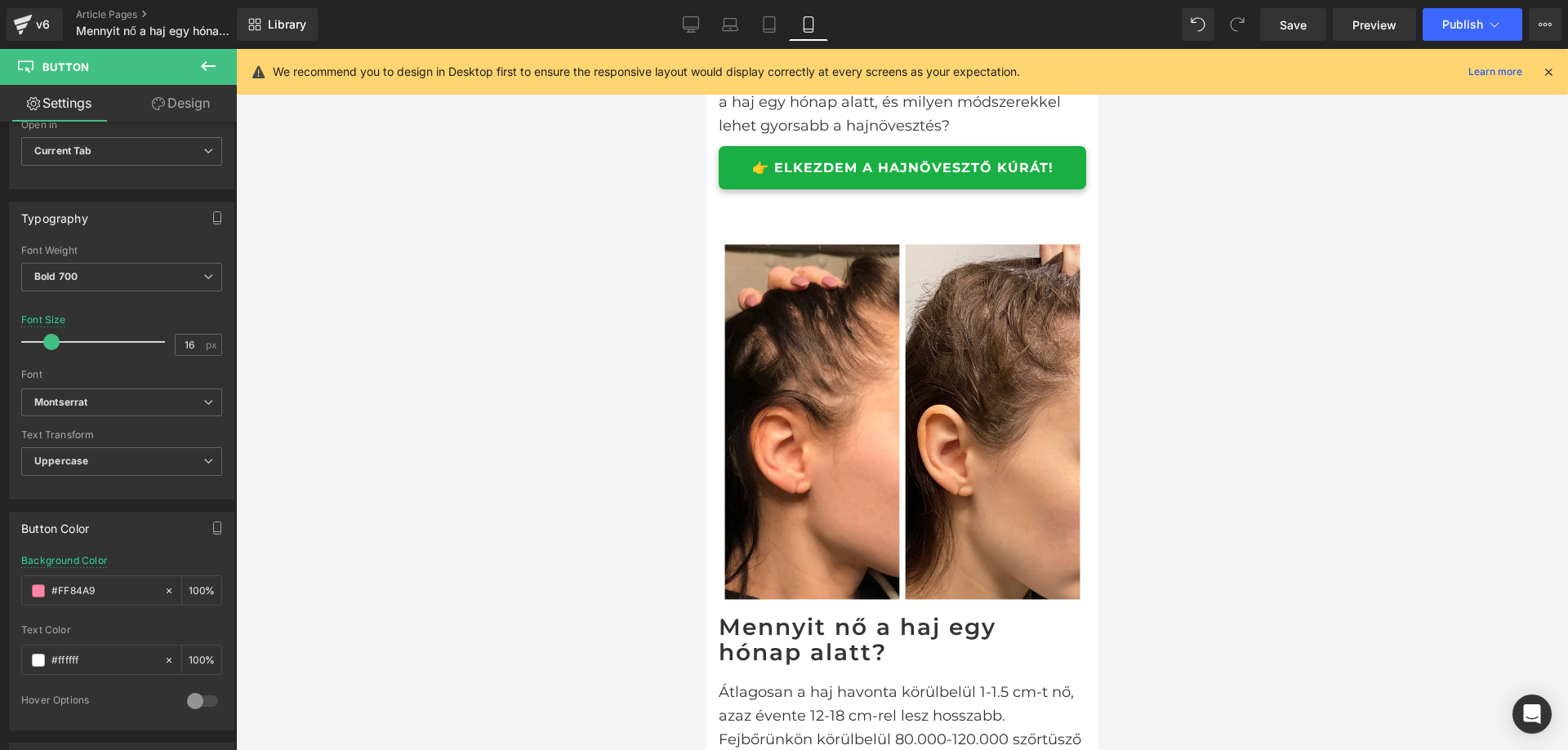
scroll to position [22, 0]
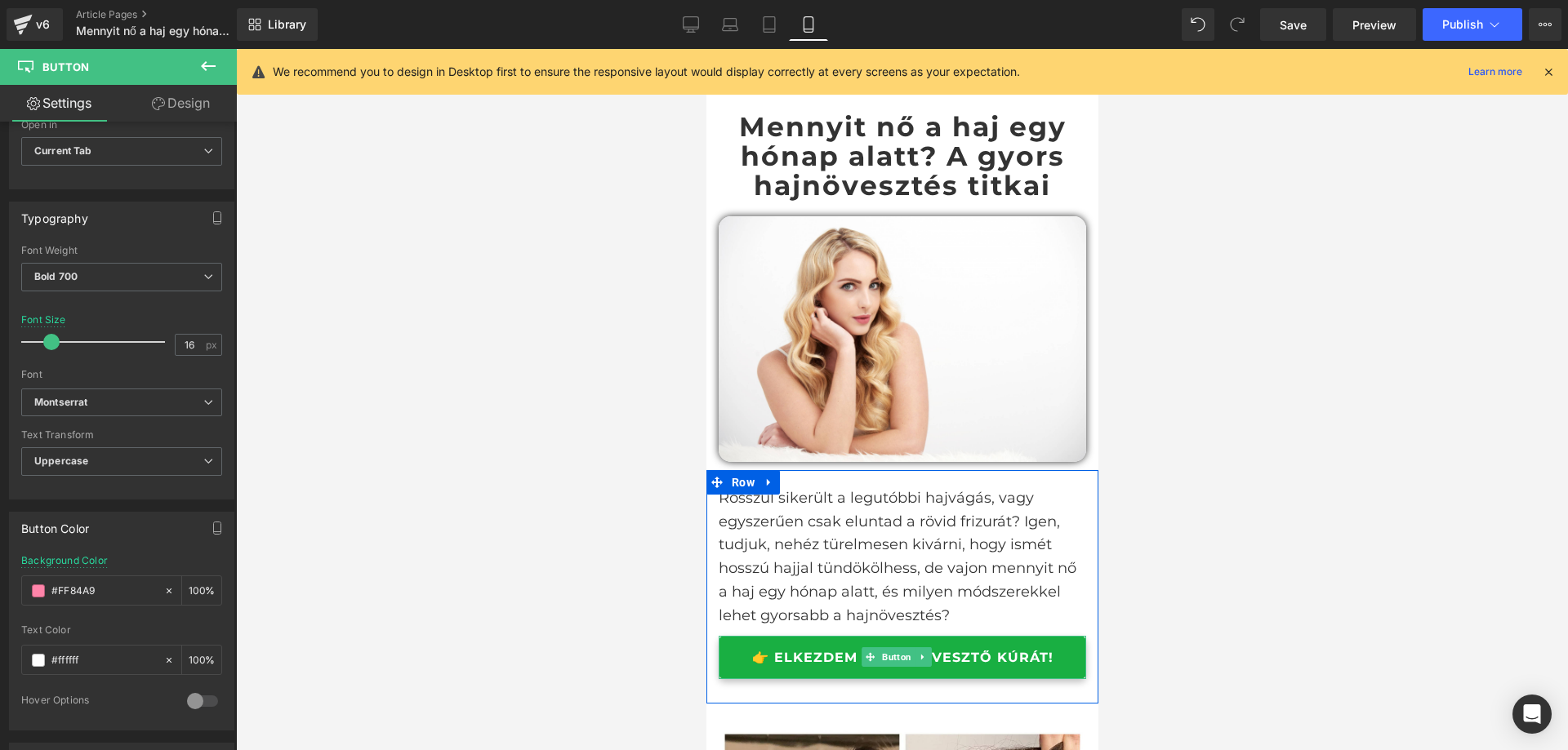
click at [1059, 646] on link "👉 ELKEZDEM A HAJNÖVESZTŐ KÚRÁT!" at bounding box center [902, 658] width 368 height 43
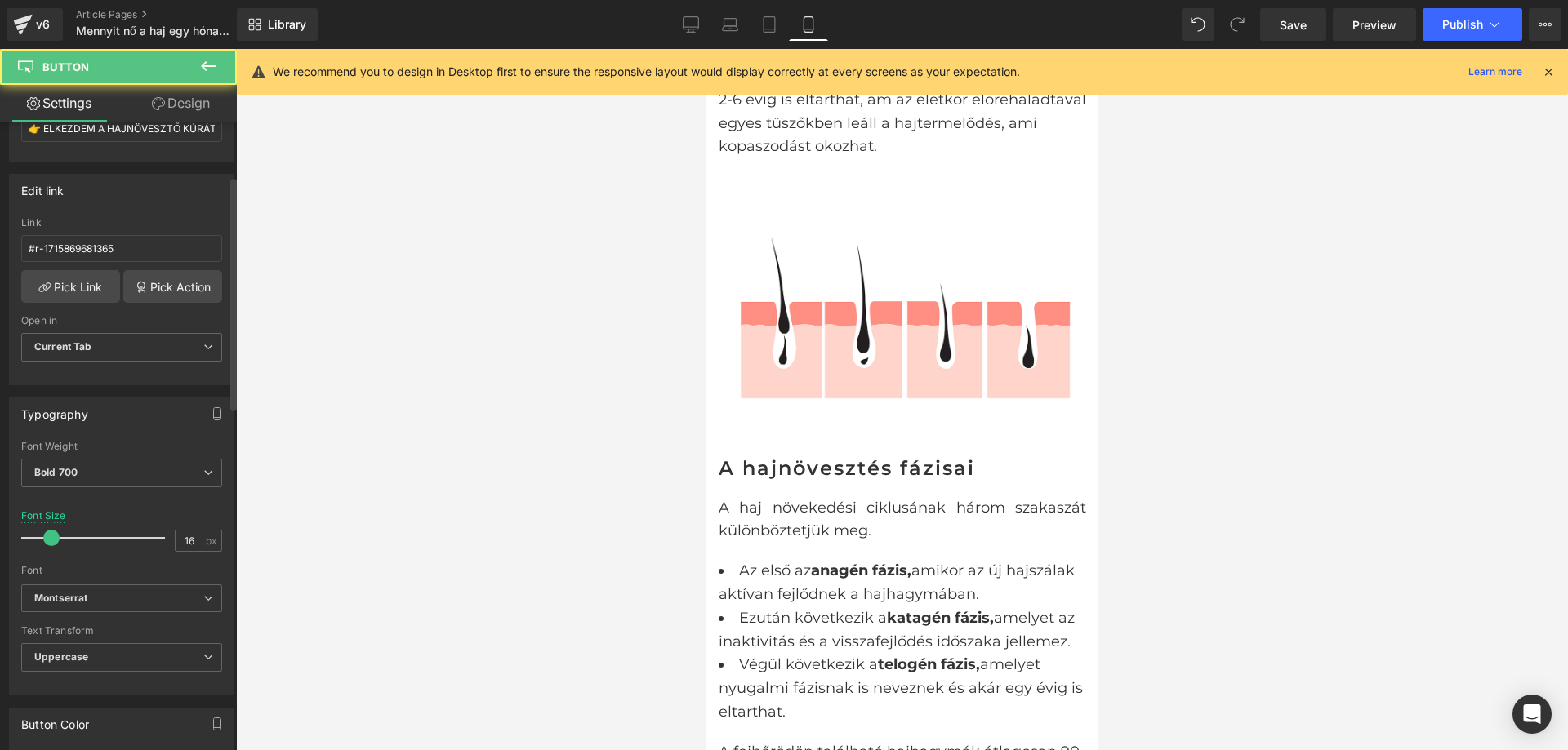
scroll to position [409, 0]
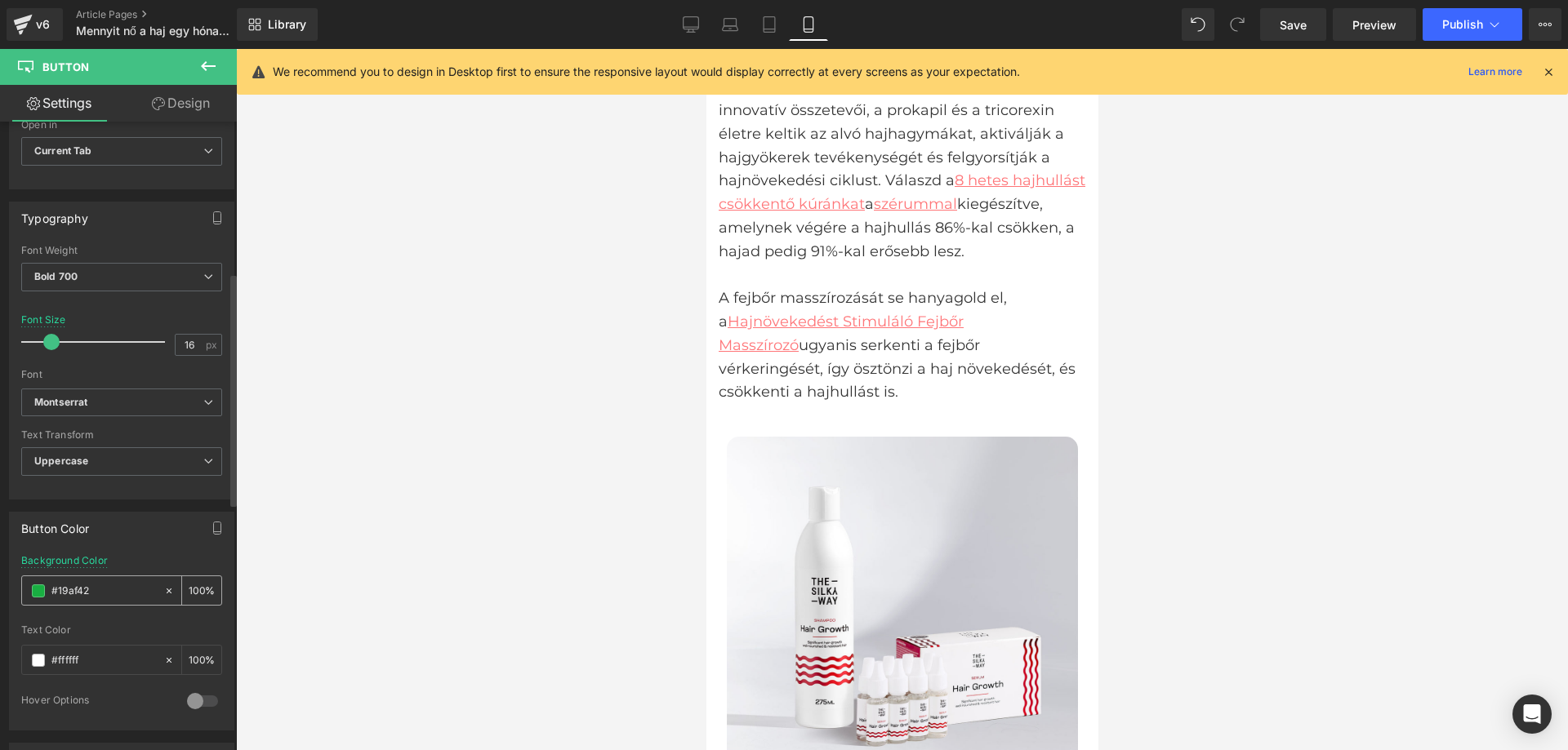
click at [127, 583] on input "#19af42" at bounding box center [104, 591] width 105 height 18
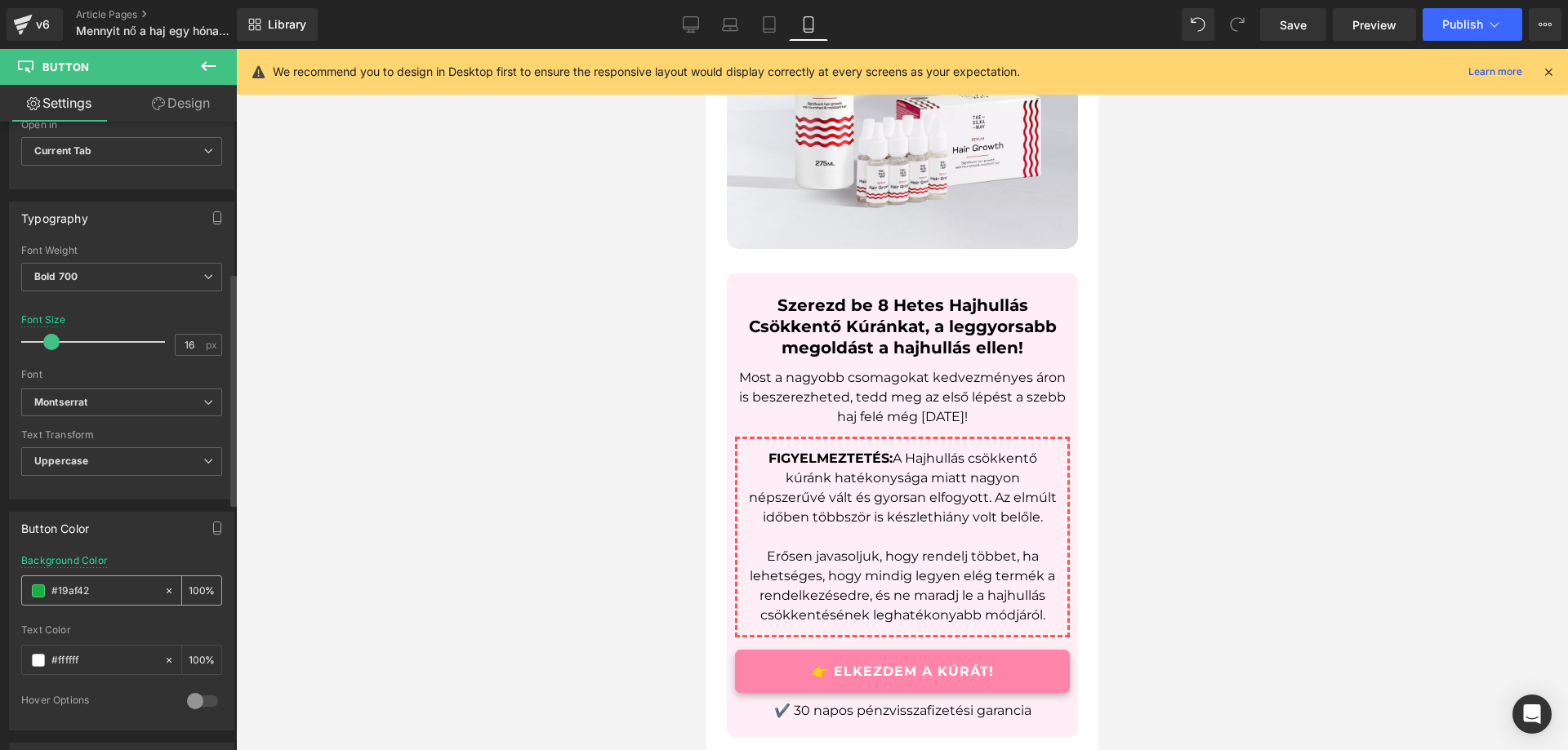
click at [127, 583] on input "#19af42" at bounding box center [104, 591] width 105 height 18
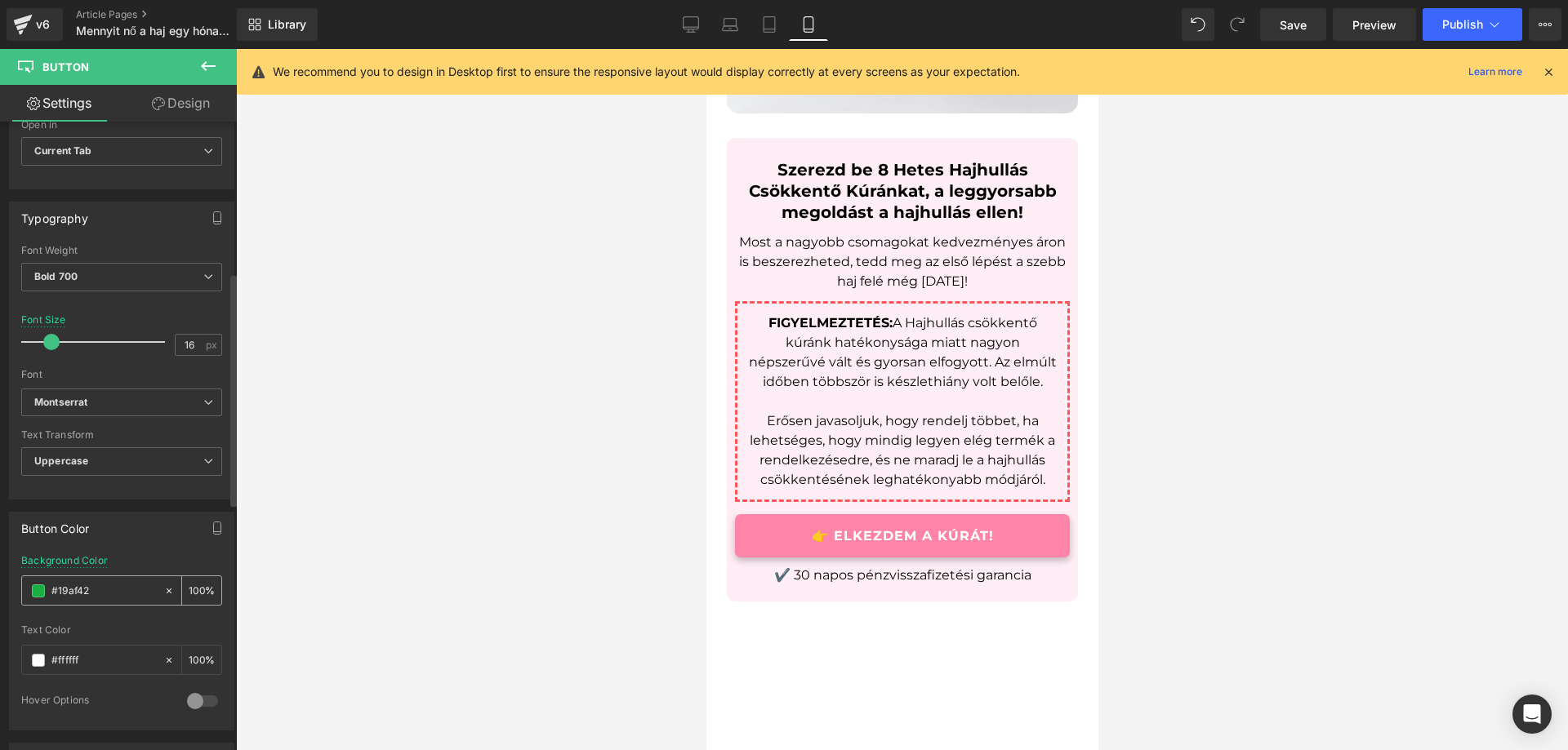
click at [127, 583] on input "#19af42" at bounding box center [104, 591] width 105 height 18
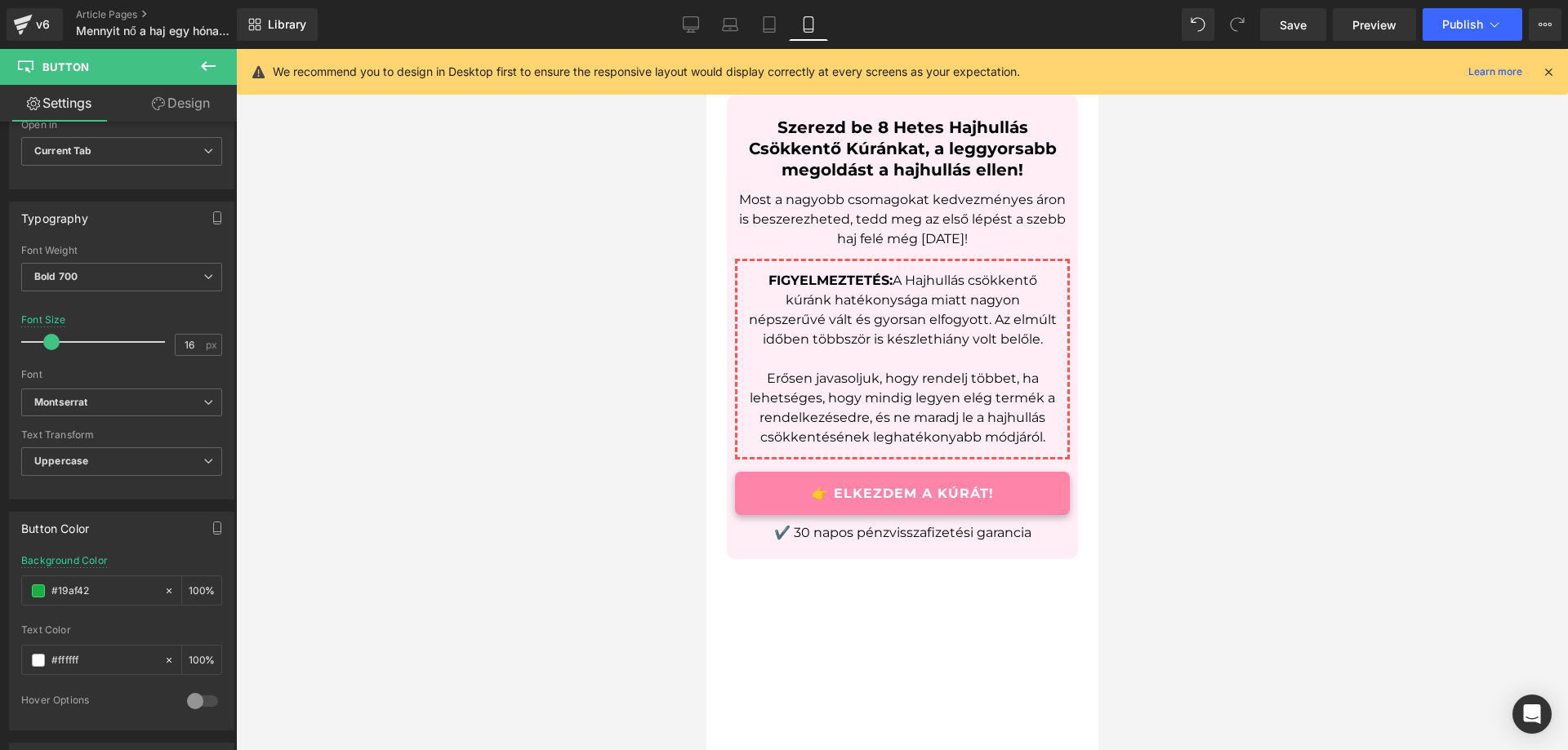
paste input "FF84A9"
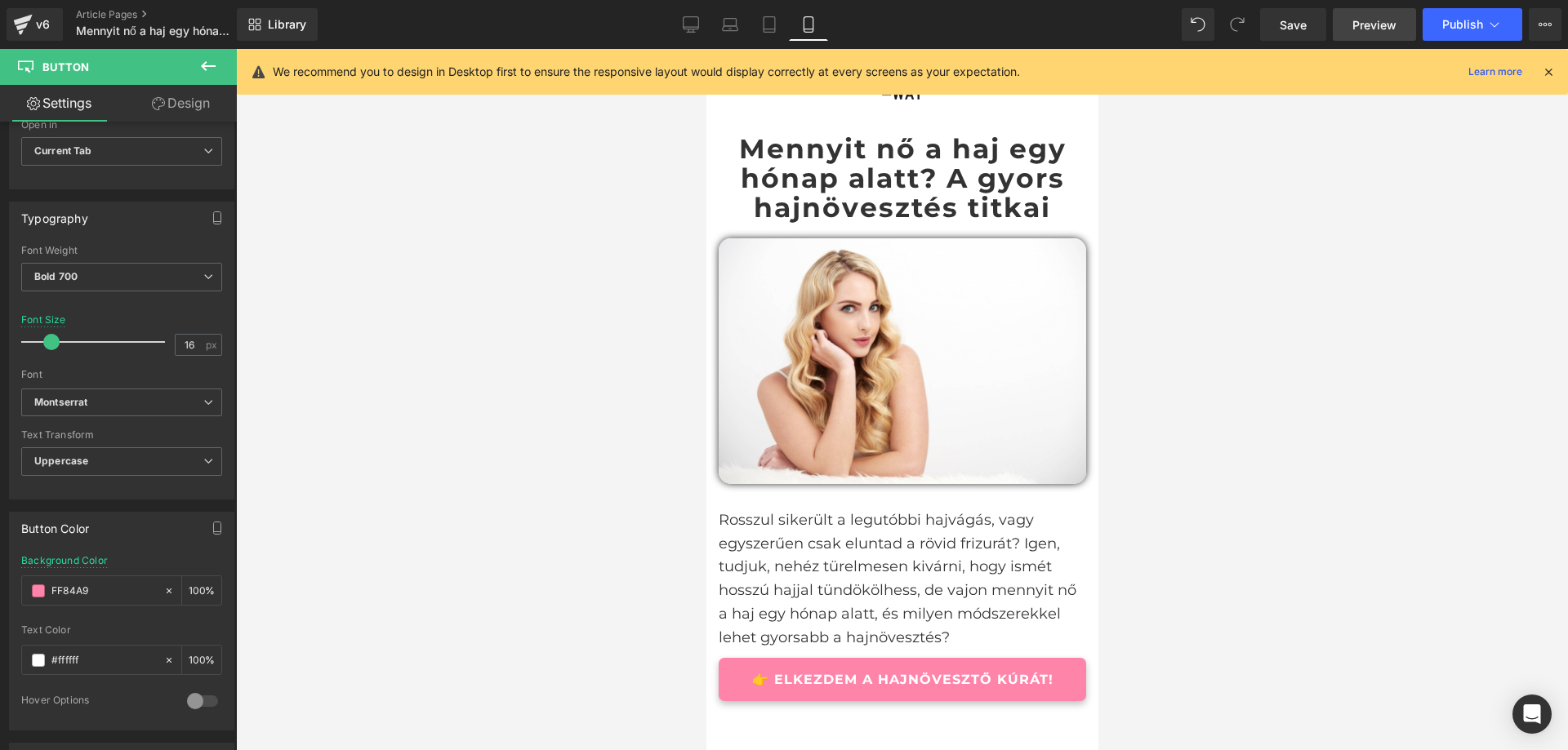
scroll to position [4187, 0]
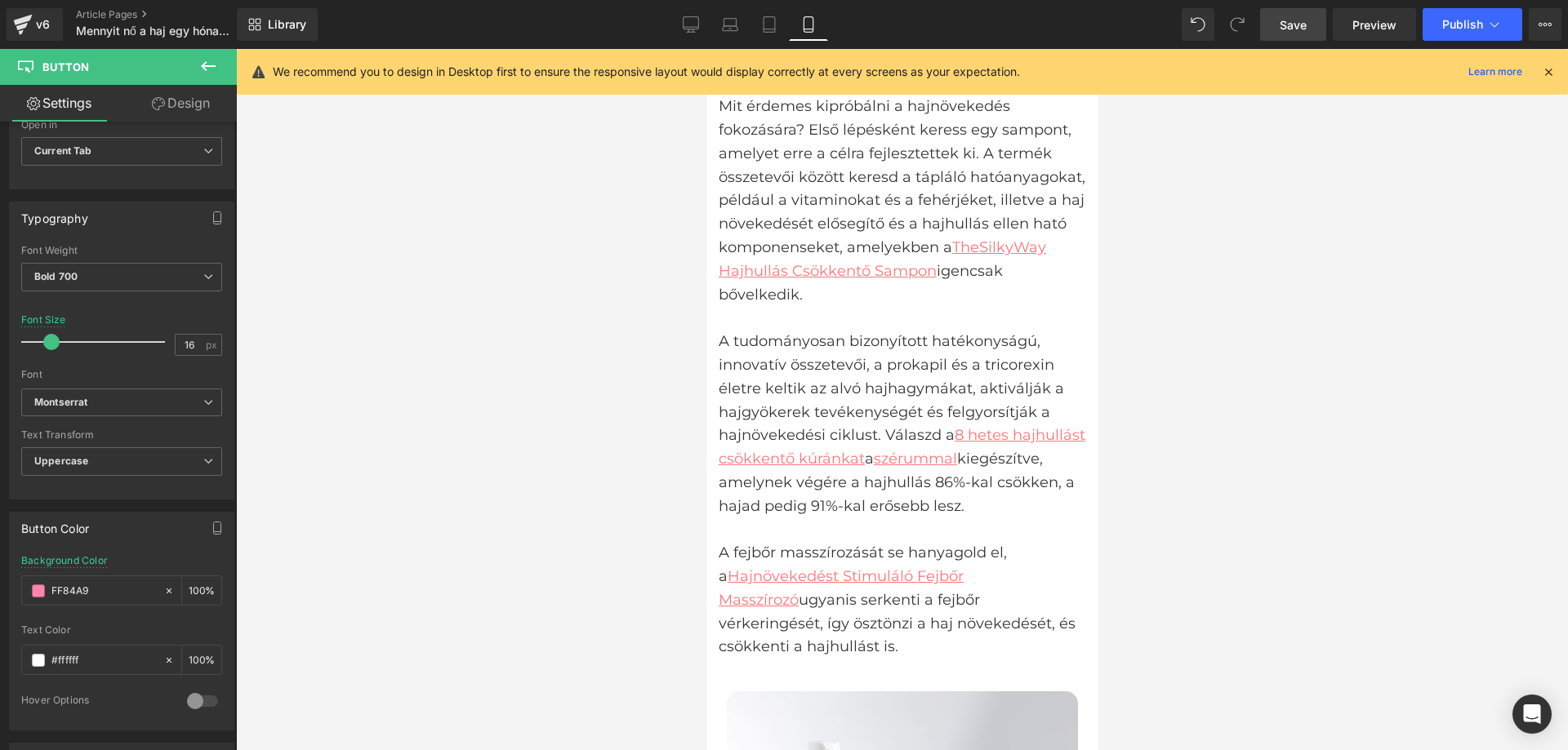
type input "#ff84a9"
click at [1298, 20] on span "Save" at bounding box center [1294, 25] width 27 height 18
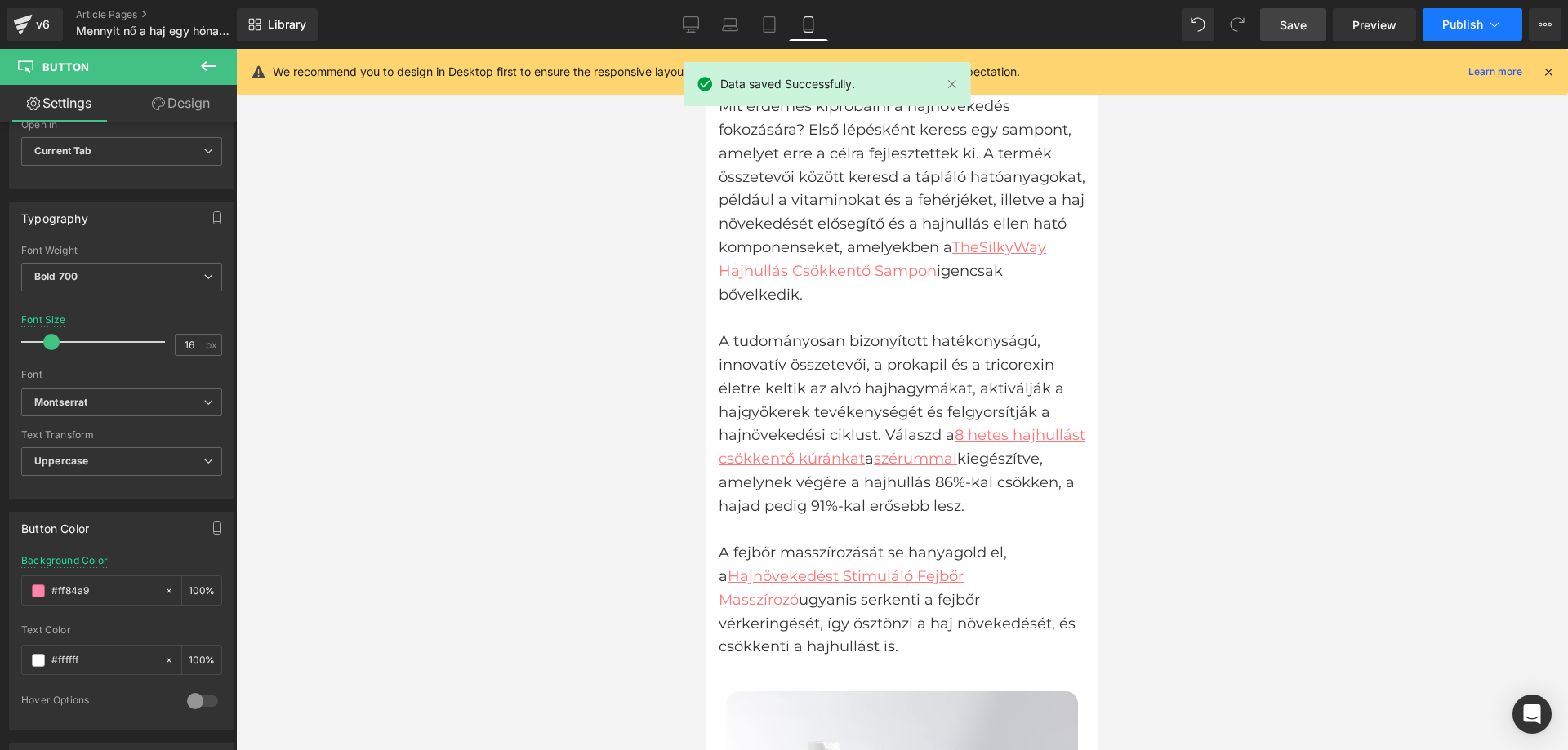
click at [1447, 22] on span "Publish" at bounding box center [1463, 23] width 41 height 13
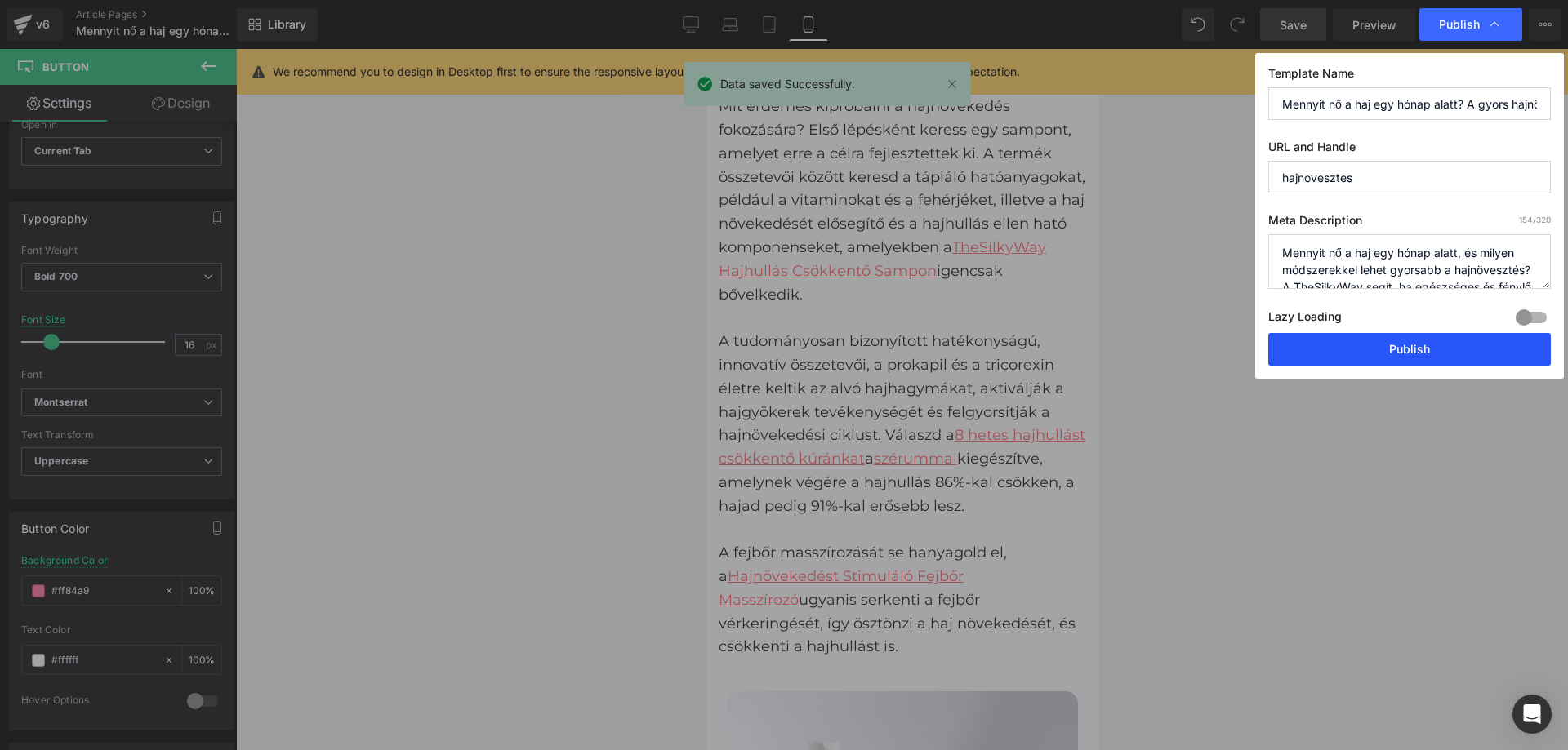
click at [1365, 352] on button "Publish" at bounding box center [1410, 349] width 283 height 32
